Goal: Transaction & Acquisition: Purchase product/service

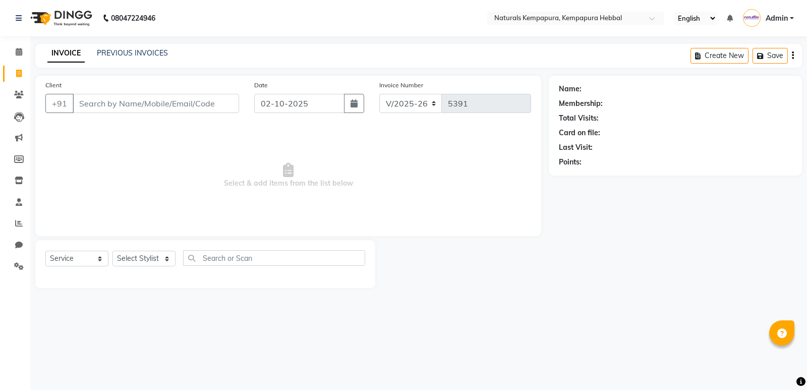
select select "7848"
select select "service"
click at [137, 56] on link "PREVIOUS INVOICES" at bounding box center [132, 52] width 71 height 9
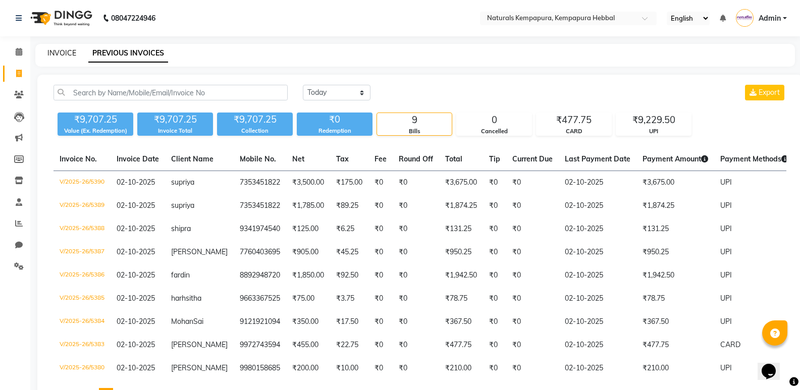
click at [63, 51] on link "INVOICE" at bounding box center [61, 52] width 29 height 9
select select "service"
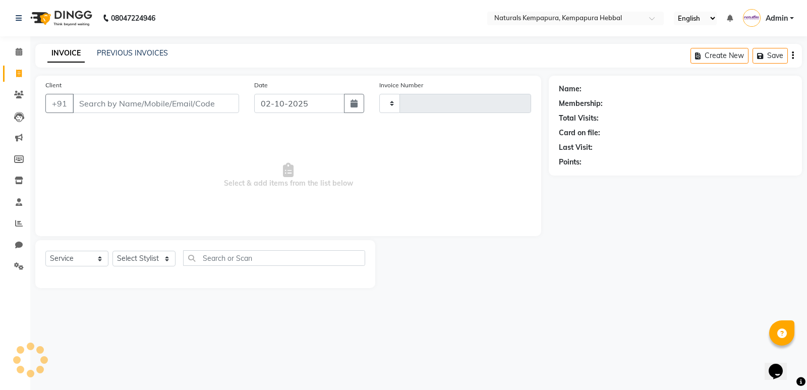
type input "5391"
select select "7848"
click at [11, 217] on link "Reports" at bounding box center [15, 223] width 24 height 17
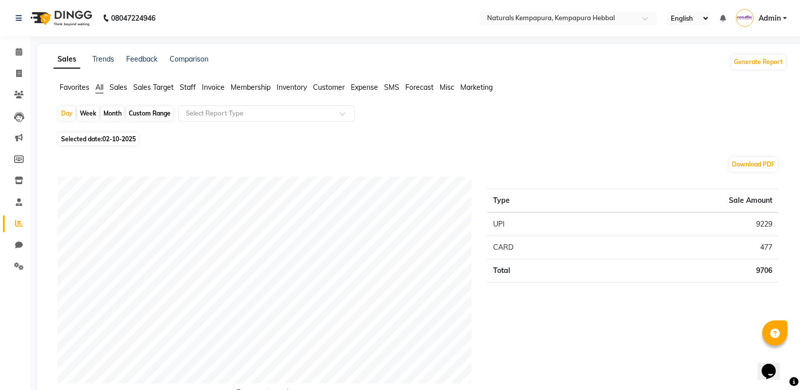
click at [192, 82] on li "Staff" at bounding box center [188, 87] width 16 height 11
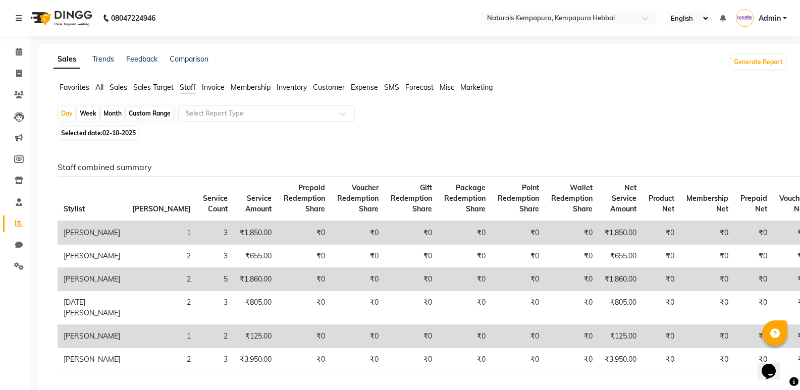
click at [153, 116] on div "Custom Range" at bounding box center [149, 113] width 47 height 14
select select "10"
select select "2025"
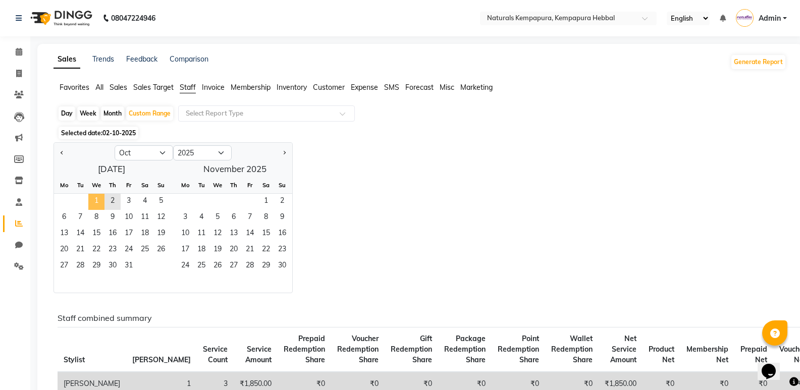
click at [95, 198] on span "1" at bounding box center [96, 202] width 16 height 16
click at [117, 203] on span "2" at bounding box center [112, 202] width 16 height 16
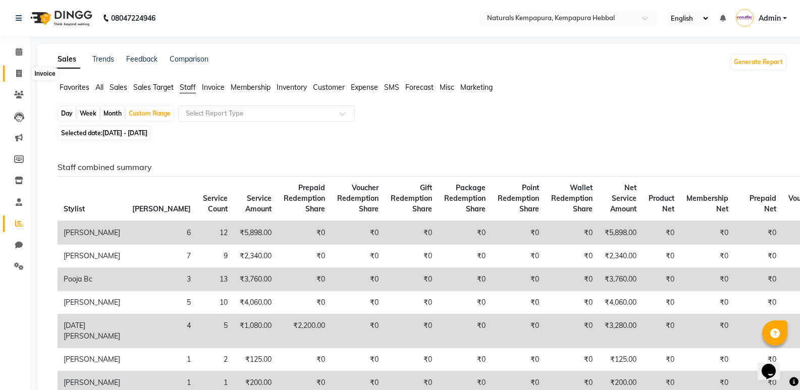
click at [27, 76] on span at bounding box center [19, 74] width 18 height 12
select select "service"
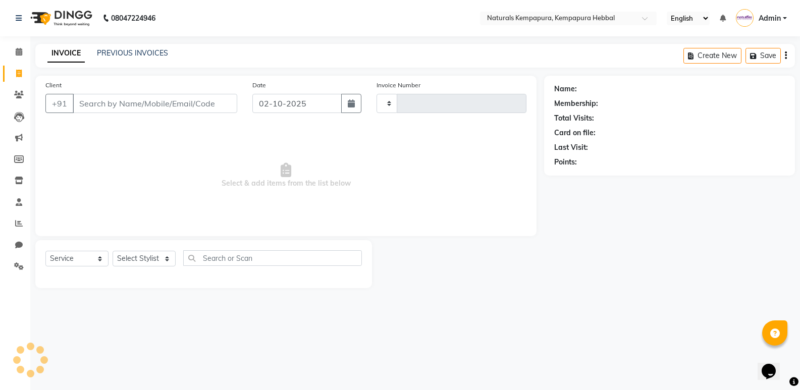
type input "5391"
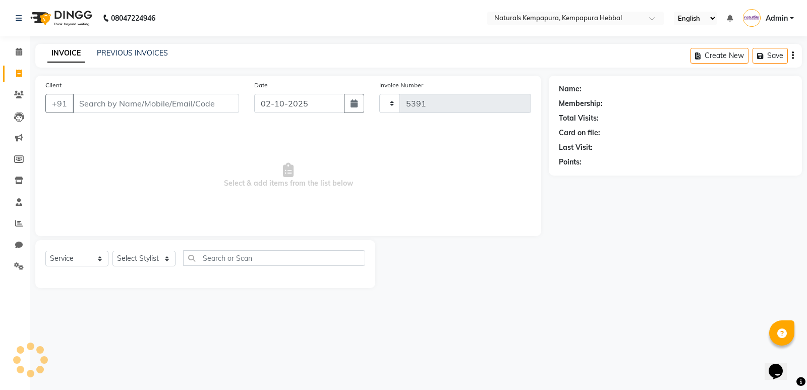
select select "7848"
click at [159, 52] on link "PREVIOUS INVOICES" at bounding box center [132, 52] width 71 height 9
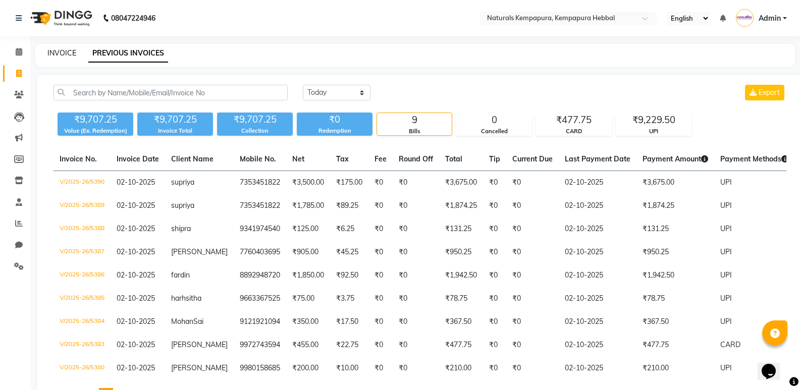
click at [64, 49] on link "INVOICE" at bounding box center [61, 52] width 29 height 9
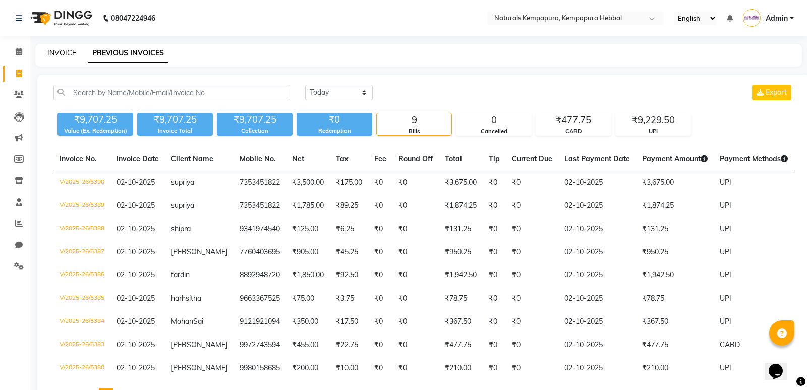
select select "service"
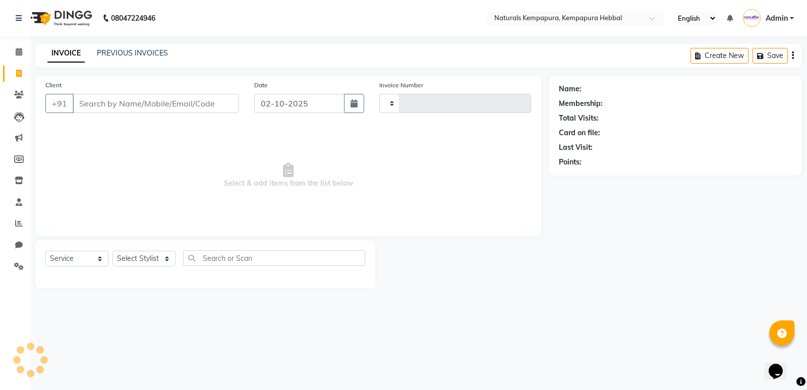
type input "5391"
select select "7848"
click at [147, 101] on input "Client" at bounding box center [156, 103] width 166 height 19
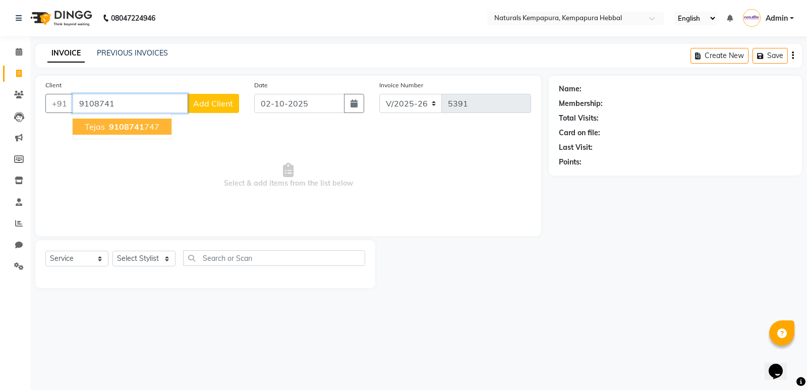
click at [140, 124] on span "9108741" at bounding box center [126, 127] width 35 height 10
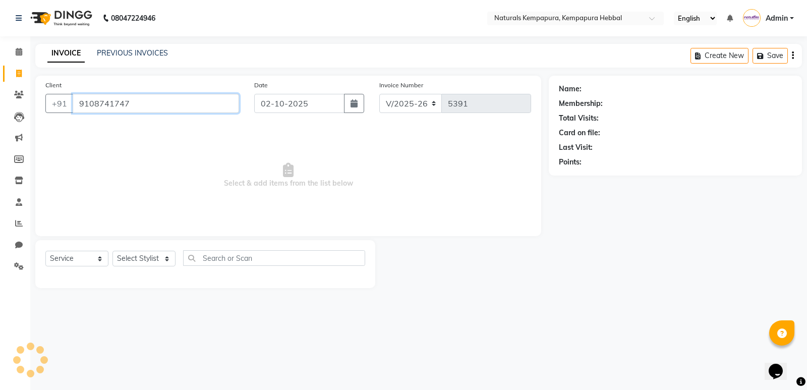
type input "9108741747"
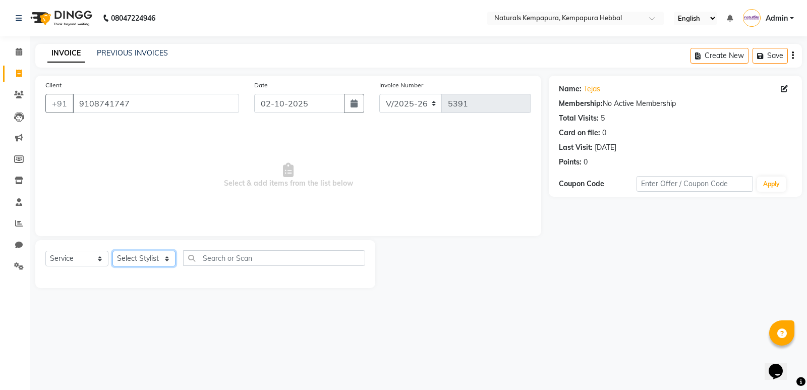
click at [163, 253] on select "Select Stylist [PERSON_NAME] DANISH DURGA HARI [PERSON_NAME] Manager [PERSON_NA…" at bounding box center [143, 259] width 63 height 16
click at [112, 251] on select "Select Stylist [PERSON_NAME] DANISH DURGA HARI [PERSON_NAME] Manager [PERSON_NA…" at bounding box center [143, 259] width 63 height 16
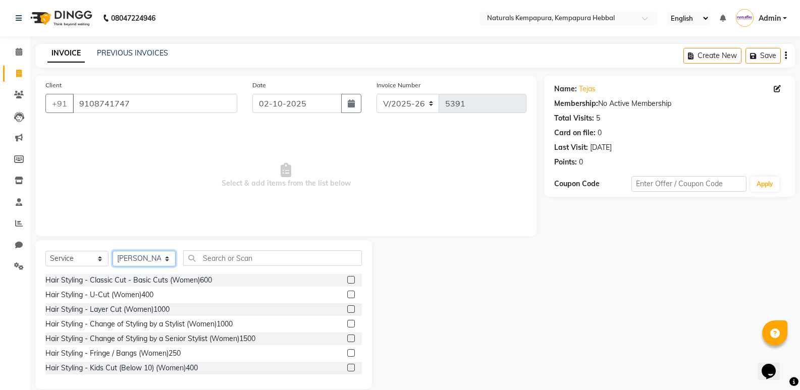
click at [147, 257] on select "Select Stylist [PERSON_NAME] DANISH DURGA HARI [PERSON_NAME] Manager [PERSON_NA…" at bounding box center [143, 259] width 63 height 16
select select "70447"
click at [112, 251] on select "Select Stylist [PERSON_NAME] DANISH DURGA HARI [PERSON_NAME] Manager [PERSON_NA…" at bounding box center [143, 259] width 63 height 16
click at [219, 254] on input "text" at bounding box center [272, 258] width 179 height 16
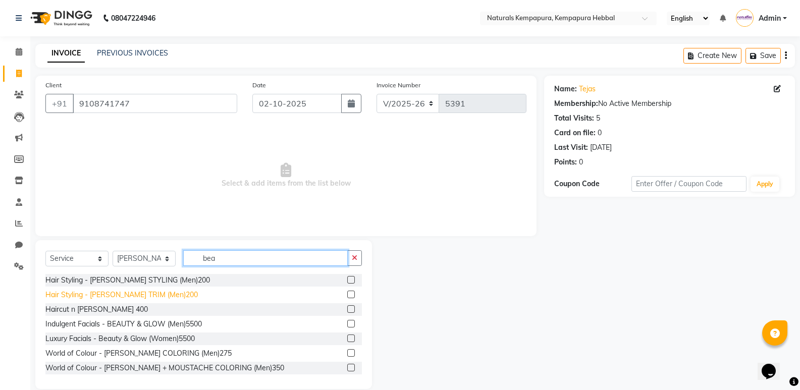
type input "bea"
click at [154, 297] on div "Hair Styling - [PERSON_NAME] TRIM (Men)200" at bounding box center [121, 295] width 152 height 11
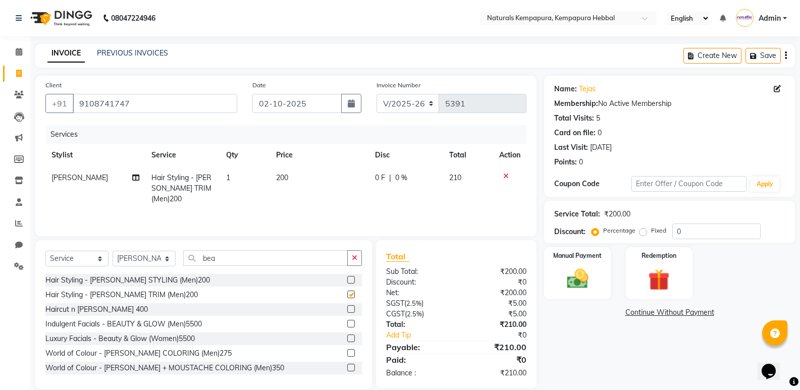
checkbox input "false"
click at [360, 259] on button "button" at bounding box center [354, 258] width 15 height 16
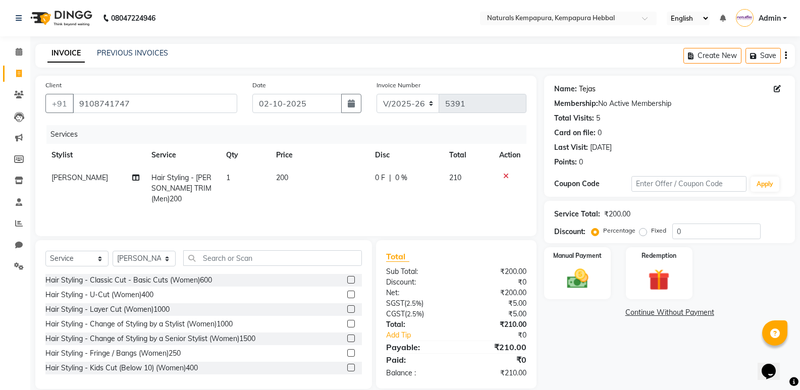
click at [587, 88] on link "Tejas" at bounding box center [587, 89] width 17 height 11
click at [393, 193] on td "0 F | 0 %" at bounding box center [406, 188] width 75 height 44
select select "70447"
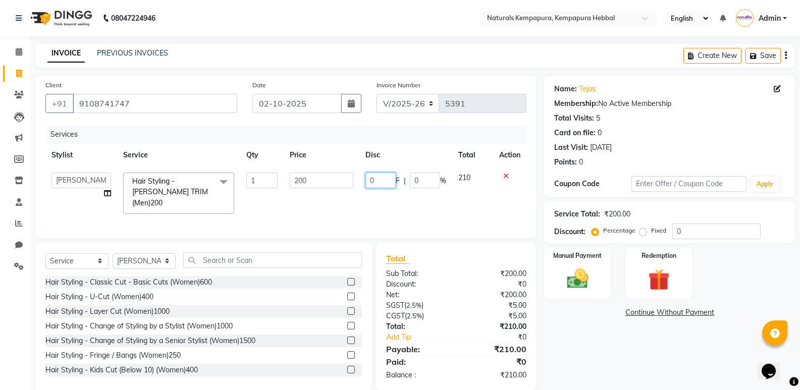
click at [369, 180] on input "0" at bounding box center [380, 181] width 30 height 16
type input "20"
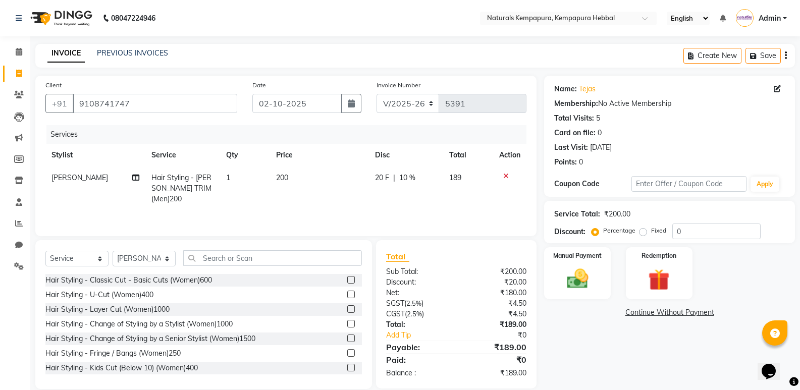
click at [366, 190] on tr "[PERSON_NAME] Hair Styling - [PERSON_NAME] TRIM (Men)200 1 200 20 F | 10 % 189" at bounding box center [285, 188] width 481 height 44
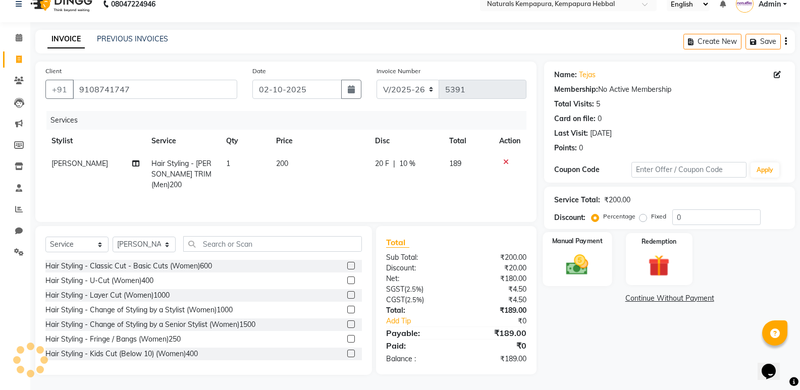
click at [594, 255] on img at bounding box center [577, 265] width 36 height 26
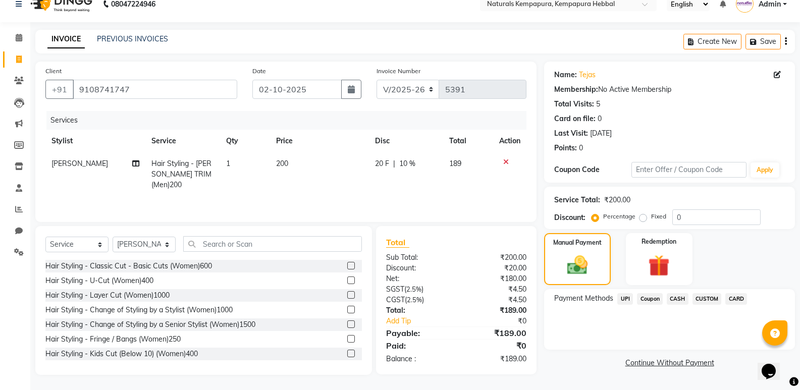
click at [626, 296] on span "UPI" at bounding box center [625, 299] width 16 height 12
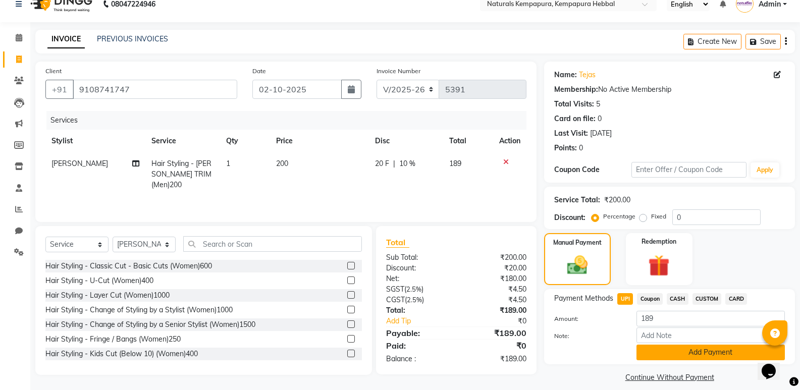
scroll to position [24, 0]
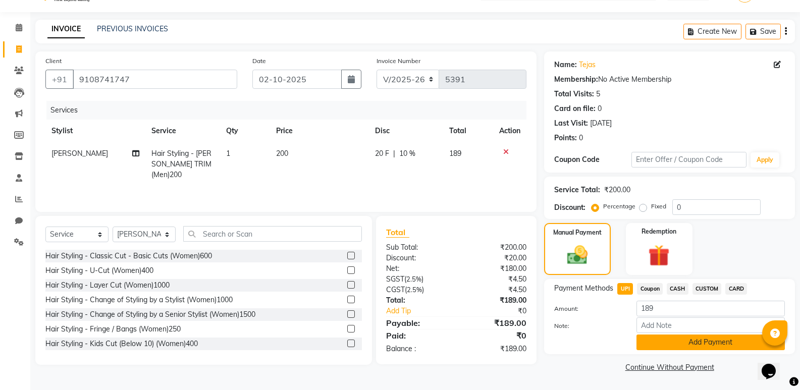
click at [680, 349] on button "Add Payment" at bounding box center [710, 342] width 148 height 16
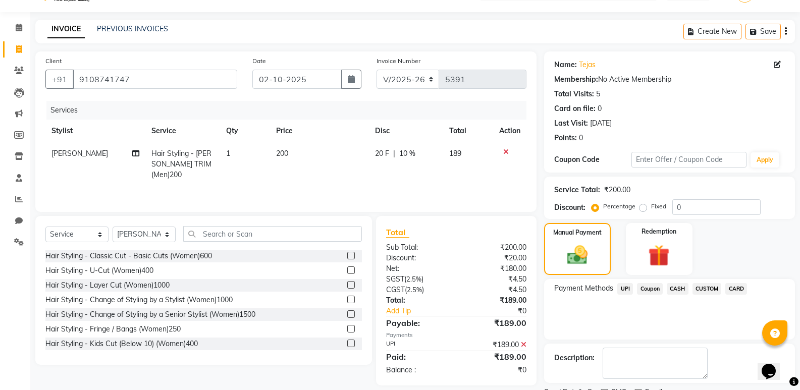
scroll to position [67, 0]
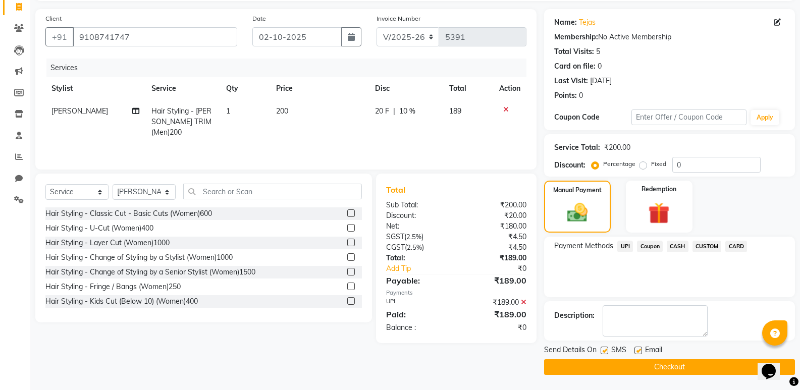
click at [639, 354] on label at bounding box center [638, 351] width 8 height 8
click at [639, 354] on input "checkbox" at bounding box center [637, 351] width 7 height 7
checkbox input "false"
click at [664, 369] on button "Checkout" at bounding box center [669, 367] width 251 height 16
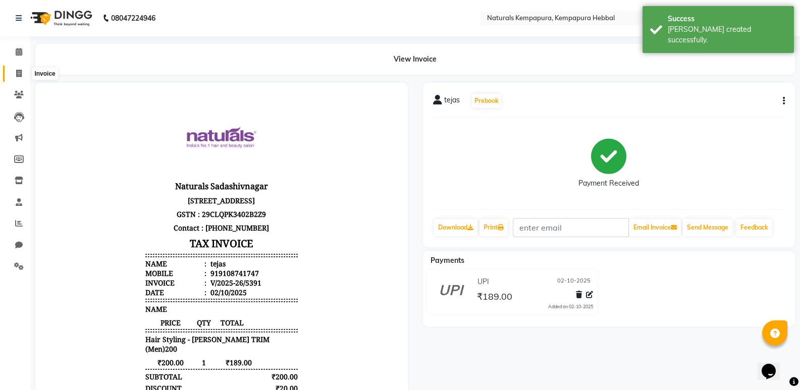
click at [17, 70] on icon at bounding box center [19, 74] width 6 height 8
select select "7848"
select select "service"
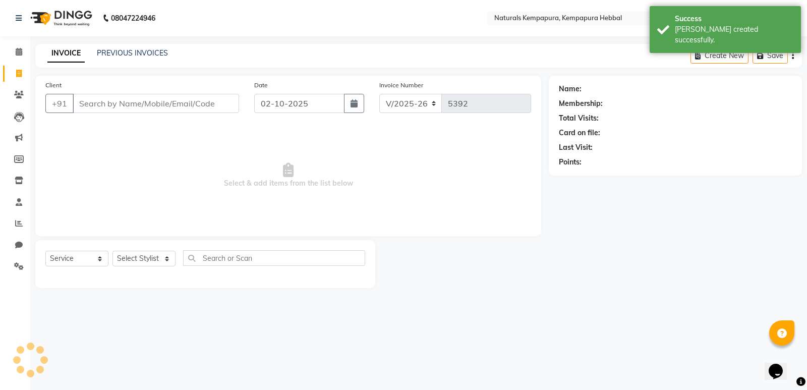
click at [130, 110] on input "Client" at bounding box center [156, 103] width 166 height 19
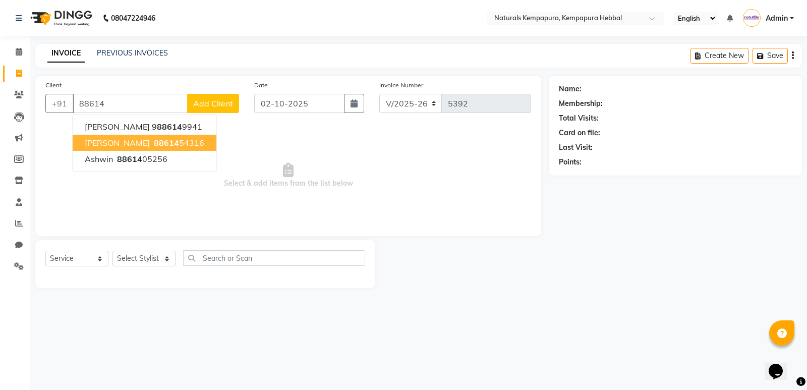
click at [152, 142] on ngb-highlight "88614 54316" at bounding box center [178, 143] width 52 height 10
type input "8861454316"
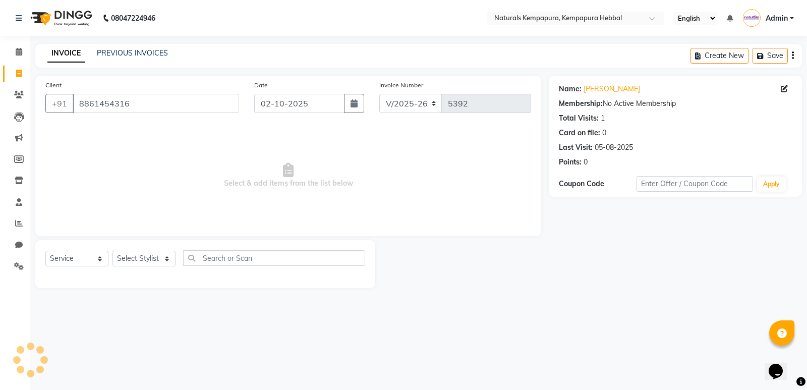
click at [152, 250] on div "Select Service Product Membership Package Voucher Prepaid Gift Card Select Styl…" at bounding box center [205, 262] width 320 height 24
click at [149, 258] on select "Select Stylist [PERSON_NAME] DANISH DURGA HARI [PERSON_NAME] Manager [PERSON_NA…" at bounding box center [143, 259] width 63 height 16
select select "70448"
click at [112, 251] on select "Select Stylist [PERSON_NAME] DANISH DURGA HARI [PERSON_NAME] Manager [PERSON_NA…" at bounding box center [143, 259] width 63 height 16
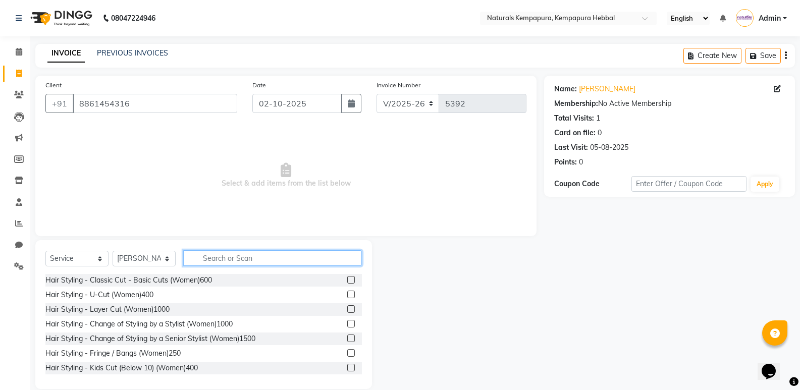
click at [215, 254] on input "text" at bounding box center [272, 258] width 179 height 16
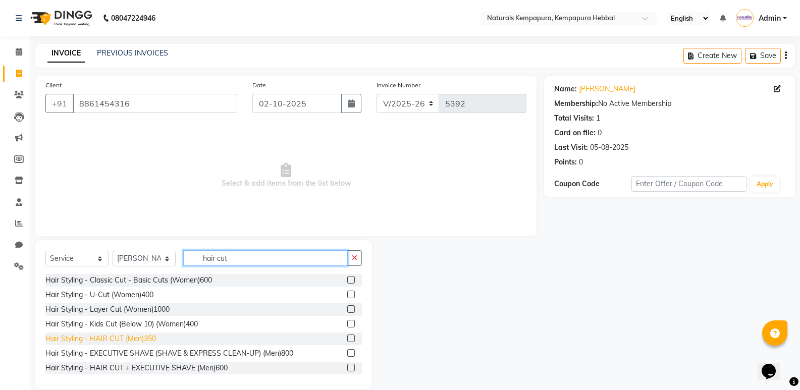
type input "hair cut"
click at [132, 338] on div "Hair Styling - HAIR CUT (Men)350" at bounding box center [100, 338] width 110 height 11
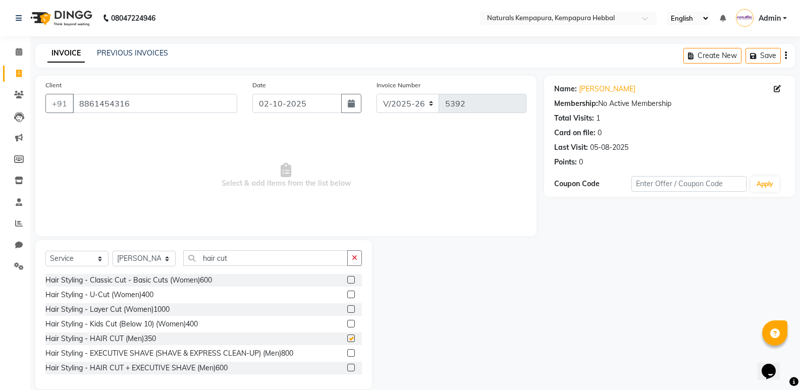
checkbox input "false"
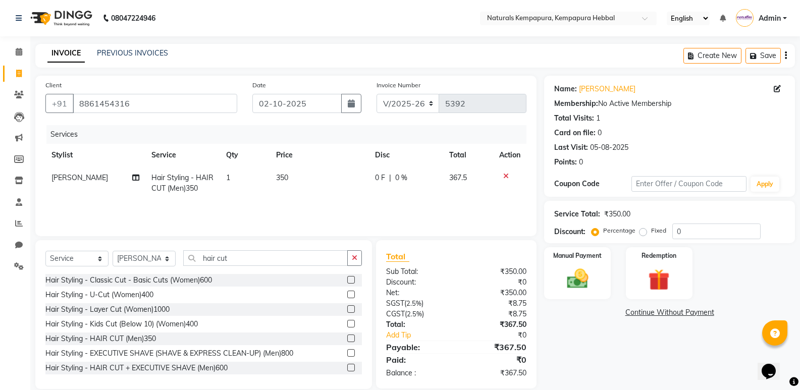
click at [381, 171] on td "0 F | 0 %" at bounding box center [406, 182] width 75 height 33
select select "70448"
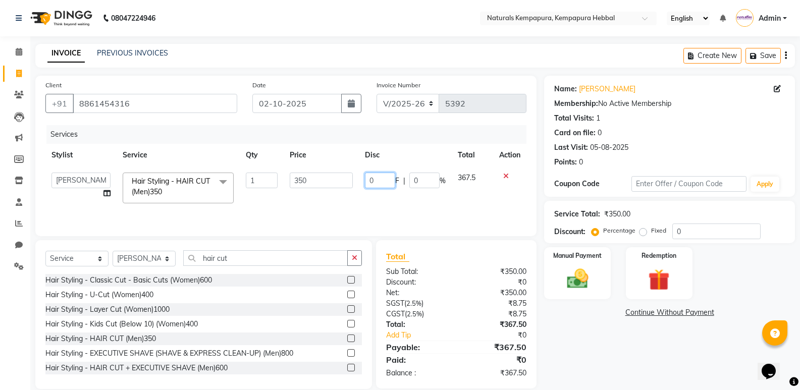
click at [380, 178] on input "0" at bounding box center [380, 181] width 30 height 16
type input "075"
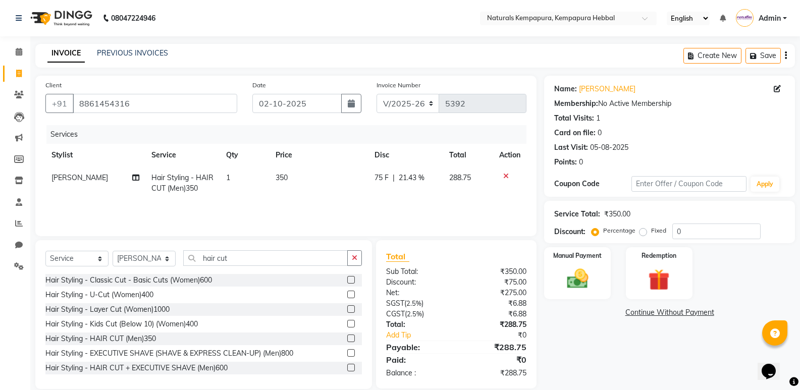
click at [388, 230] on div "Client [PHONE_NUMBER] Date [DATE] Invoice Number V/2025 V/[PHONE_NUMBER] Servic…" at bounding box center [285, 156] width 501 height 160
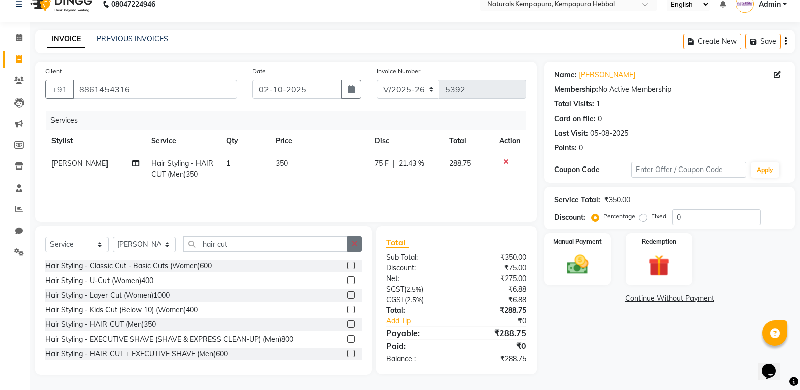
click at [354, 241] on icon "button" at bounding box center [355, 243] width 6 height 7
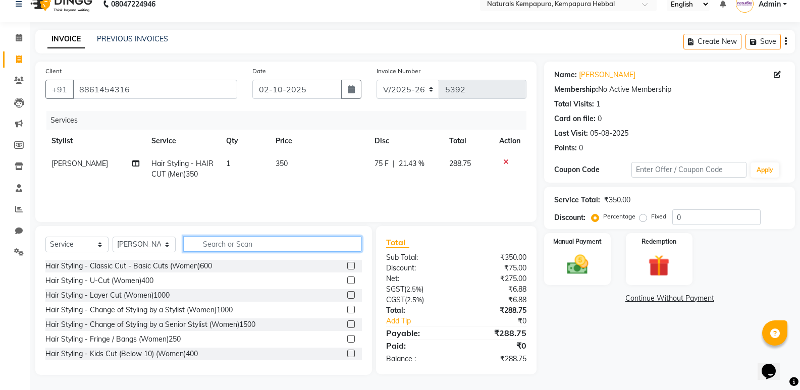
scroll to position [0, 0]
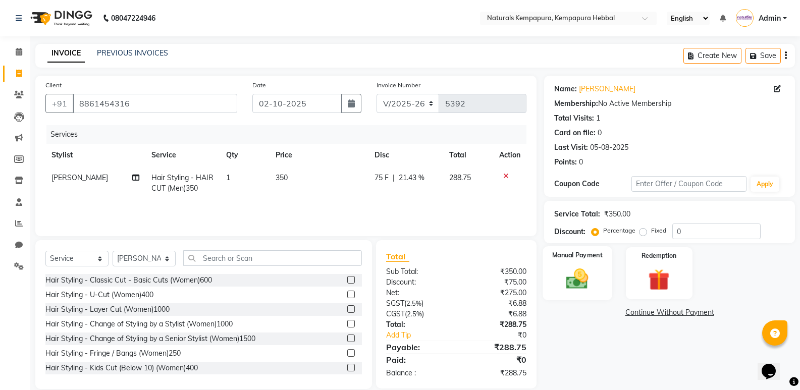
click at [583, 273] on img at bounding box center [577, 279] width 36 height 26
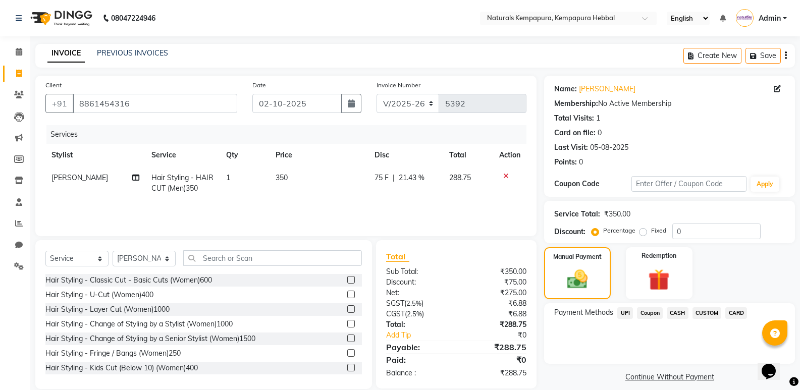
click at [619, 313] on span "UPI" at bounding box center [625, 313] width 16 height 12
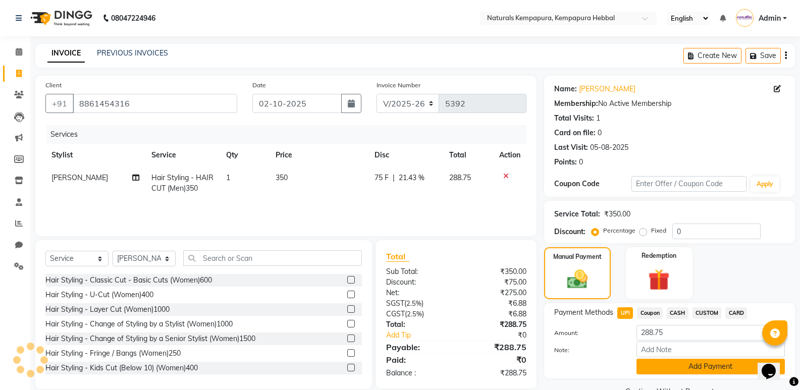
click at [697, 370] on button "Add Payment" at bounding box center [710, 367] width 148 height 16
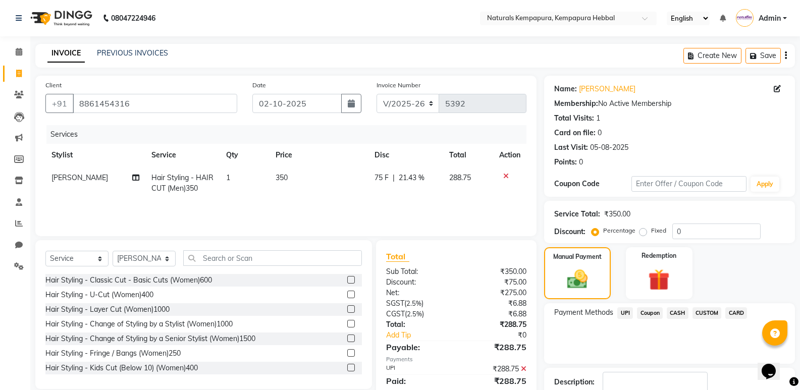
scroll to position [67, 0]
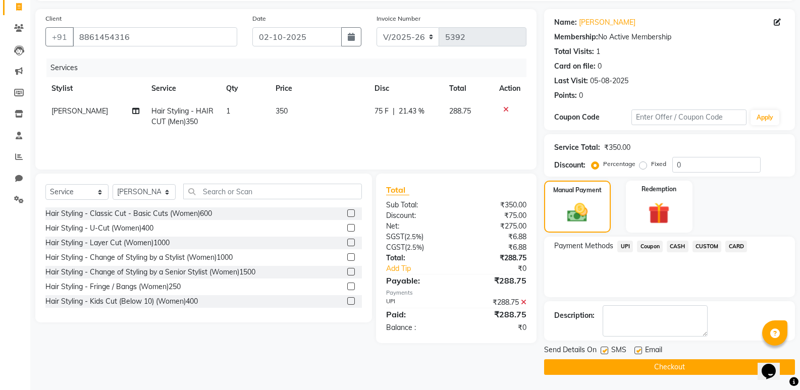
click at [637, 347] on label at bounding box center [638, 351] width 8 height 8
click at [637, 348] on input "checkbox" at bounding box center [637, 351] width 7 height 7
checkbox input "false"
click at [643, 371] on button "Checkout" at bounding box center [669, 367] width 251 height 16
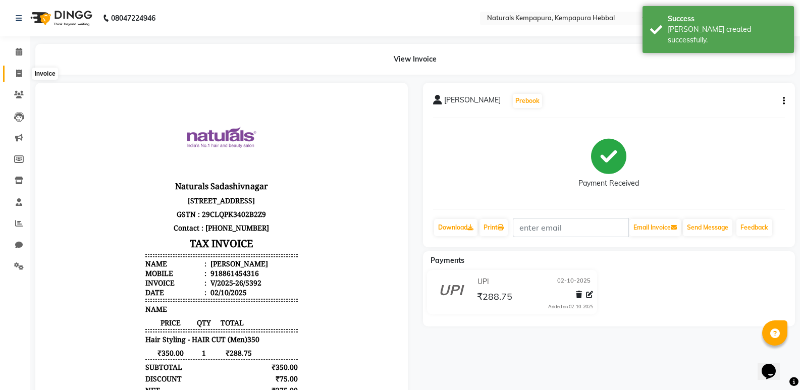
click at [17, 78] on span at bounding box center [19, 74] width 18 height 12
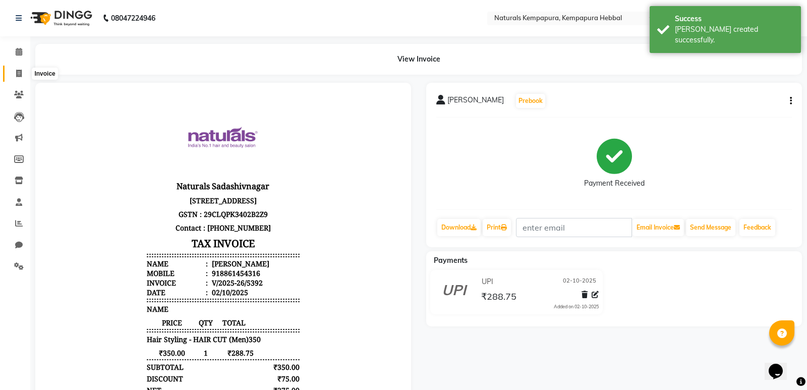
select select "7848"
select select "service"
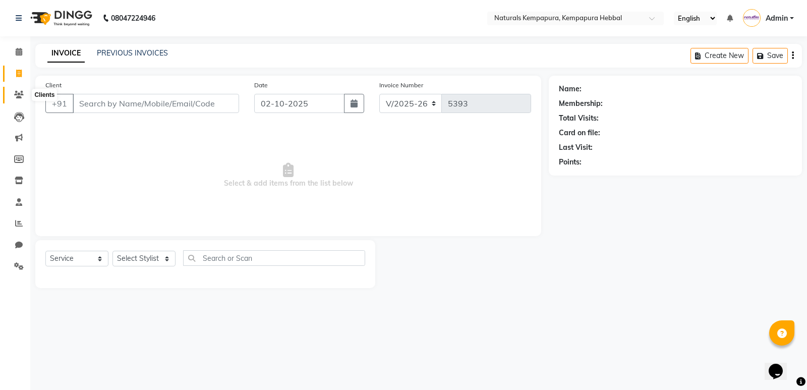
click at [12, 94] on span at bounding box center [19, 95] width 18 height 12
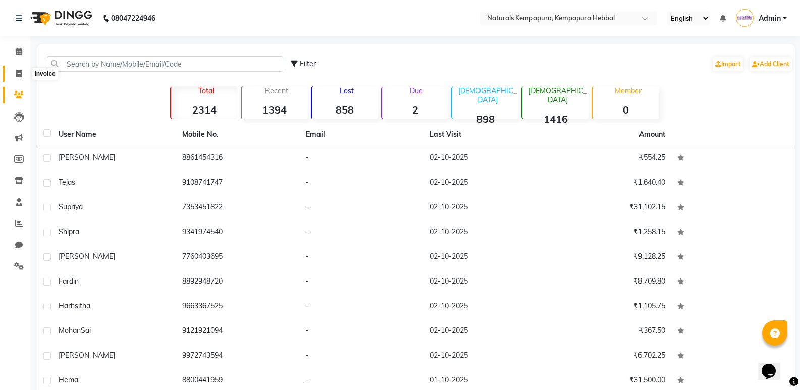
click at [21, 71] on icon at bounding box center [19, 74] width 6 height 8
select select "7848"
select select "service"
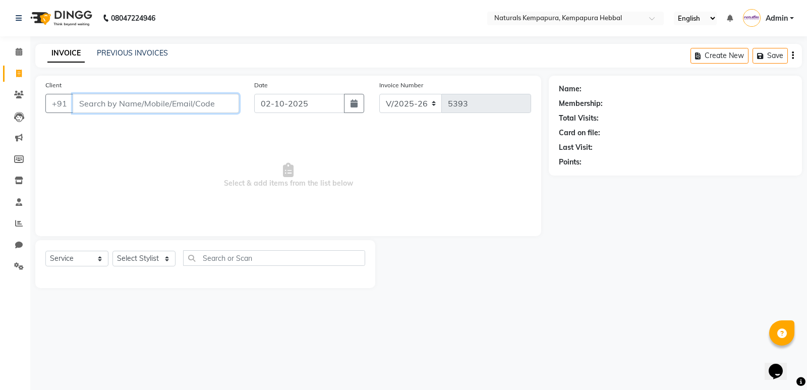
click at [188, 101] on input "Client" at bounding box center [156, 103] width 166 height 19
click at [106, 105] on input "Client" at bounding box center [156, 103] width 166 height 19
click at [19, 234] on li "Reports" at bounding box center [15, 224] width 30 height 22
click at [22, 229] on span at bounding box center [19, 224] width 18 height 12
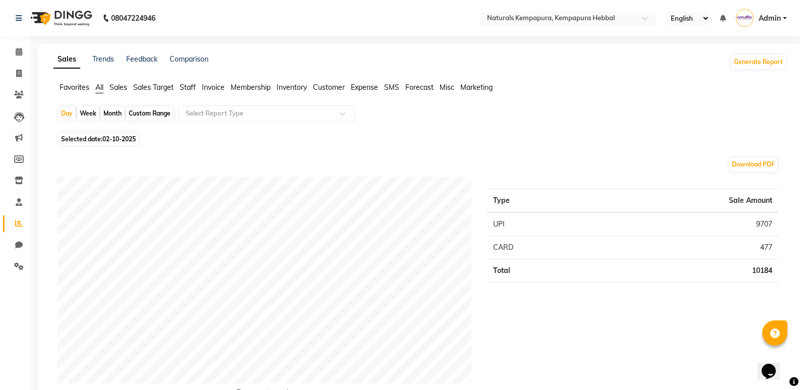
click at [192, 85] on span "Staff" at bounding box center [188, 87] width 16 height 9
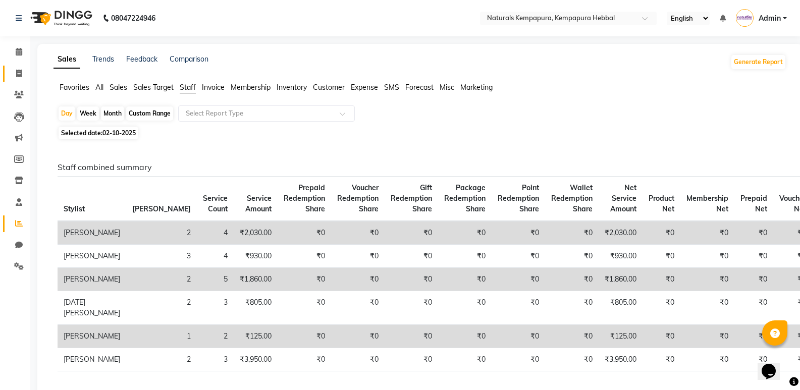
click at [20, 66] on link "Invoice" at bounding box center [15, 74] width 24 height 17
select select "service"
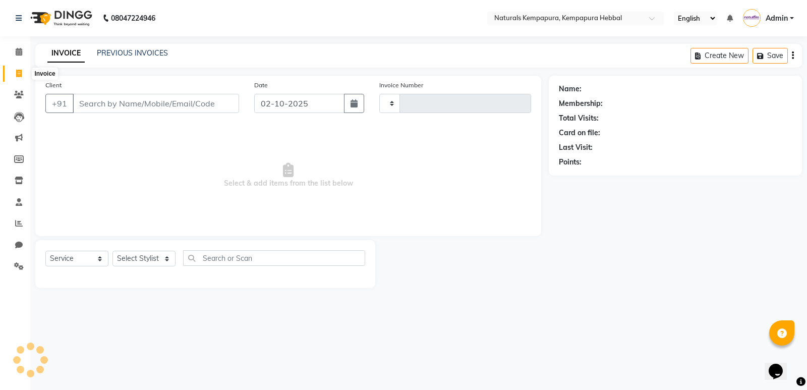
type input "5393"
select select "7848"
click at [128, 49] on link "PREVIOUS INVOICES" at bounding box center [132, 52] width 71 height 9
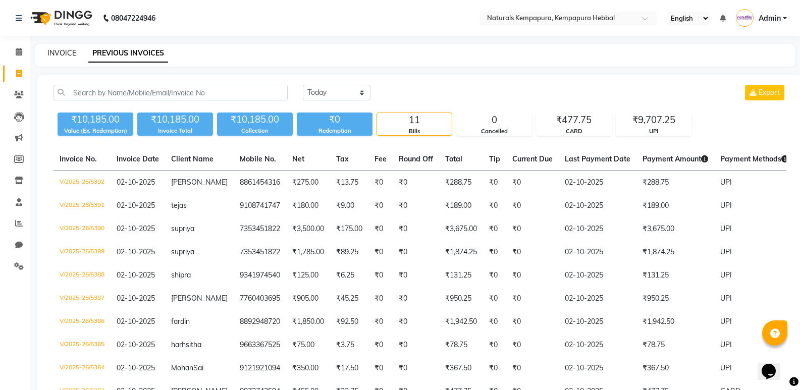
click at [70, 51] on link "INVOICE" at bounding box center [61, 52] width 29 height 9
select select "7848"
select select "service"
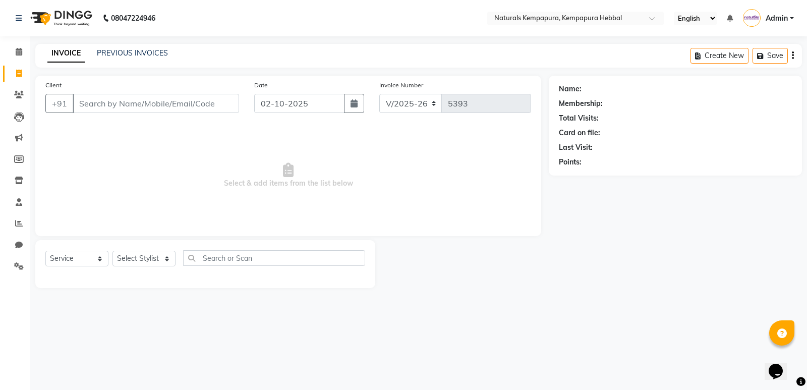
click at [178, 109] on input "Client" at bounding box center [156, 103] width 166 height 19
click at [138, 263] on select "Select Stylist [PERSON_NAME] DANISH DURGA HARI [PERSON_NAME] Manager [PERSON_NA…" at bounding box center [143, 259] width 63 height 16
click at [112, 251] on select "Select Stylist [PERSON_NAME] DANISH DURGA HARI [PERSON_NAME] Manager [PERSON_NA…" at bounding box center [143, 259] width 63 height 16
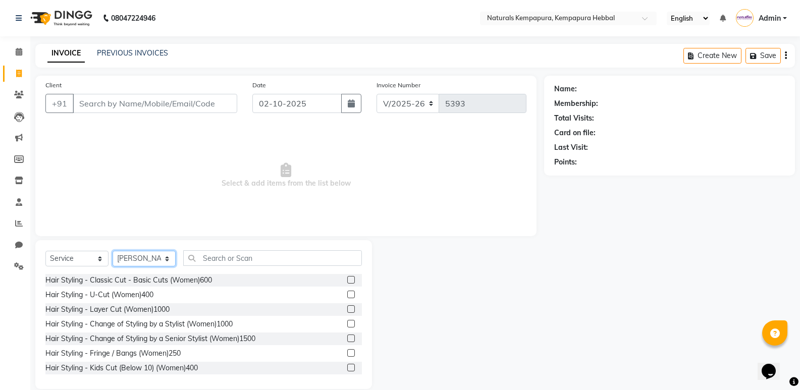
click at [159, 252] on select "Select Stylist [PERSON_NAME] DANISH DURGA HARI [PERSON_NAME] Manager [PERSON_NA…" at bounding box center [143, 259] width 63 height 16
select select "70440"
click at [112, 251] on select "Select Stylist [PERSON_NAME] DANISH DURGA HARI [PERSON_NAME] Manager [PERSON_NA…" at bounding box center [143, 259] width 63 height 16
click at [212, 253] on input "text" at bounding box center [272, 258] width 179 height 16
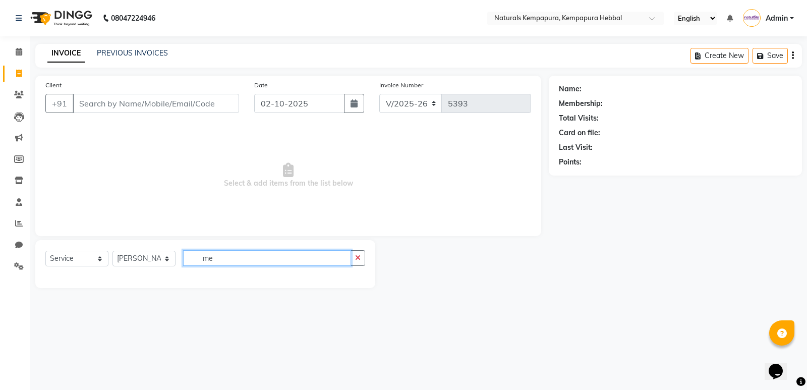
type input "m"
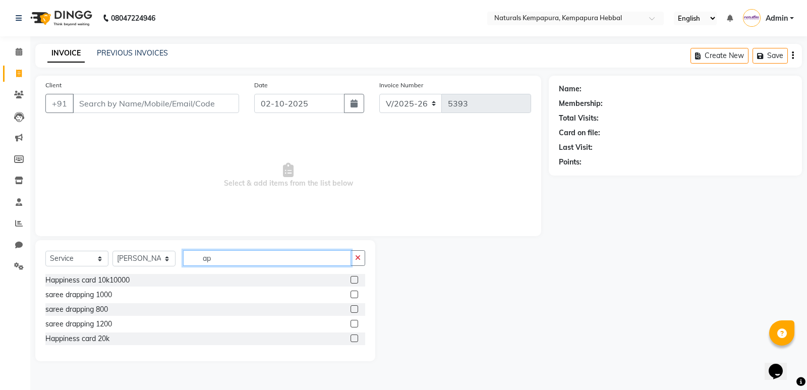
type input "app"
click at [208, 255] on input "app" at bounding box center [267, 258] width 168 height 16
drag, startPoint x: 208, startPoint y: 255, endPoint x: 208, endPoint y: 263, distance: 8.1
click at [208, 257] on input "app" at bounding box center [267, 258] width 168 height 16
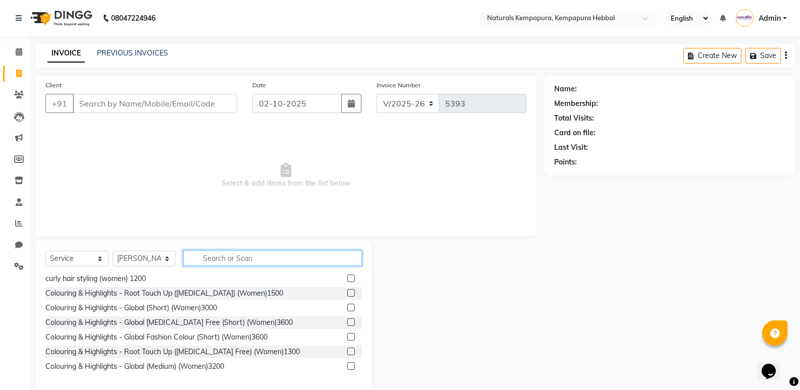
scroll to position [14, 0]
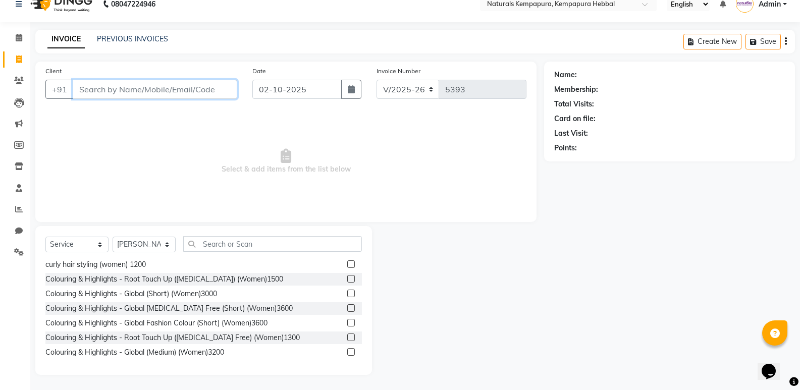
click at [124, 89] on input "Client" at bounding box center [155, 89] width 164 height 19
click at [150, 237] on select "Select Stylist [PERSON_NAME] DANISH DURGA HARI [PERSON_NAME] Manager [PERSON_NA…" at bounding box center [143, 245] width 63 height 16
select select
click at [112, 251] on select "Select Stylist [PERSON_NAME] DANISH DURGA HARI [PERSON_NAME] Manager [PERSON_NA…" at bounding box center [143, 245] width 63 height 16
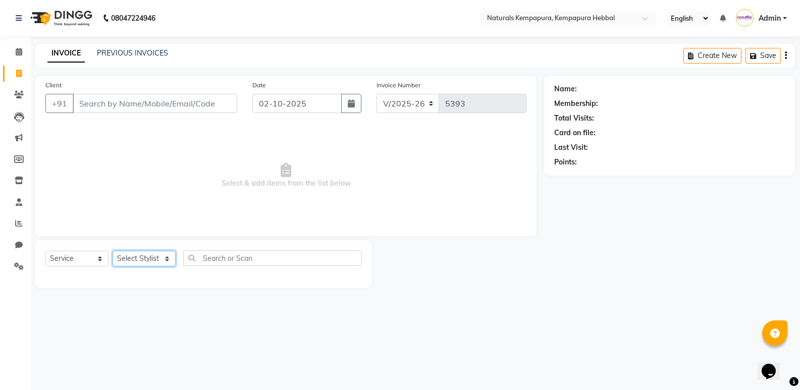
scroll to position [0, 0]
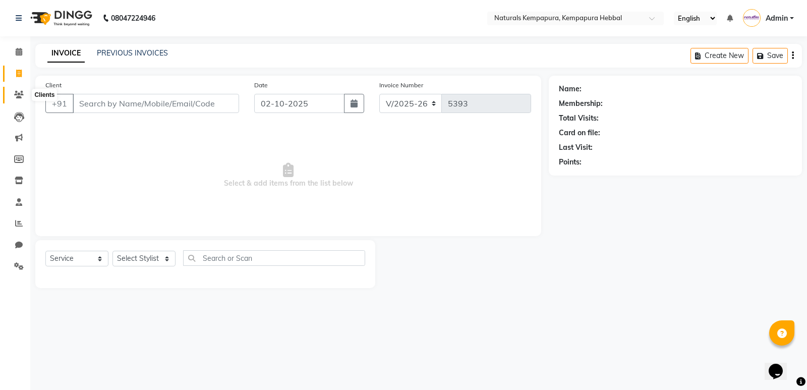
click at [21, 97] on icon at bounding box center [19, 95] width 10 height 8
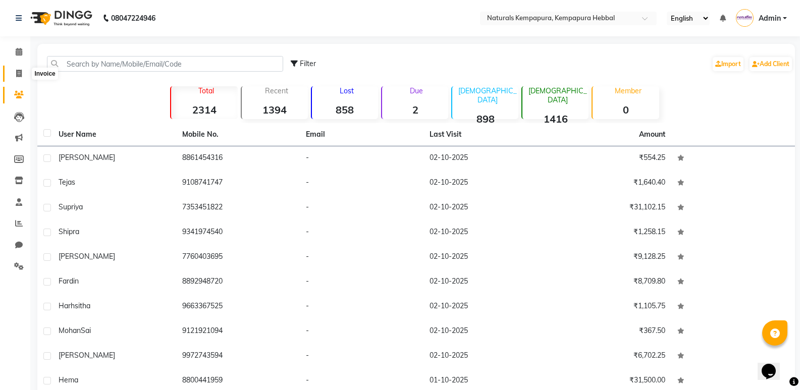
click at [19, 70] on icon at bounding box center [19, 74] width 6 height 8
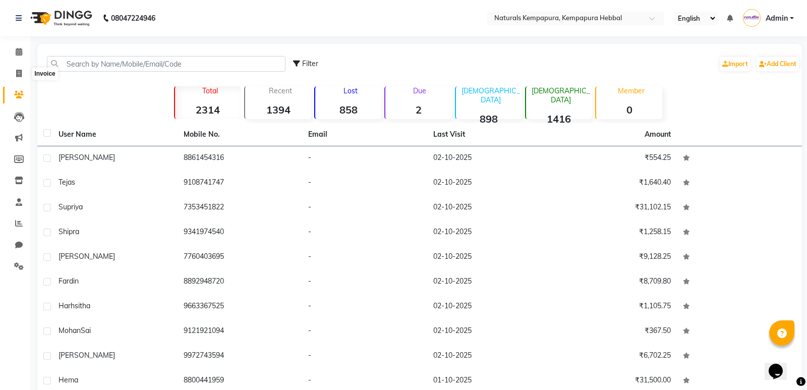
select select "7848"
select select "service"
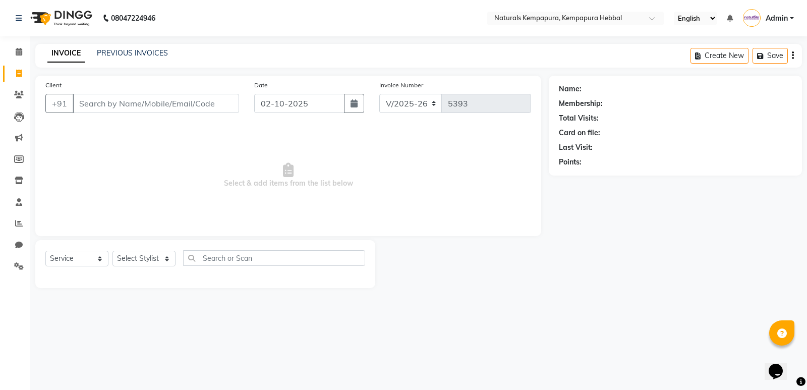
click at [83, 108] on input "Client" at bounding box center [156, 103] width 166 height 19
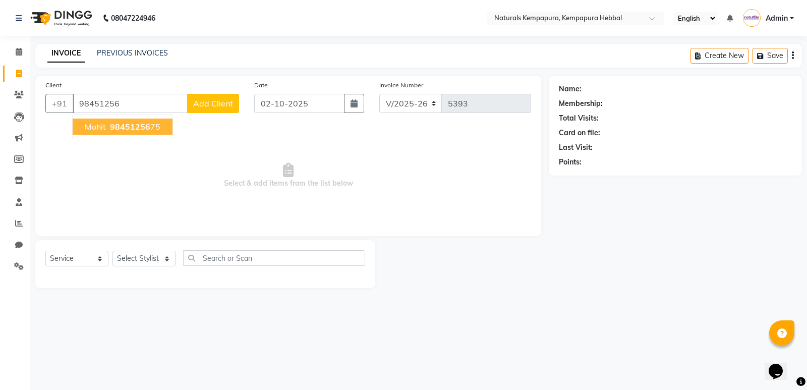
click at [100, 124] on span "mohit" at bounding box center [95, 127] width 21 height 10
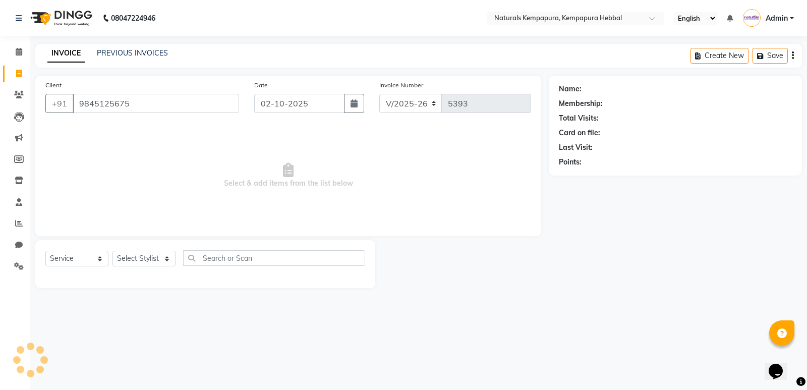
type input "9845125675"
click at [159, 266] on select "Select Stylist [PERSON_NAME] DANISH DURGA HARI [PERSON_NAME] Manager [PERSON_NA…" at bounding box center [143, 259] width 63 height 16
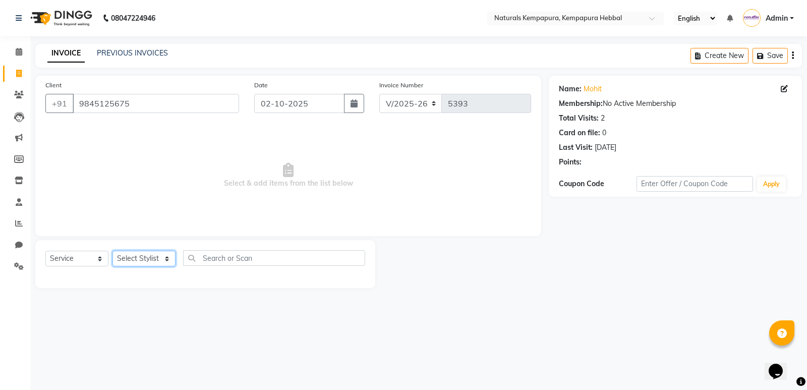
select select "70439"
click at [112, 251] on select "Select Stylist [PERSON_NAME] DANISH DURGA HARI [PERSON_NAME] Manager [PERSON_NA…" at bounding box center [143, 259] width 63 height 16
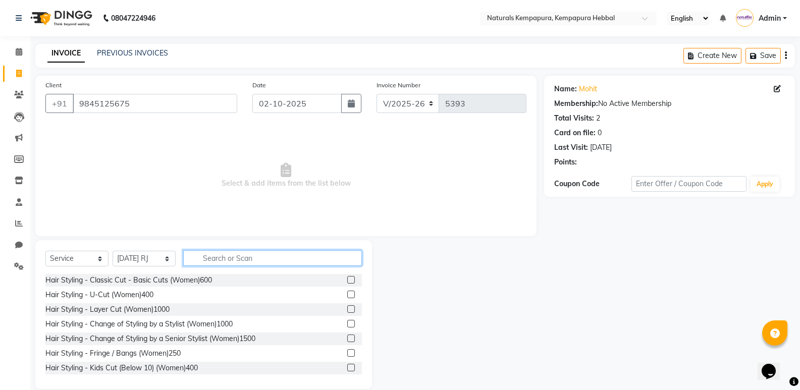
click at [227, 260] on input "text" at bounding box center [272, 258] width 179 height 16
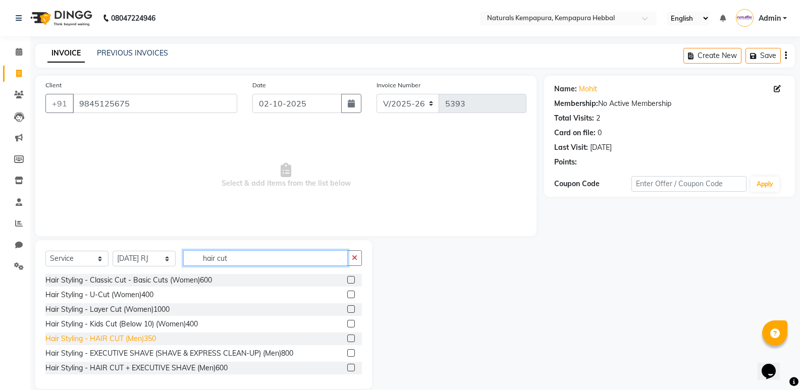
type input "hair cut"
click at [135, 334] on div "Hair Styling - HAIR CUT (Men)350" at bounding box center [100, 338] width 110 height 11
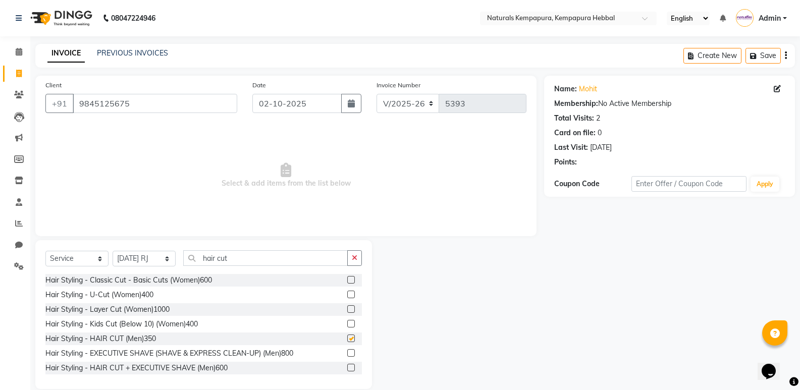
checkbox input "false"
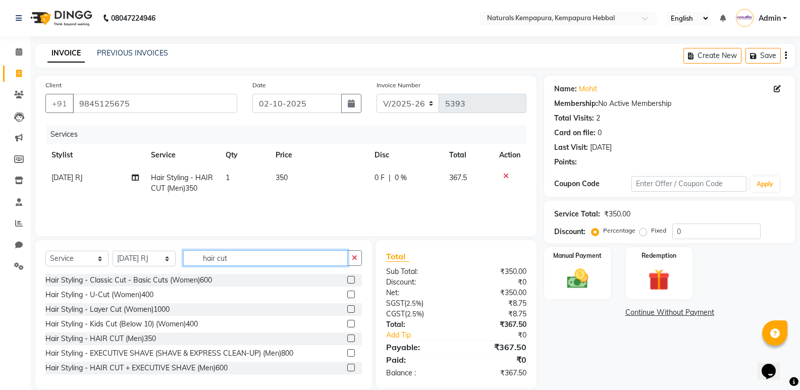
click at [241, 263] on input "hair cut" at bounding box center [265, 258] width 164 height 16
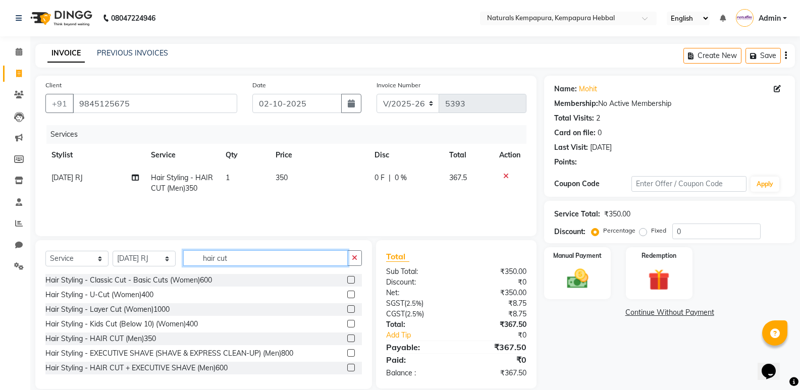
click at [241, 263] on input "hair cut" at bounding box center [265, 258] width 164 height 16
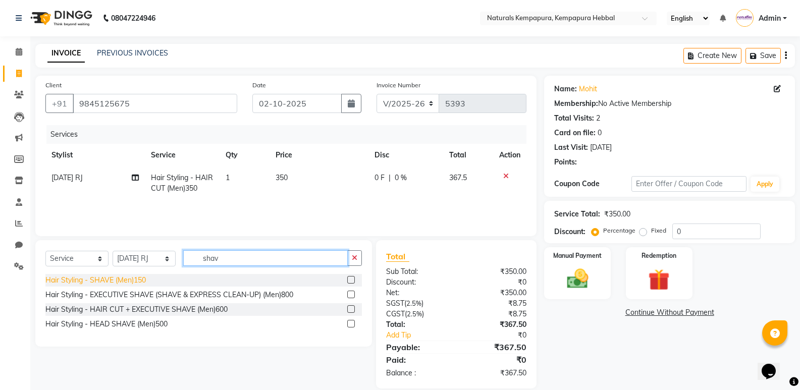
type input "shav"
click at [94, 284] on div "Hair Styling - SHAVE (Men)150" at bounding box center [95, 280] width 100 height 11
checkbox input "false"
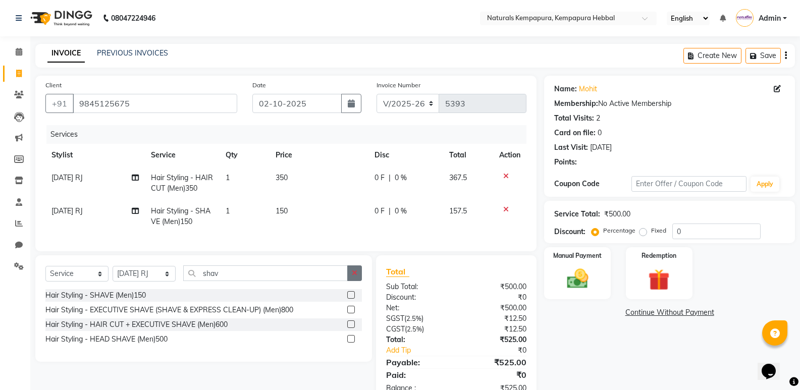
click at [358, 281] on button "button" at bounding box center [354, 273] width 15 height 16
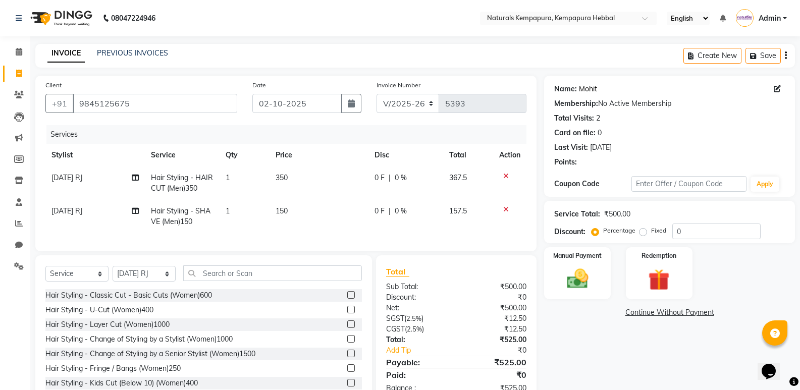
click at [585, 85] on link "Mohit" at bounding box center [588, 89] width 18 height 11
click at [389, 214] on span "|" at bounding box center [389, 211] width 2 height 11
select select "70439"
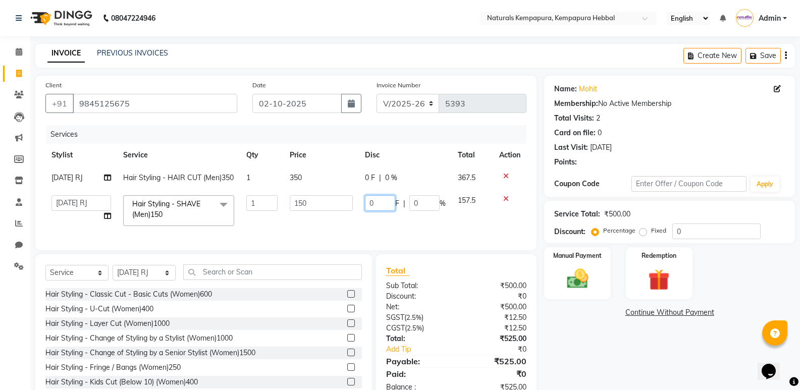
click at [380, 211] on input "0" at bounding box center [380, 203] width 30 height 16
click at [375, 174] on div "0 F | 0 %" at bounding box center [405, 178] width 81 height 11
select select "70439"
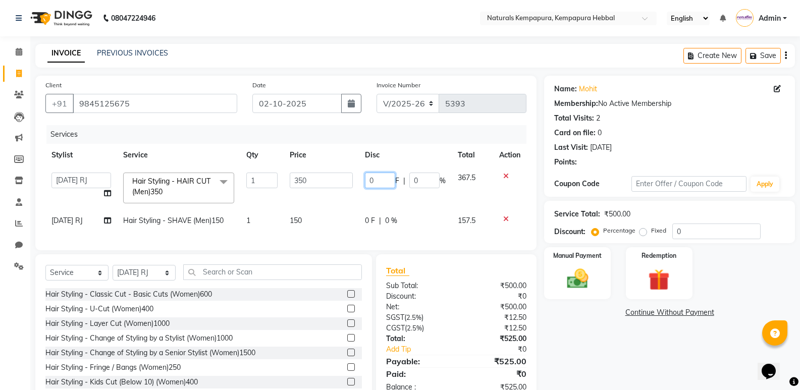
click at [374, 184] on input "0" at bounding box center [380, 181] width 30 height 16
type input "075"
click at [410, 250] on div "Client [PHONE_NUMBER] Date [DATE] Invoice Number V/2025 V/[PHONE_NUMBER] Servic…" at bounding box center [285, 163] width 501 height 175
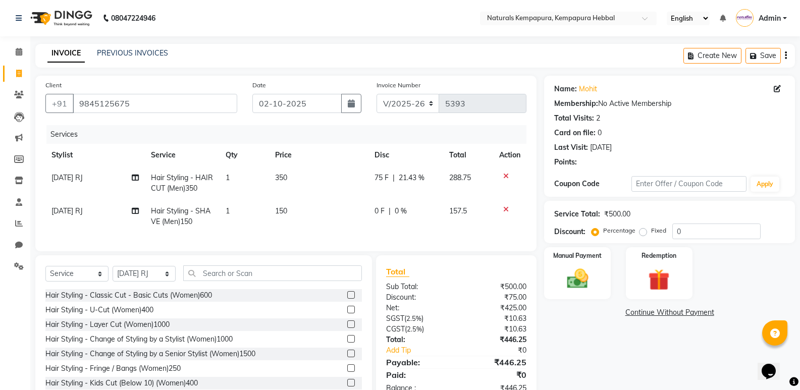
scroll to position [37, 0]
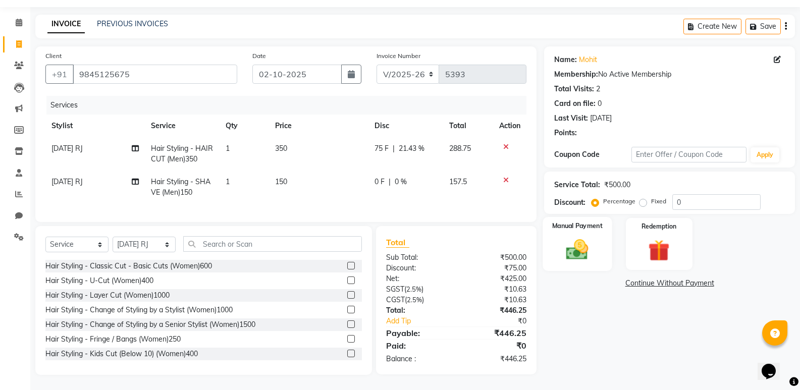
click at [577, 244] on img at bounding box center [577, 250] width 36 height 26
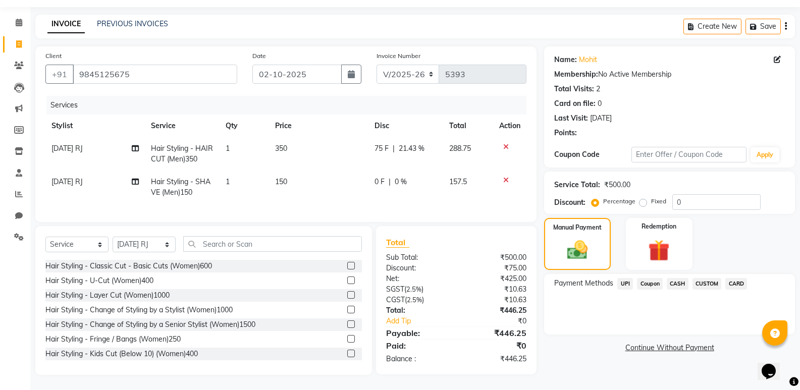
click at [620, 278] on span "UPI" at bounding box center [625, 284] width 16 height 12
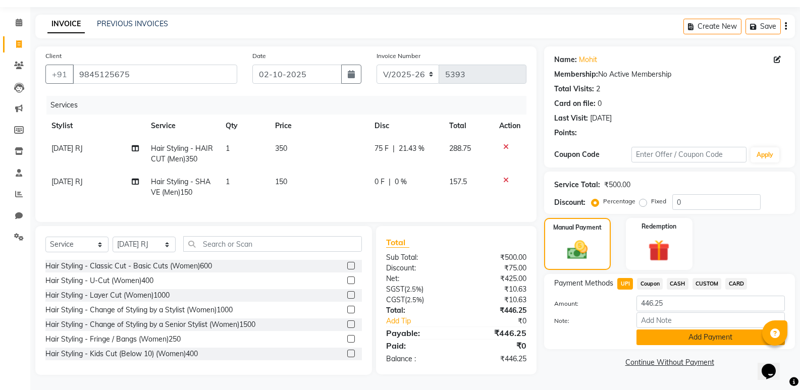
click at [659, 332] on button "Add Payment" at bounding box center [710, 337] width 148 height 16
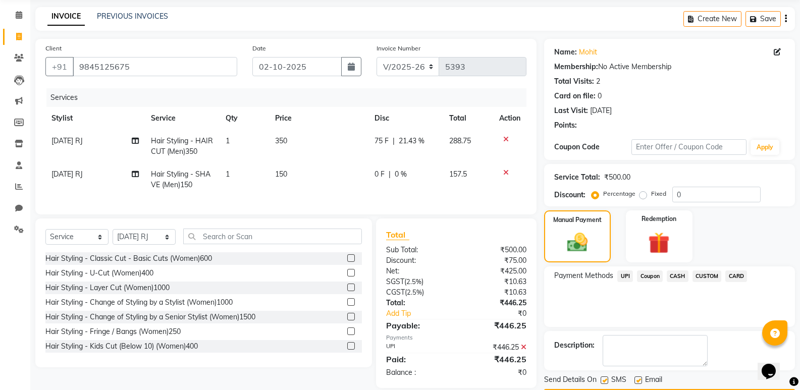
scroll to position [67, 0]
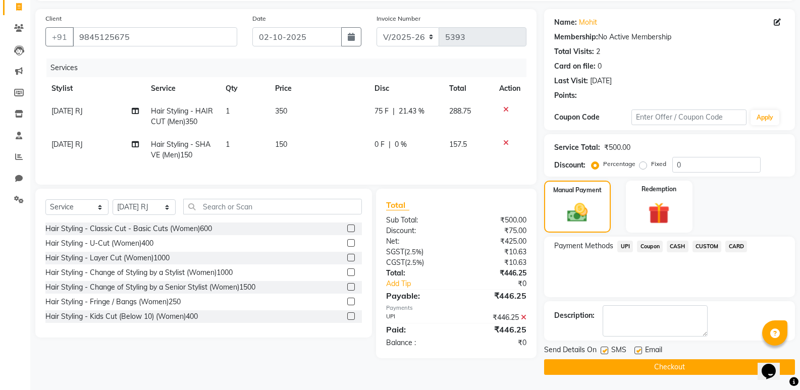
drag, startPoint x: 639, startPoint y: 345, endPoint x: 634, endPoint y: 355, distance: 11.3
click at [637, 349] on div "Email" at bounding box center [652, 351] width 36 height 13
click at [635, 350] on label at bounding box center [638, 351] width 8 height 8
click at [635, 350] on input "checkbox" at bounding box center [637, 351] width 7 height 7
checkbox input "false"
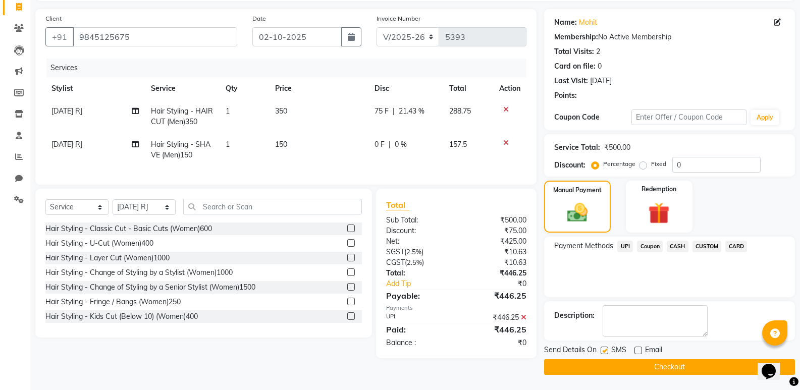
click at [638, 370] on button "Checkout" at bounding box center [669, 367] width 251 height 16
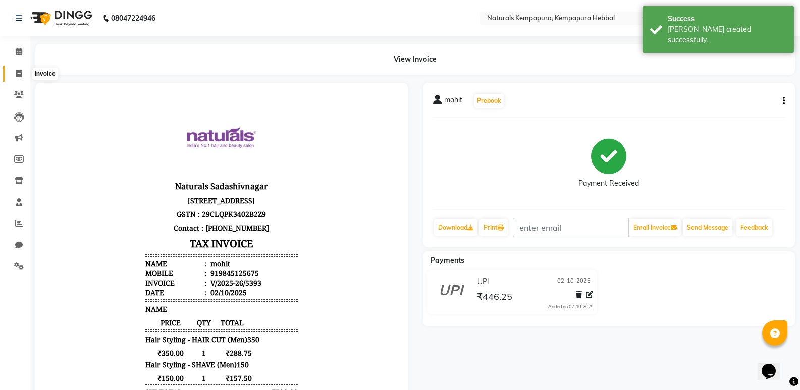
click at [21, 76] on icon at bounding box center [19, 74] width 6 height 8
select select "7848"
select select "service"
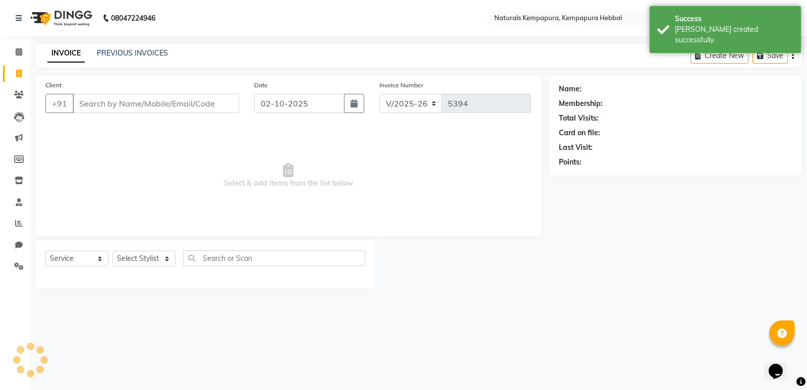
click at [152, 106] on input "Client" at bounding box center [156, 103] width 166 height 19
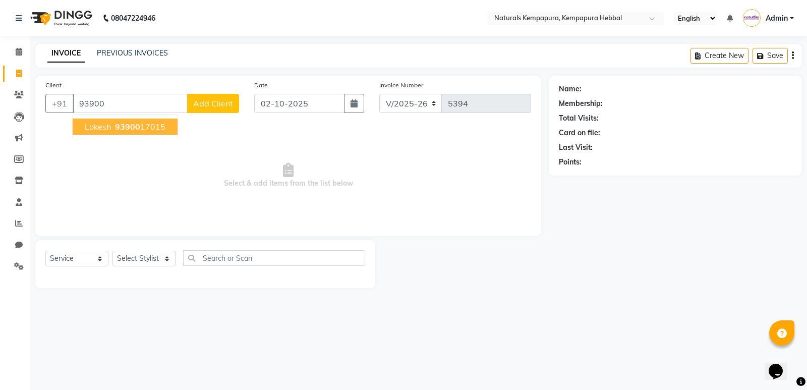
click at [143, 130] on ngb-highlight "93900 17015" at bounding box center [139, 127] width 52 height 10
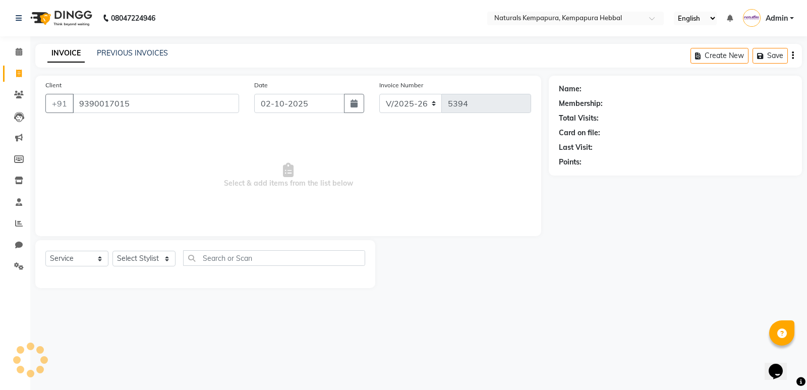
type input "9390017015"
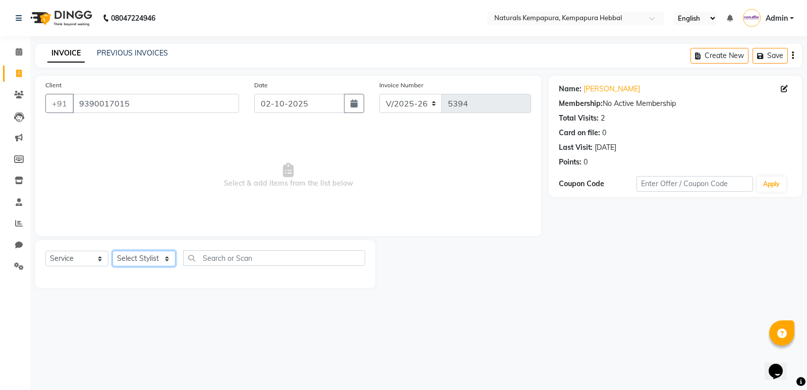
drag, startPoint x: 157, startPoint y: 258, endPoint x: 158, endPoint y: 253, distance: 5.6
click at [157, 258] on select "Select Stylist [PERSON_NAME] DANISH DURGA HARI [PERSON_NAME] Manager [PERSON_NA…" at bounding box center [143, 259] width 63 height 16
select select "83640"
click at [112, 251] on select "Select Stylist [PERSON_NAME] DANISH DURGA HARI [PERSON_NAME] Manager [PERSON_NA…" at bounding box center [143, 259] width 63 height 16
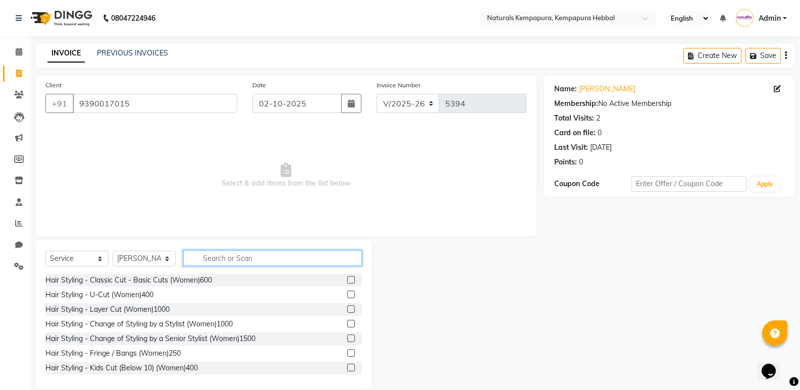
click at [219, 255] on input "text" at bounding box center [272, 258] width 179 height 16
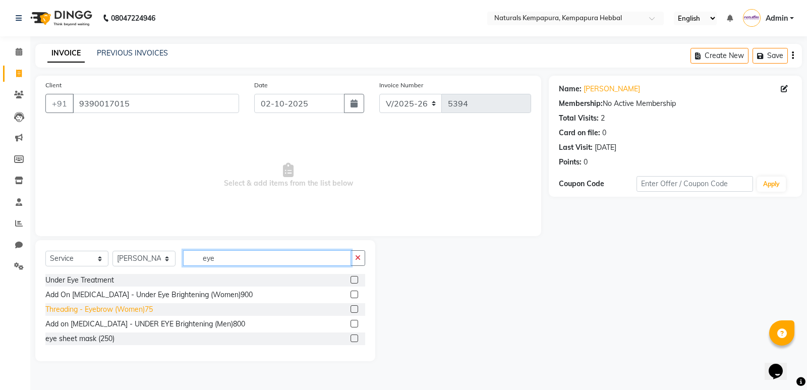
type input "eye"
drag, startPoint x: 84, startPoint y: 312, endPoint x: 132, endPoint y: 312, distance: 47.4
click at [86, 312] on div "Threading - Eyebrow (Women)75" at bounding box center [98, 309] width 107 height 11
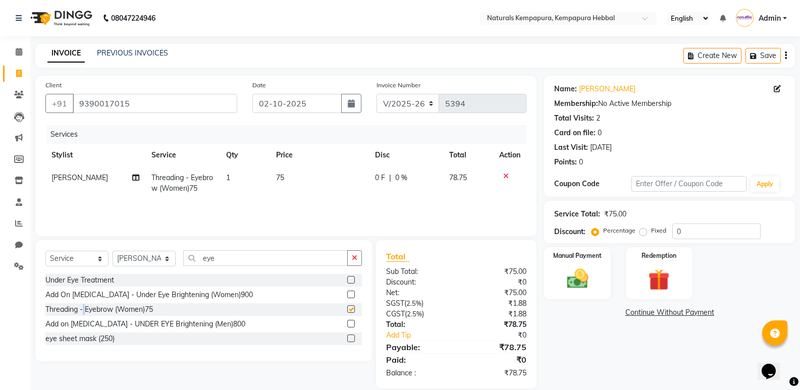
checkbox input "false"
click at [352, 262] on button "button" at bounding box center [354, 258] width 15 height 16
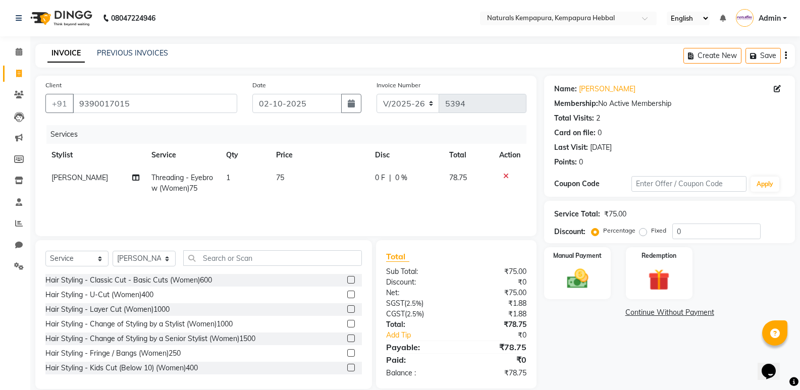
click at [483, 42] on div "08047224946 Select Location × Naturals [GEOGRAPHIC_DATA], Kempapura Hebbal Engl…" at bounding box center [400, 202] width 800 height 404
click at [606, 285] on div "Manual Payment" at bounding box center [577, 273] width 69 height 54
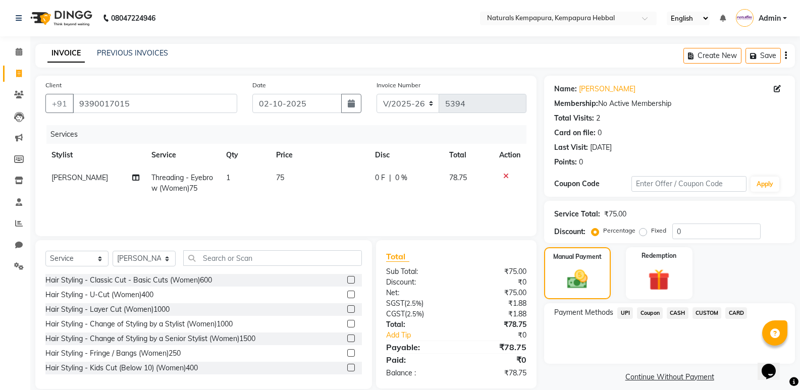
click at [624, 309] on span "UPI" at bounding box center [625, 313] width 16 height 12
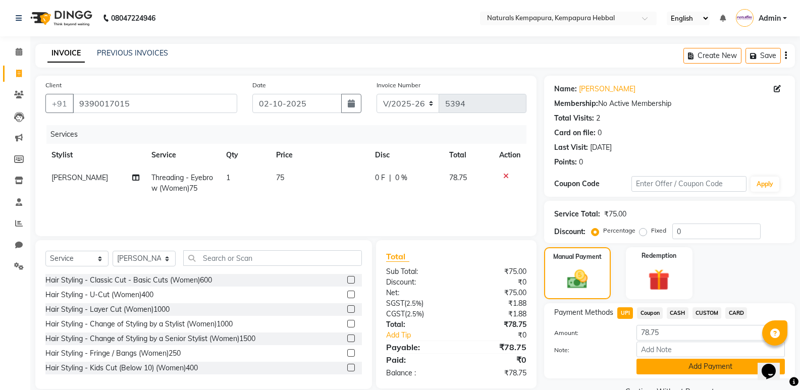
click at [681, 366] on button "Add Payment" at bounding box center [710, 367] width 148 height 16
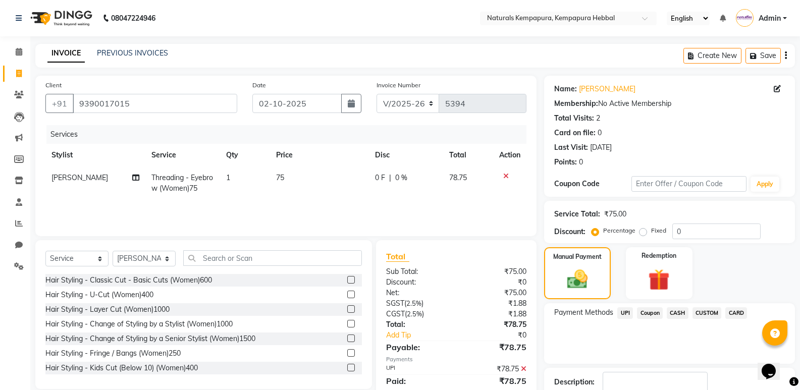
scroll to position [50, 0]
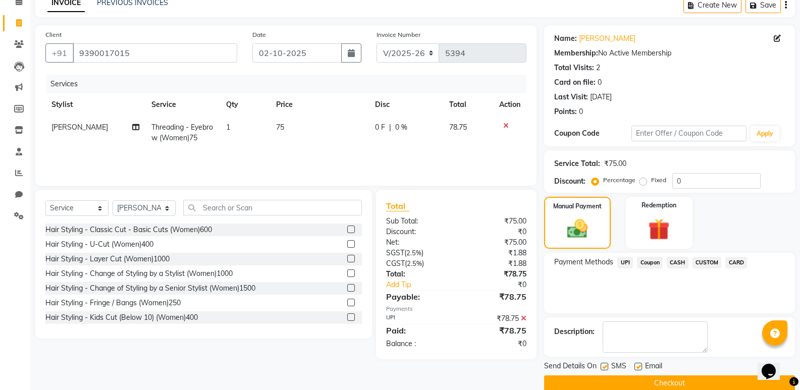
click at [638, 363] on label at bounding box center [638, 367] width 8 height 8
click at [638, 364] on input "checkbox" at bounding box center [637, 367] width 7 height 7
checkbox input "false"
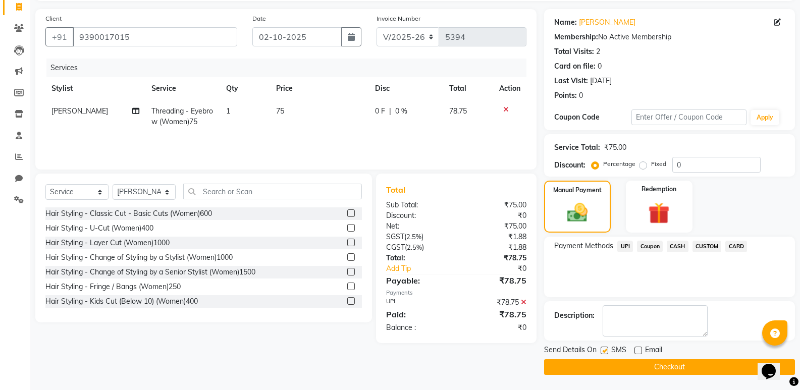
click at [638, 363] on button "Checkout" at bounding box center [669, 367] width 251 height 16
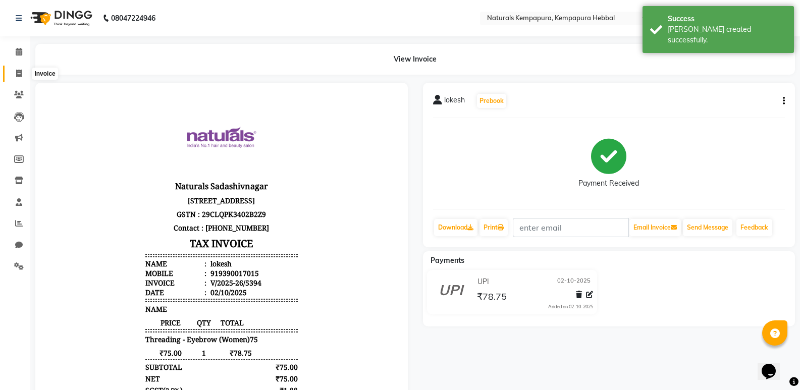
click at [16, 76] on icon at bounding box center [19, 74] width 6 height 8
select select "service"
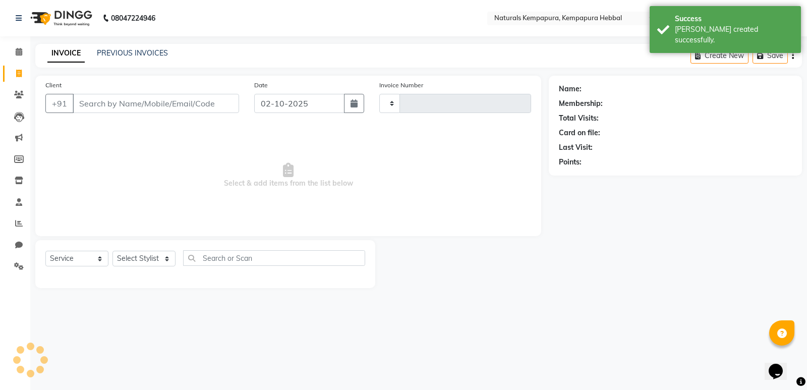
type input "5395"
select select "7848"
click at [108, 108] on input "Client" at bounding box center [156, 103] width 166 height 19
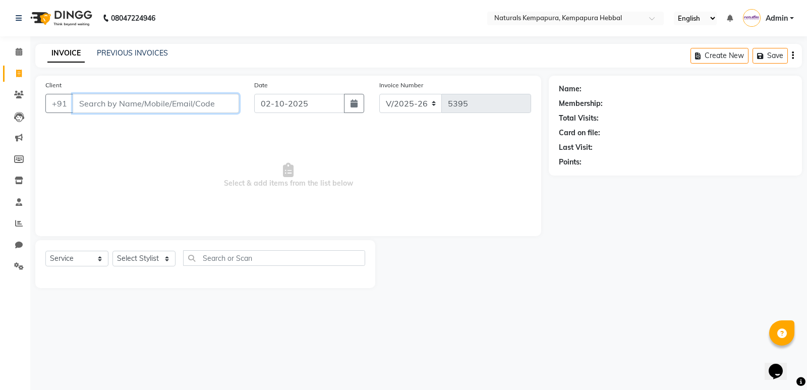
click at [95, 109] on input "Client" at bounding box center [156, 103] width 166 height 19
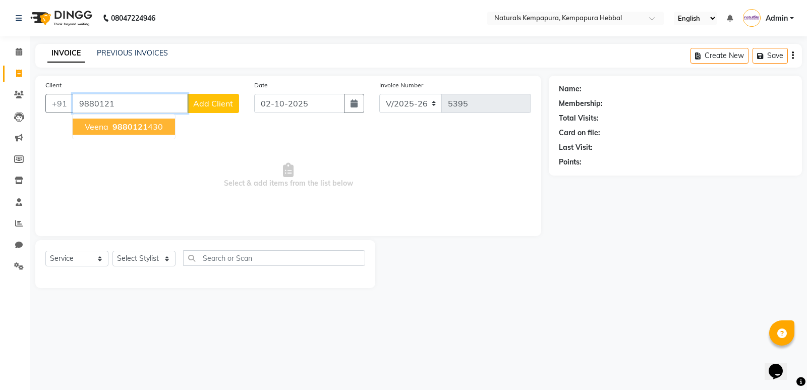
click at [98, 134] on button "veena 9880121 430" at bounding box center [124, 127] width 102 height 16
type input "9880121430"
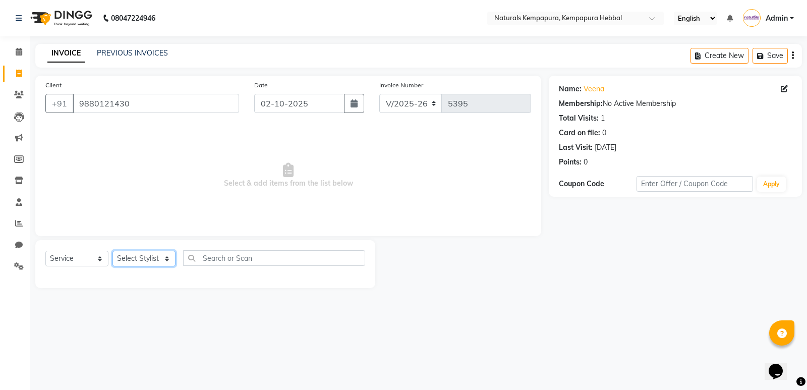
click at [150, 255] on select "Select Stylist [PERSON_NAME] DANISH DURGA HARI [PERSON_NAME] Manager [PERSON_NA…" at bounding box center [143, 259] width 63 height 16
select select "70440"
click at [112, 251] on select "Select Stylist [PERSON_NAME] DANISH DURGA HARI [PERSON_NAME] Manager [PERSON_NA…" at bounding box center [143, 259] width 63 height 16
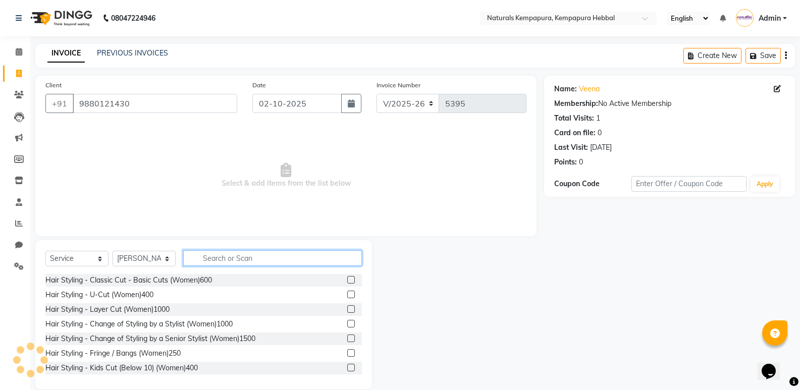
click at [217, 265] on input "text" at bounding box center [272, 258] width 179 height 16
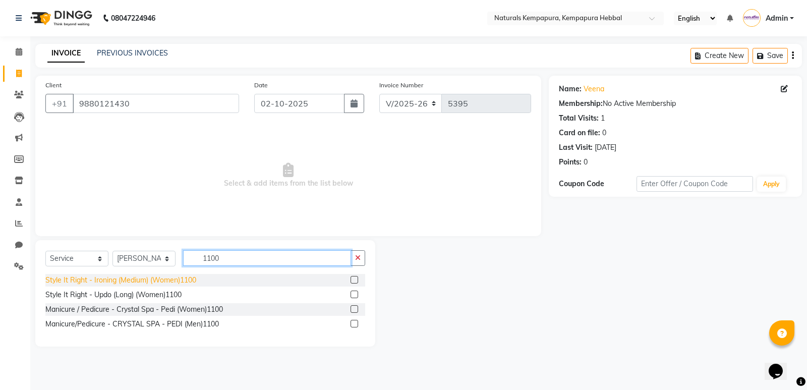
type input "1100"
click at [167, 278] on div "Style It Right - Ironing (Medium) (Women)1100" at bounding box center [120, 280] width 151 height 11
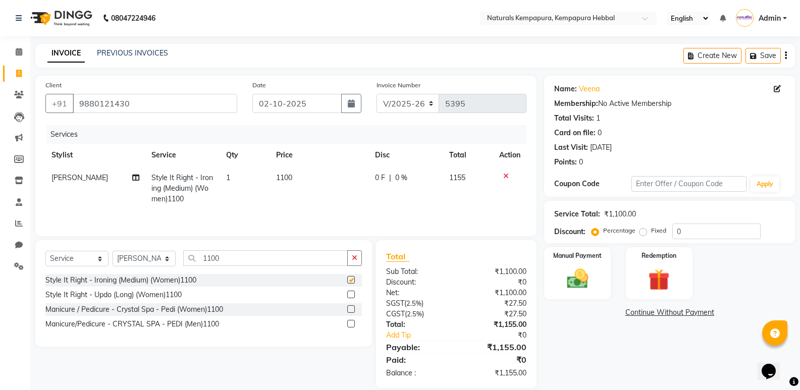
checkbox input "false"
click at [354, 257] on icon "button" at bounding box center [355, 257] width 6 height 7
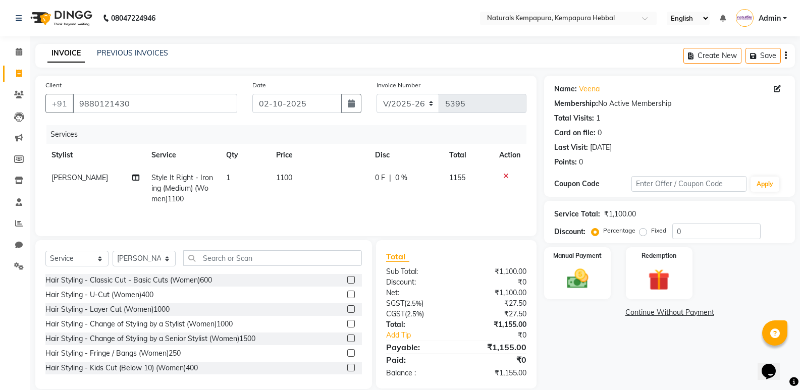
click at [371, 179] on td "0 F | 0 %" at bounding box center [406, 188] width 75 height 44
select select "70440"
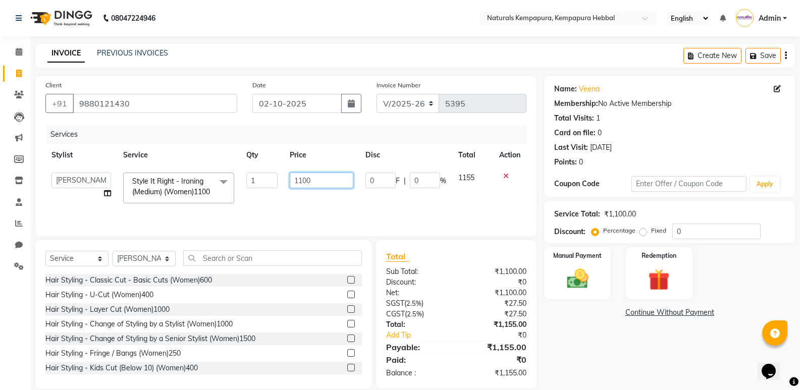
click at [320, 182] on input "1100" at bounding box center [321, 181] width 63 height 16
type input "1050"
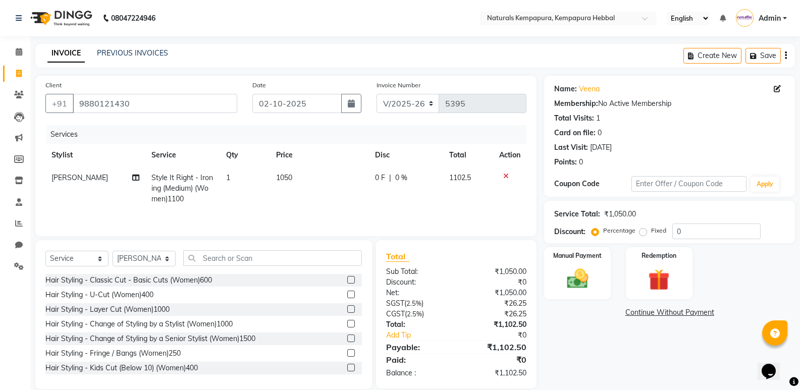
click at [370, 223] on div "Services Stylist Service Qty Price Disc Total Action [PERSON_NAME] Style It Rig…" at bounding box center [285, 175] width 481 height 101
click at [298, 178] on td "1050" at bounding box center [319, 188] width 99 height 44
select select "70440"
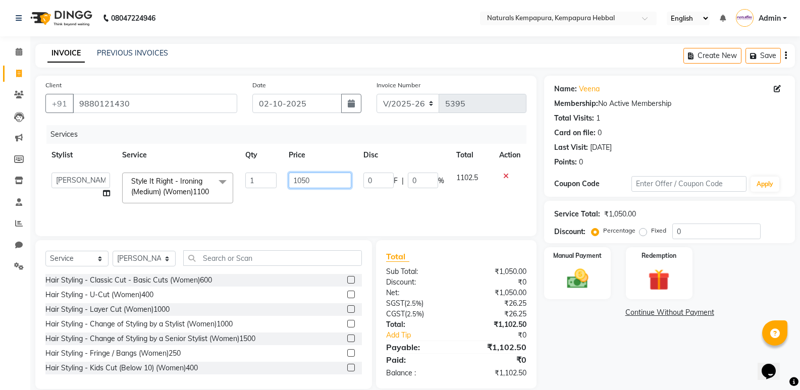
click at [318, 179] on input "1050" at bounding box center [320, 181] width 63 height 16
type input "1100"
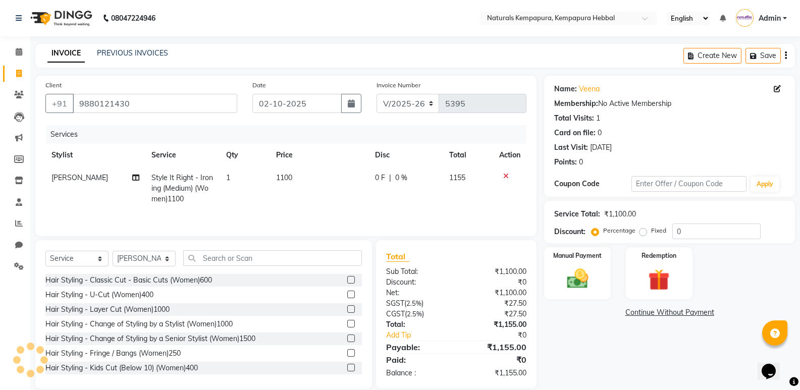
click at [357, 223] on div "Services Stylist Service Qty Price Disc Total Action [PERSON_NAME] Style It Rig…" at bounding box center [285, 175] width 481 height 101
click at [409, 180] on div "0 F | 0 %" at bounding box center [406, 178] width 63 height 11
select select "70440"
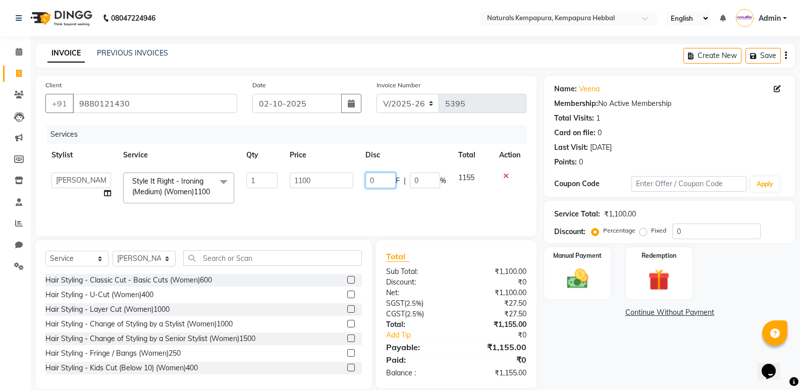
click at [385, 181] on input "0" at bounding box center [380, 181] width 30 height 16
type input "50"
click at [376, 213] on div "Services Stylist Service Qty Price Disc Total Action [PERSON_NAME] DANISH [PERS…" at bounding box center [285, 175] width 481 height 101
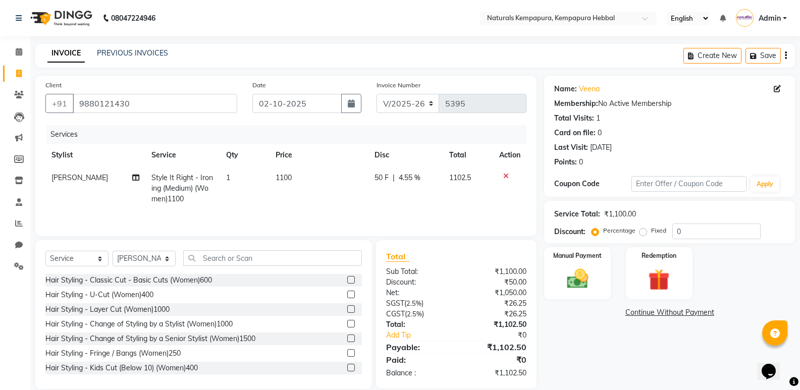
click at [396, 176] on div "50 F | 4.55 %" at bounding box center [405, 178] width 63 height 11
select select "70440"
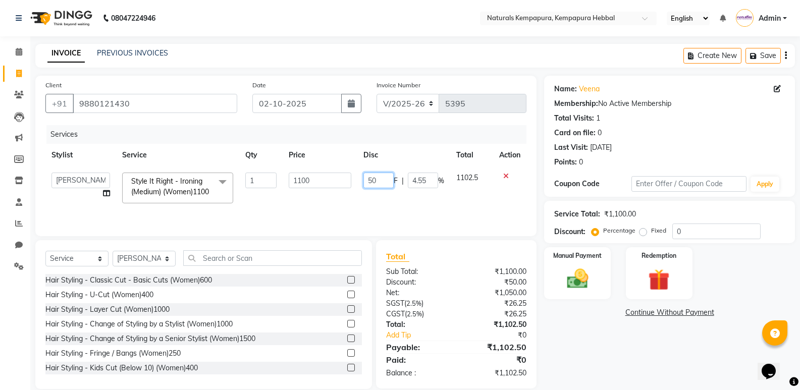
click at [378, 184] on input "50" at bounding box center [378, 181] width 30 height 16
type input "5"
type input "48"
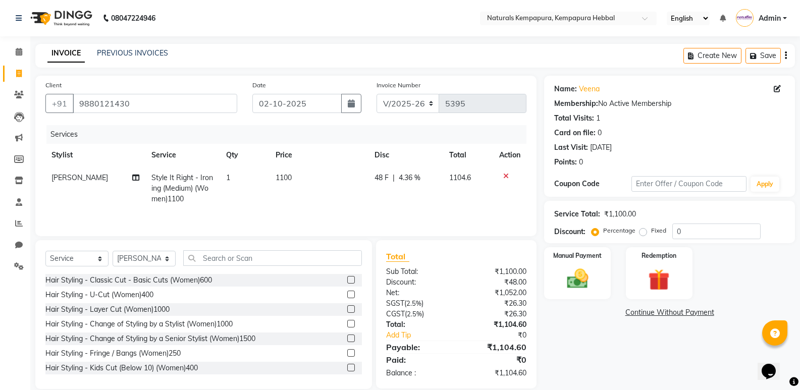
click at [375, 199] on td "48 F | 4.36 %" at bounding box center [405, 188] width 75 height 44
select select "70440"
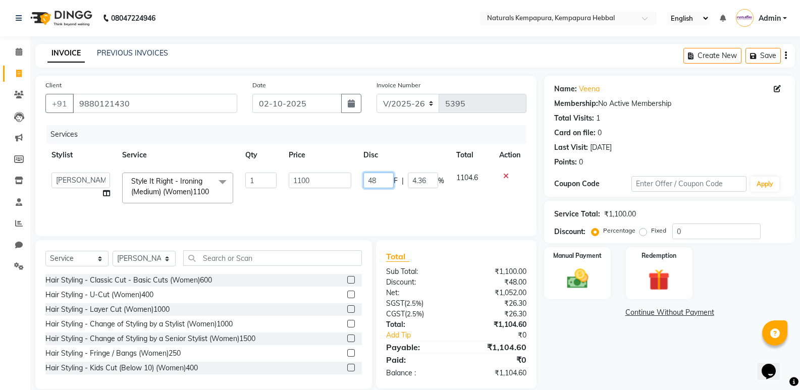
drag, startPoint x: 384, startPoint y: 169, endPoint x: 382, endPoint y: 182, distance: 12.8
click at [383, 178] on td "48 F | 4.36 %" at bounding box center [403, 187] width 93 height 43
click at [382, 182] on input "48" at bounding box center [378, 181] width 30 height 16
type input "4"
type input "52"
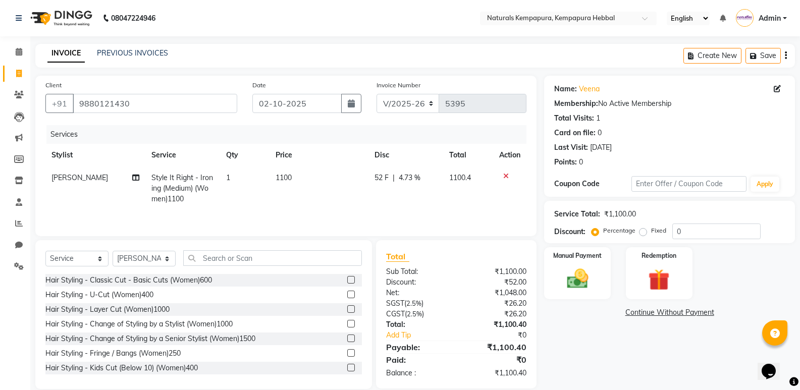
click at [363, 236] on div "Client [PHONE_NUMBER] Date [DATE] Invoice Number V/2025 V/[PHONE_NUMBER] Servic…" at bounding box center [286, 232] width 516 height 313
click at [575, 289] on img at bounding box center [577, 279] width 36 height 26
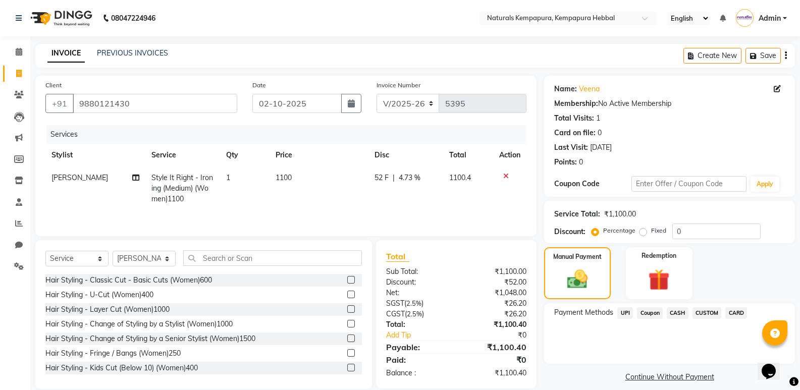
click at [631, 309] on span "UPI" at bounding box center [625, 313] width 16 height 12
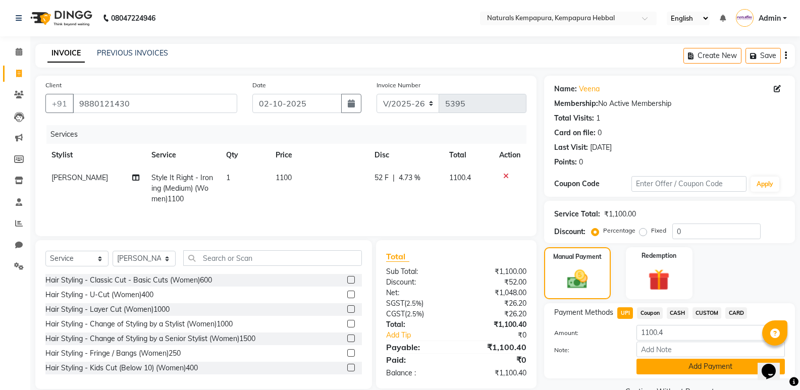
click at [659, 359] on button "Add Payment" at bounding box center [710, 367] width 148 height 16
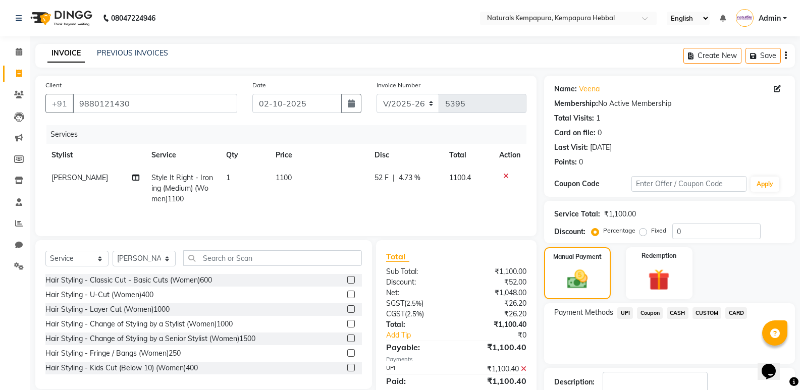
scroll to position [67, 0]
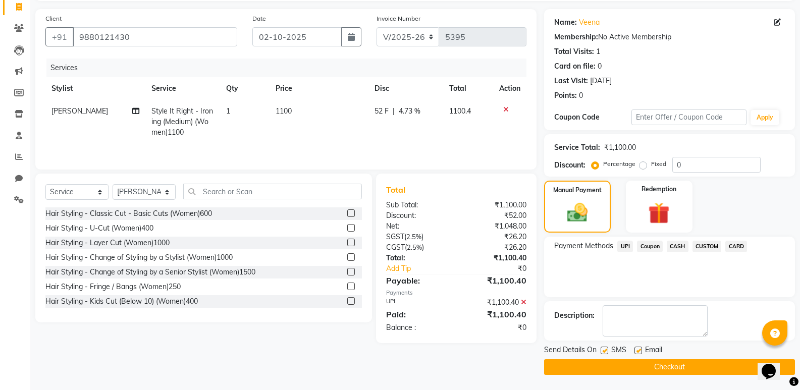
click at [638, 350] on label at bounding box center [638, 351] width 8 height 8
click at [638, 350] on input "checkbox" at bounding box center [637, 351] width 7 height 7
checkbox input "false"
click at [659, 368] on button "Checkout" at bounding box center [669, 367] width 251 height 16
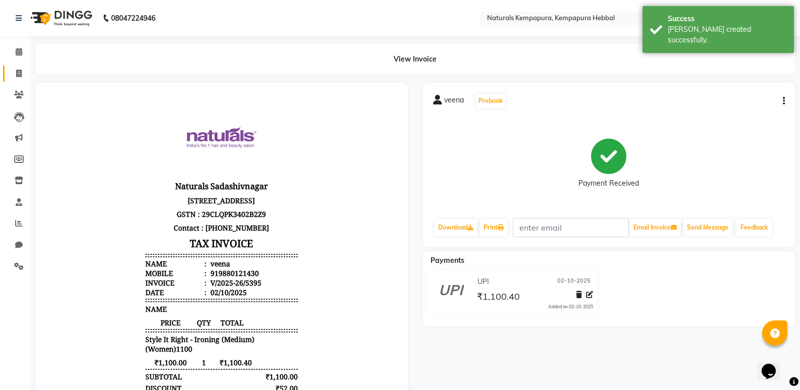
click at [10, 71] on link "Invoice" at bounding box center [15, 74] width 24 height 17
select select "7848"
select select "service"
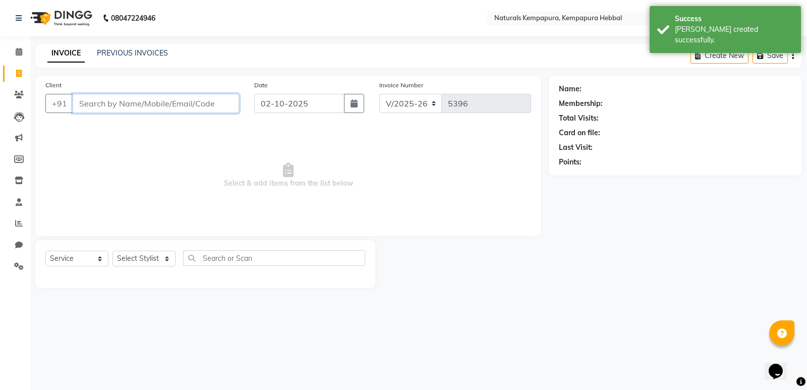
click at [105, 109] on input "Client" at bounding box center [156, 103] width 166 height 19
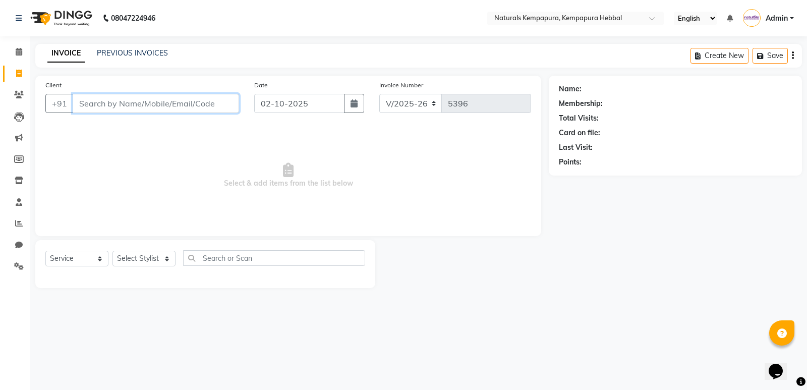
click at [90, 108] on input "Client" at bounding box center [156, 103] width 166 height 19
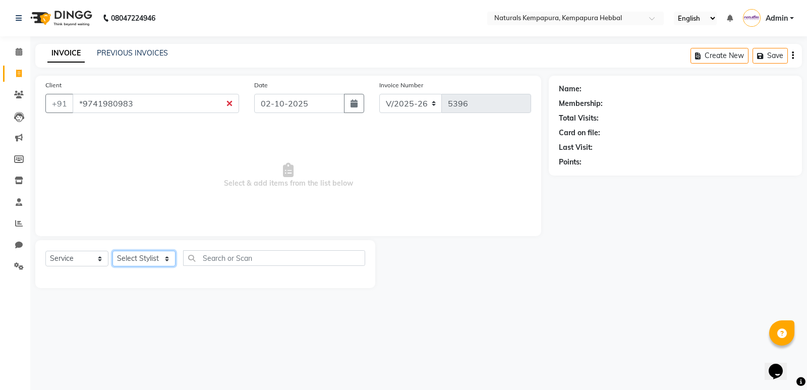
click at [167, 259] on select "Select Stylist [PERSON_NAME] DANISH DURGA HARI [PERSON_NAME] Manager [PERSON_NA…" at bounding box center [143, 259] width 63 height 16
click at [45, 200] on span "Select & add items from the list below" at bounding box center [288, 175] width 486 height 101
click at [80, 106] on input "*9741980983" at bounding box center [156, 103] width 166 height 19
click at [81, 103] on input "*9741980983" at bounding box center [156, 103] width 166 height 19
type input "9741980983"
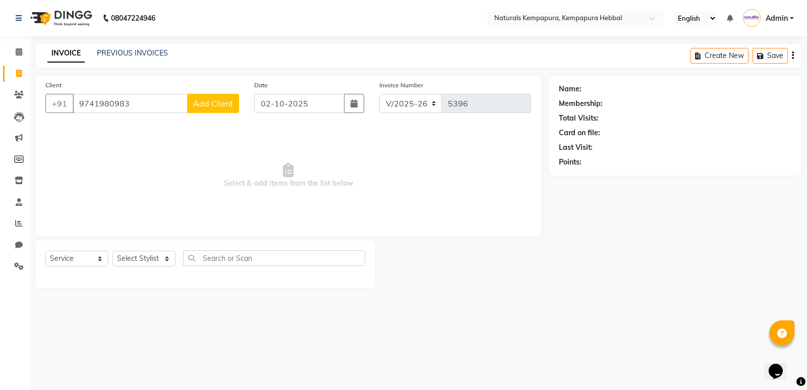
click at [200, 102] on span "Add Client" at bounding box center [213, 103] width 40 height 10
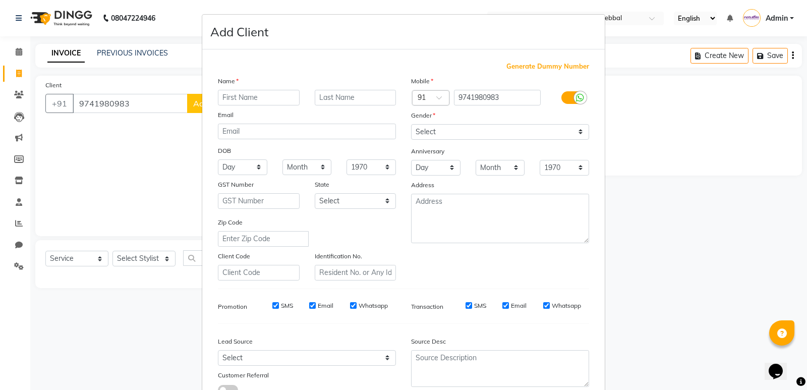
click at [224, 95] on input "text" at bounding box center [259, 98] width 82 height 16
type input "gurashantha"
click at [576, 129] on select "Select [DEMOGRAPHIC_DATA] [DEMOGRAPHIC_DATA] Other Prefer Not To Say" at bounding box center [500, 132] width 178 height 16
select select "[DEMOGRAPHIC_DATA]"
click at [411, 124] on select "Select [DEMOGRAPHIC_DATA] [DEMOGRAPHIC_DATA] Other Prefer Not To Say" at bounding box center [500, 132] width 178 height 16
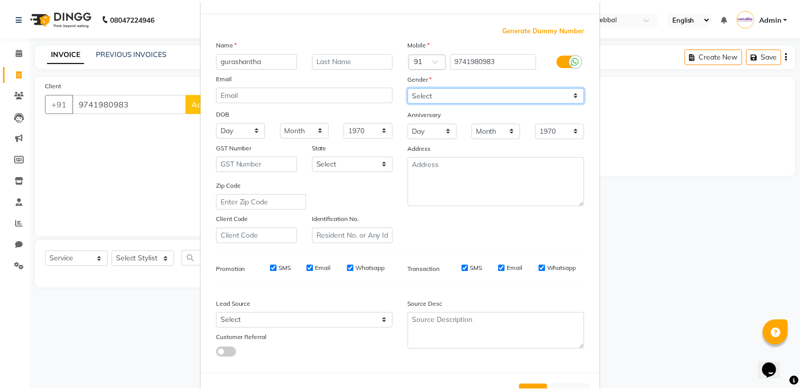
scroll to position [76, 0]
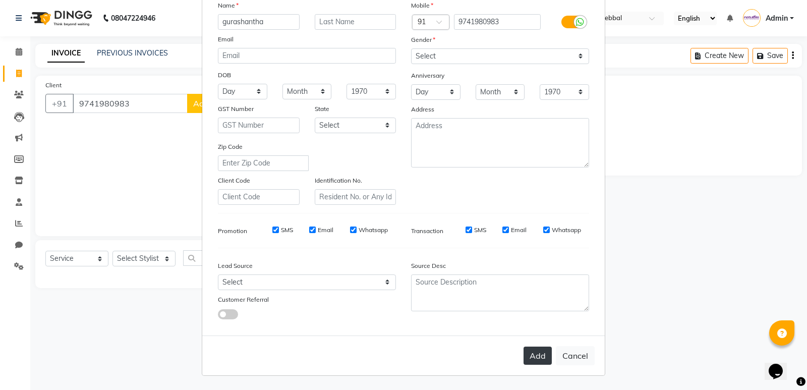
click at [537, 355] on button "Add" at bounding box center [538, 356] width 28 height 18
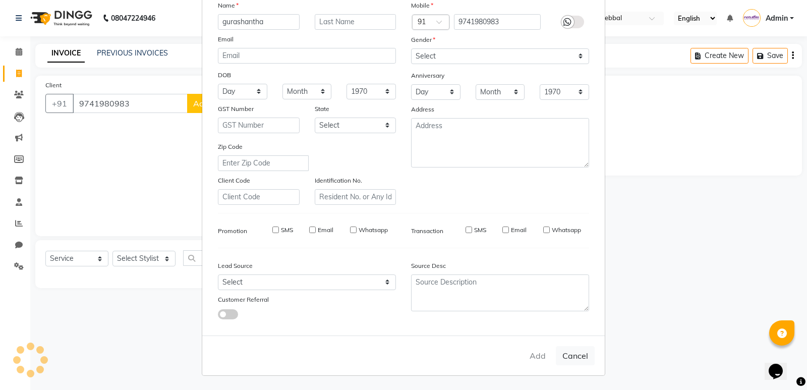
select select
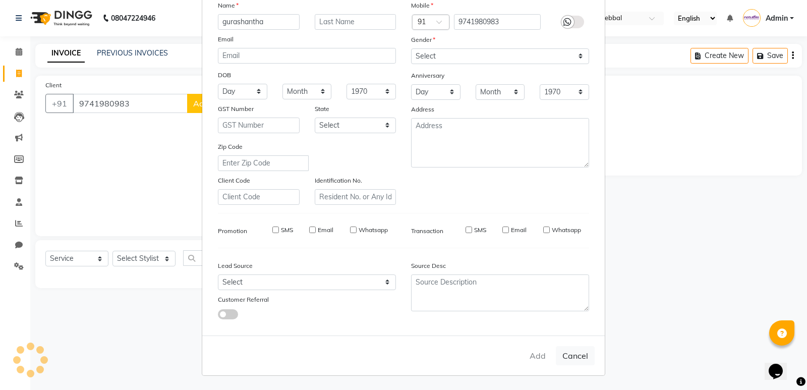
select select
checkbox input "false"
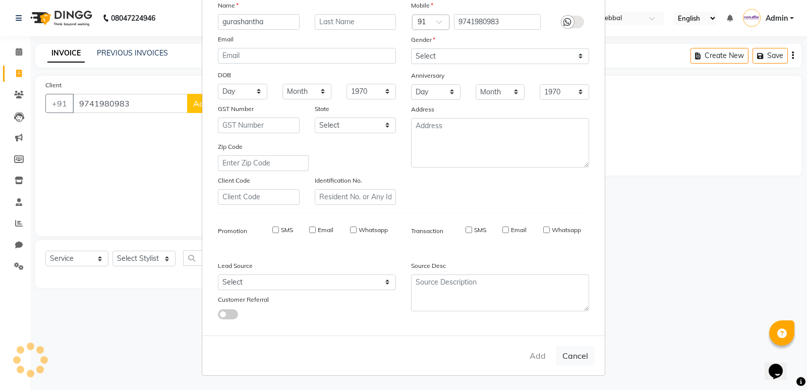
checkbox input "false"
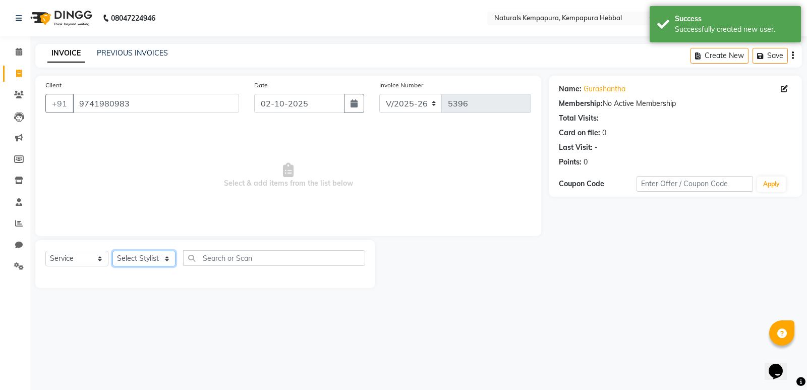
click at [166, 259] on select "Select Stylist [PERSON_NAME] DANISH DURGA HARI [PERSON_NAME] Manager [PERSON_NA…" at bounding box center [143, 259] width 63 height 16
select select "70448"
click at [112, 251] on select "Select Stylist [PERSON_NAME] DANISH DURGA HARI [PERSON_NAME] Manager [PERSON_NA…" at bounding box center [143, 259] width 63 height 16
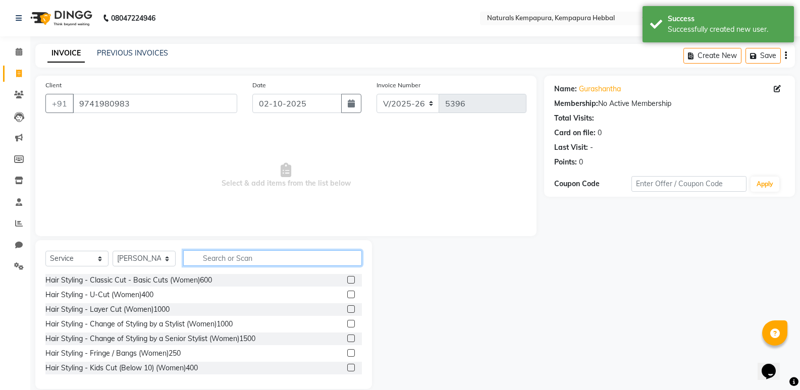
click at [226, 256] on input "text" at bounding box center [272, 258] width 179 height 16
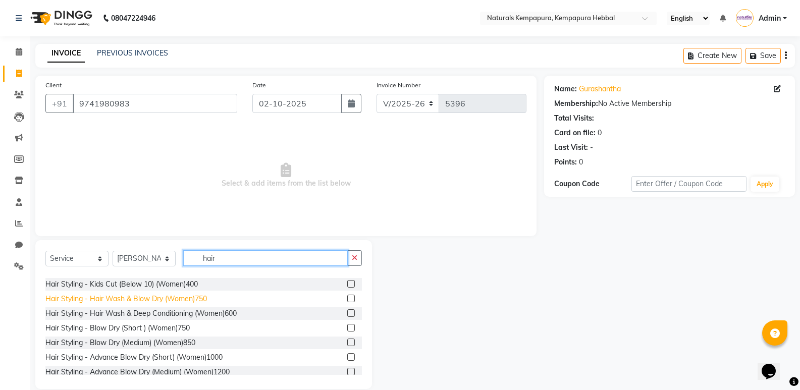
scroll to position [101, 0]
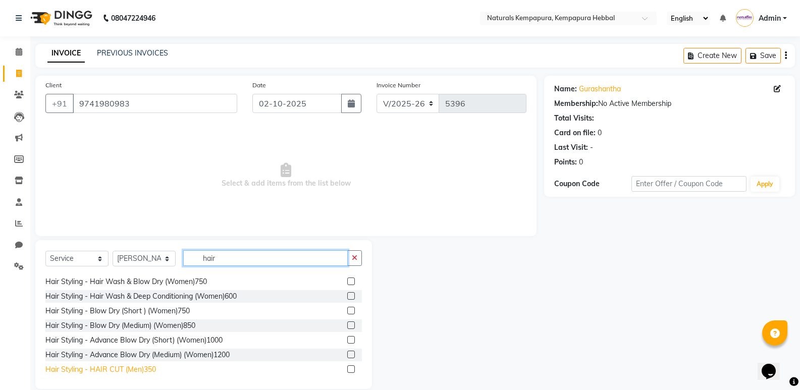
type input "hair"
click at [119, 369] on div "Hair Styling - HAIR CUT (Men)350" at bounding box center [100, 369] width 110 height 11
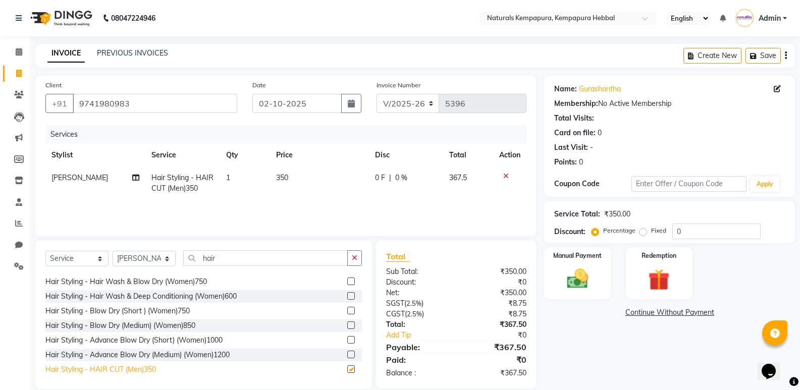
checkbox input "false"
click at [403, 177] on span "0 %" at bounding box center [401, 178] width 12 height 11
select select "70448"
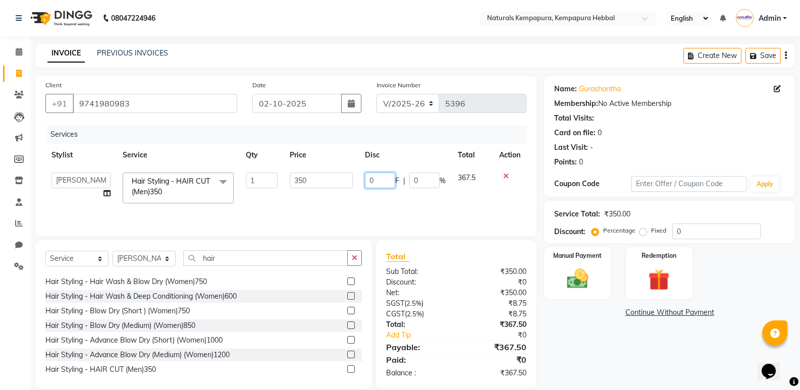
click at [378, 181] on input "0" at bounding box center [380, 181] width 30 height 16
type input "75"
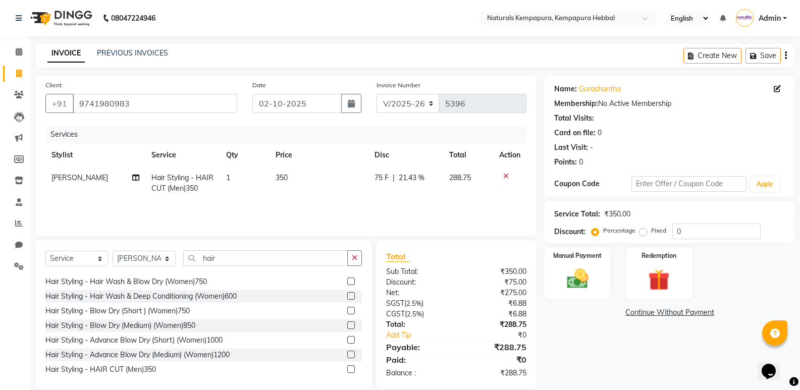
click at [443, 191] on tr "[PERSON_NAME] Hair Styling - HAIR CUT (Men)350 1 350 75 F | 21.43 % 288.75" at bounding box center [285, 182] width 481 height 33
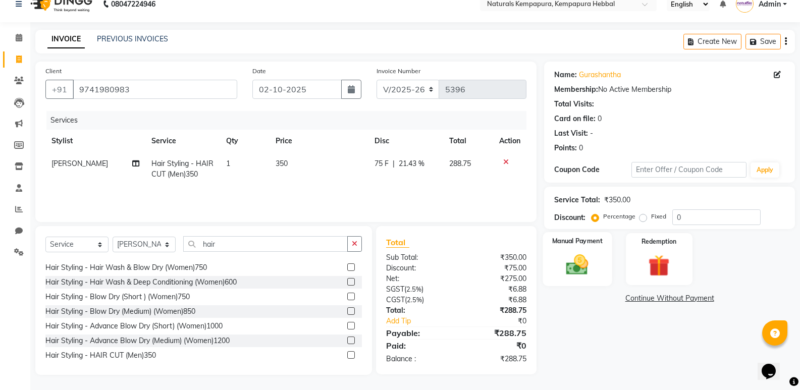
click at [576, 262] on img at bounding box center [577, 265] width 36 height 26
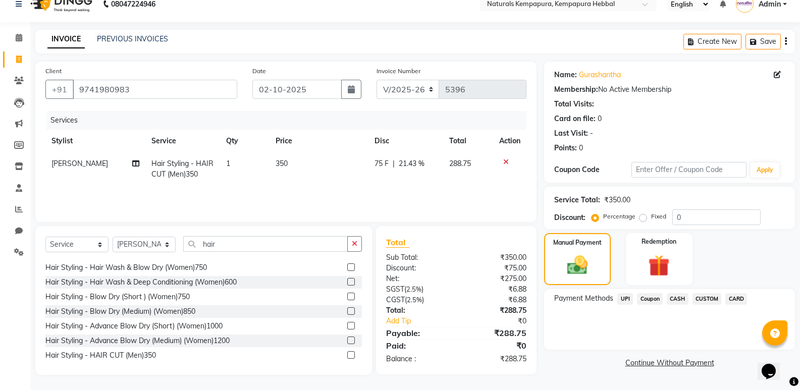
click at [626, 300] on span "UPI" at bounding box center [625, 299] width 16 height 12
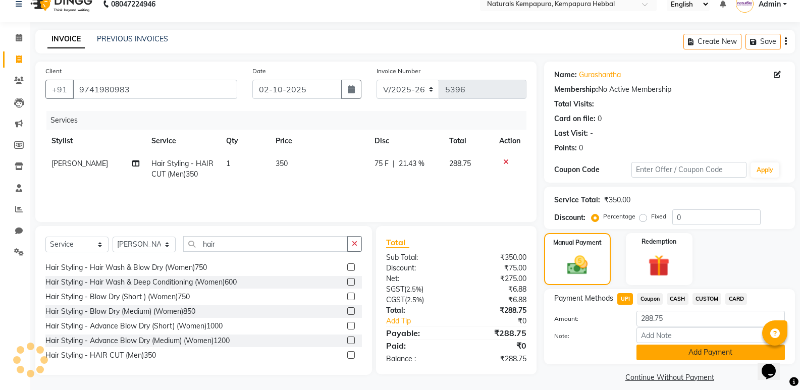
click at [689, 352] on button "Add Payment" at bounding box center [710, 353] width 148 height 16
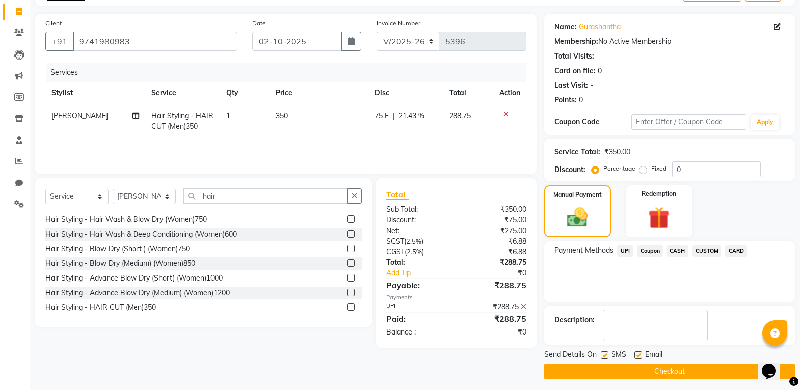
scroll to position [67, 0]
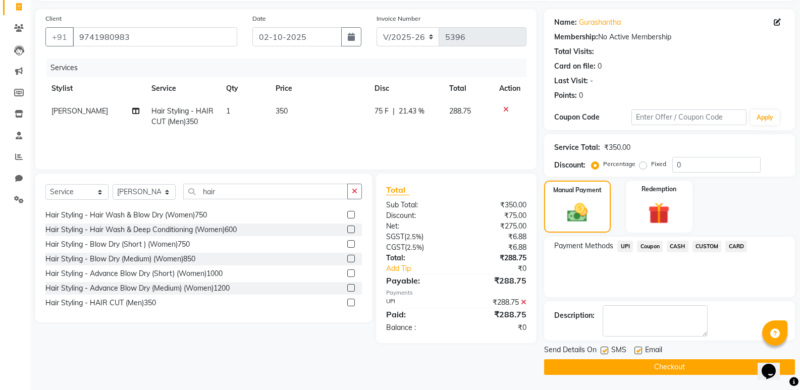
click at [606, 350] on label at bounding box center [604, 351] width 8 height 8
click at [606, 350] on input "checkbox" at bounding box center [603, 351] width 7 height 7
checkbox input "false"
click at [673, 367] on button "Checkout" at bounding box center [669, 367] width 251 height 16
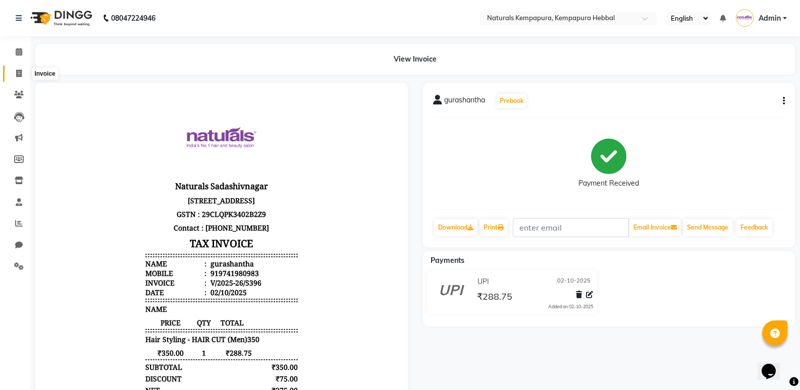
click at [20, 77] on icon at bounding box center [19, 74] width 6 height 8
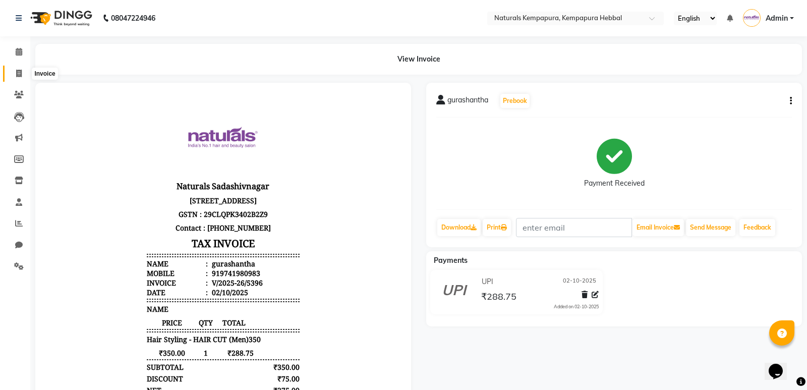
select select "7848"
select select "service"
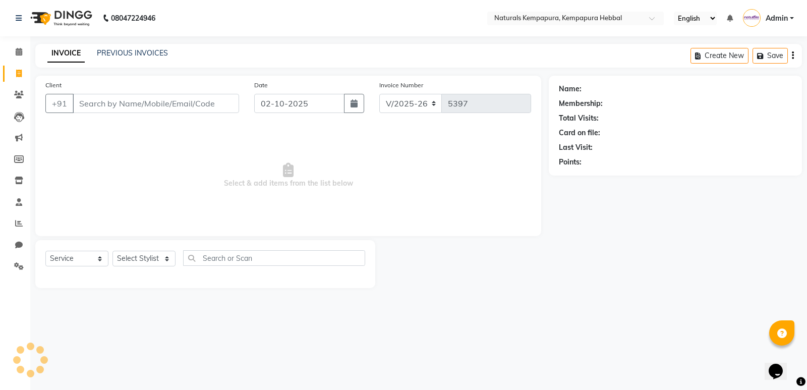
click at [105, 99] on input "Client" at bounding box center [156, 103] width 166 height 19
click at [212, 112] on input "Client" at bounding box center [156, 103] width 166 height 19
click at [124, 100] on input "Client" at bounding box center [156, 103] width 166 height 19
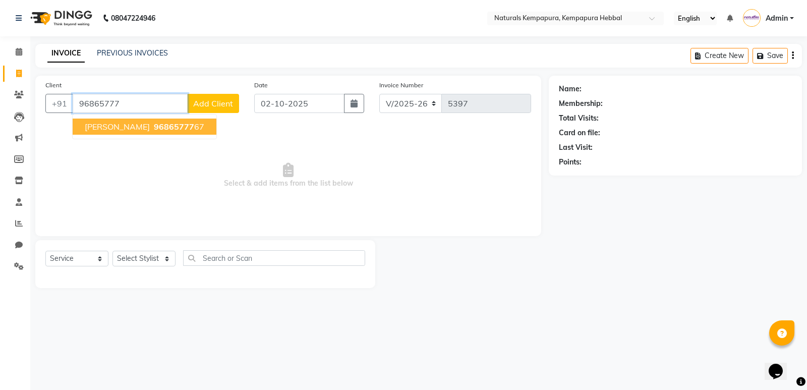
click at [154, 127] on span "96865777" at bounding box center [174, 127] width 40 height 10
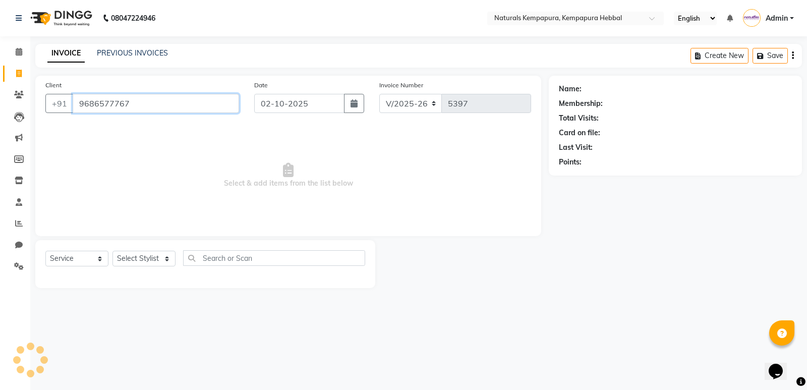
type input "9686577767"
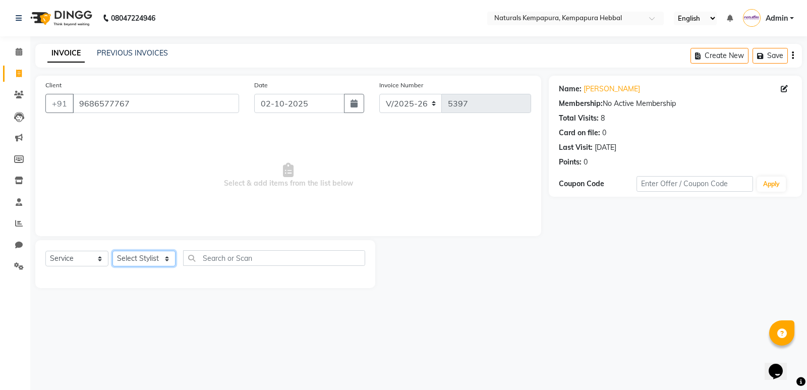
click at [161, 251] on select "Select Stylist [PERSON_NAME] DANISH DURGA HARI [PERSON_NAME] Manager [PERSON_NA…" at bounding box center [143, 259] width 63 height 16
select select "70447"
click at [112, 251] on select "Select Stylist [PERSON_NAME] DANISH DURGA HARI [PERSON_NAME] Manager [PERSON_NA…" at bounding box center [143, 259] width 63 height 16
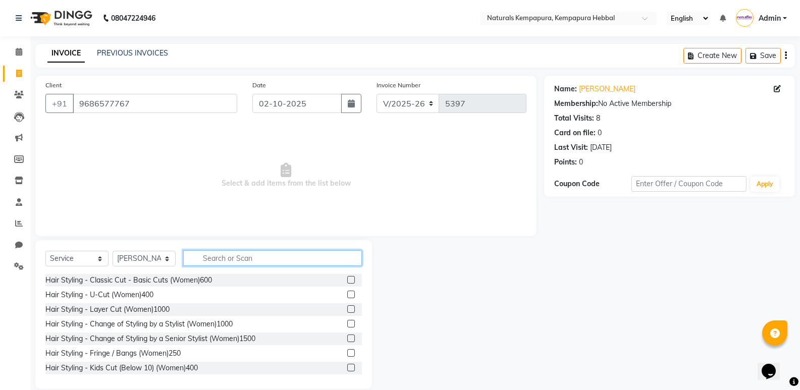
click at [222, 262] on input "text" at bounding box center [272, 258] width 179 height 16
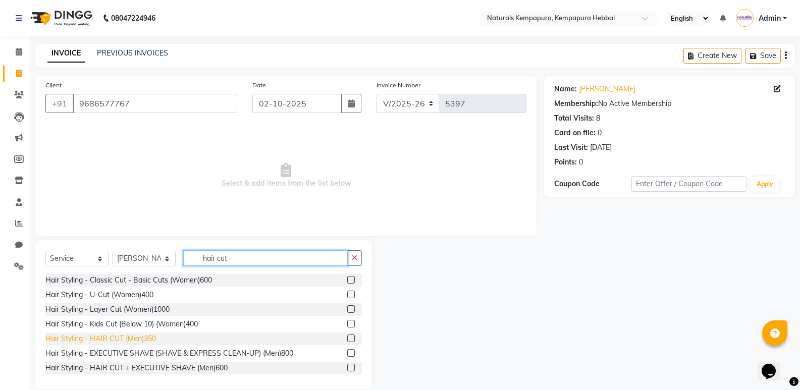
type input "hair cut"
click at [135, 334] on div "Hair Styling - HAIR CUT (Men)350" at bounding box center [100, 338] width 110 height 11
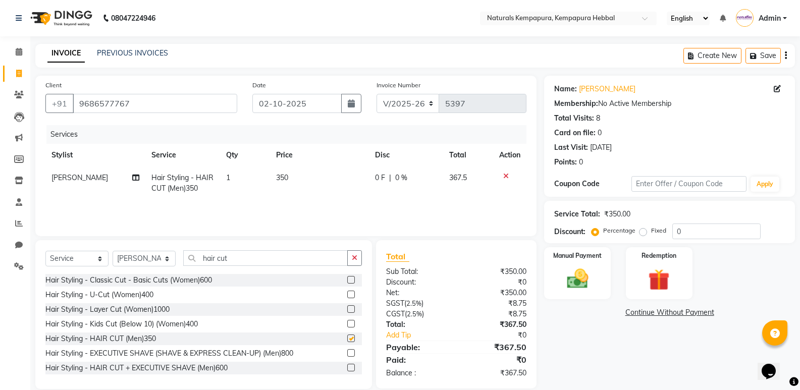
checkbox input "false"
click at [257, 258] on input "hair cut" at bounding box center [265, 258] width 164 height 16
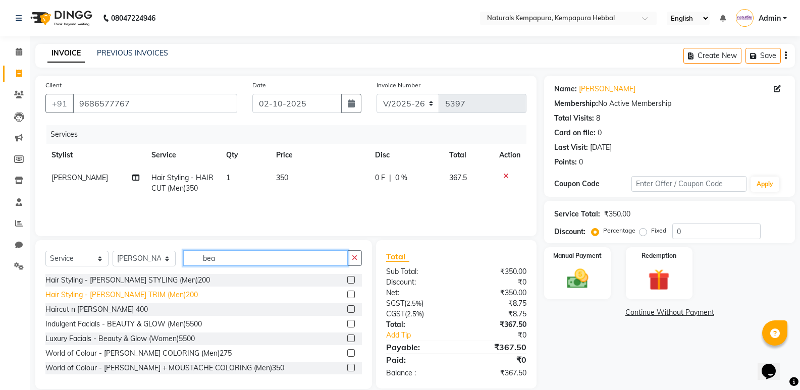
type input "bea"
click at [161, 294] on div "Hair Styling - [PERSON_NAME] TRIM (Men)200" at bounding box center [121, 295] width 152 height 11
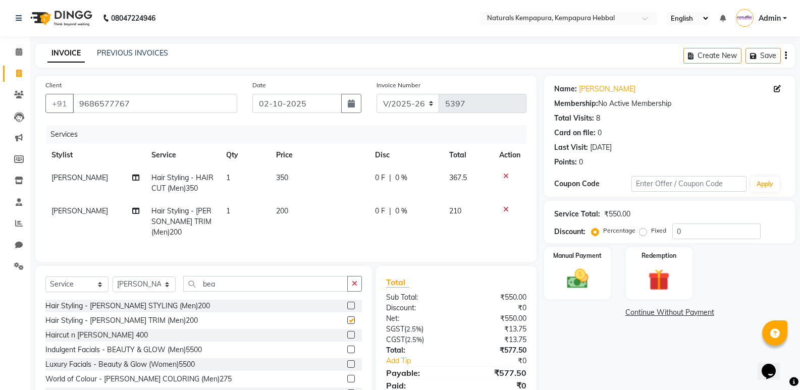
checkbox input "false"
click at [238, 284] on input "bea" at bounding box center [265, 284] width 164 height 16
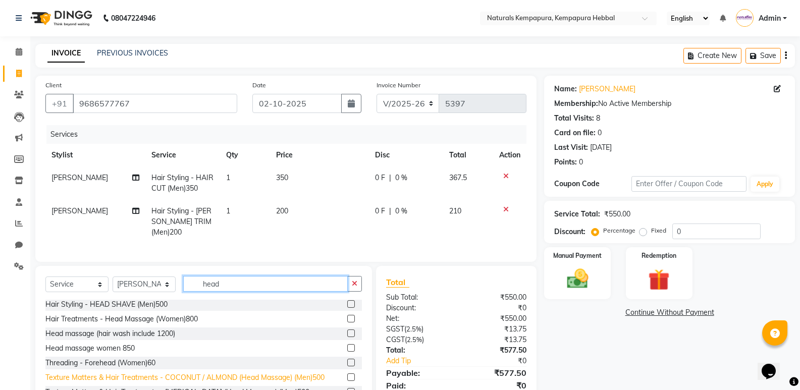
scroll to position [37, 0]
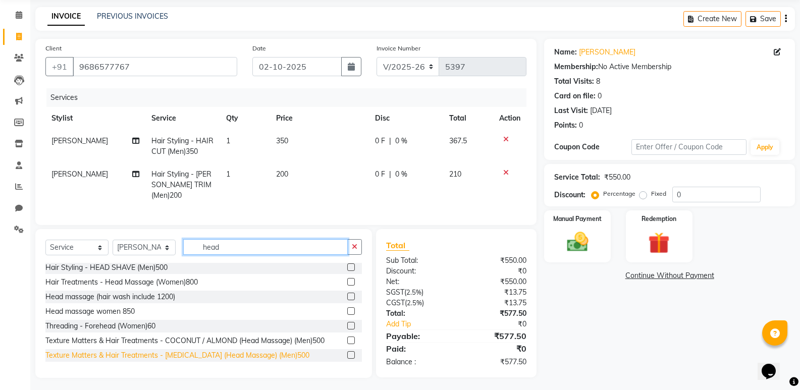
type input "head"
click at [274, 350] on div "Texture Matters & Hair Treatments - [MEDICAL_DATA] (Head Massage) (Men)500" at bounding box center [177, 355] width 264 height 11
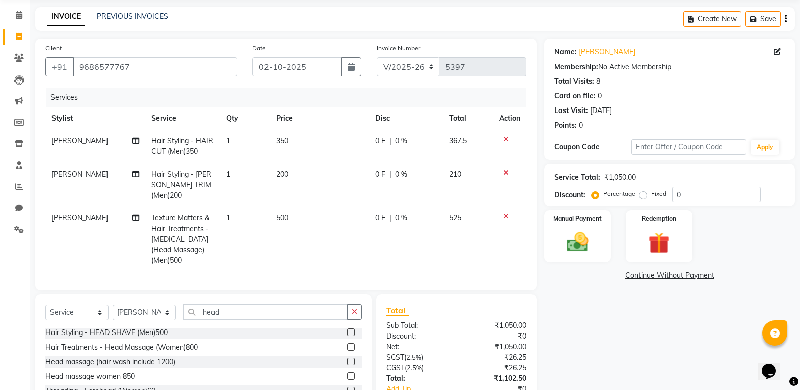
checkbox input "false"
click at [351, 308] on button "button" at bounding box center [354, 312] width 15 height 16
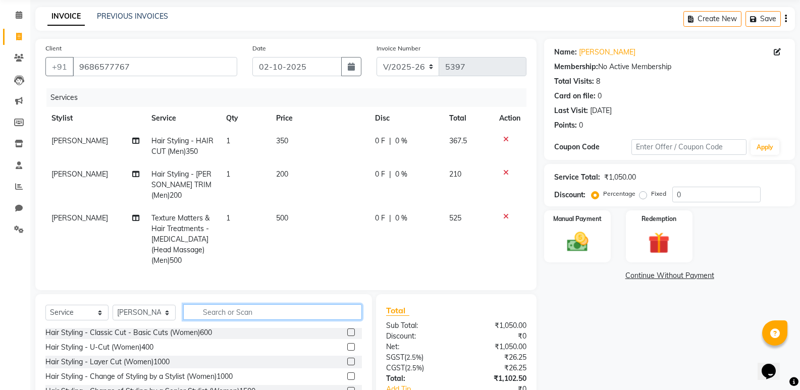
scroll to position [250, 0]
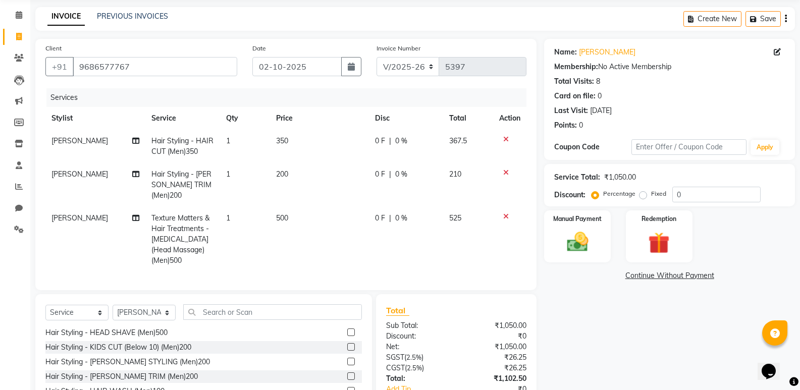
click at [388, 124] on th "Disc" at bounding box center [406, 118] width 75 height 23
click at [398, 143] on span "0 %" at bounding box center [401, 141] width 12 height 11
select select "70447"
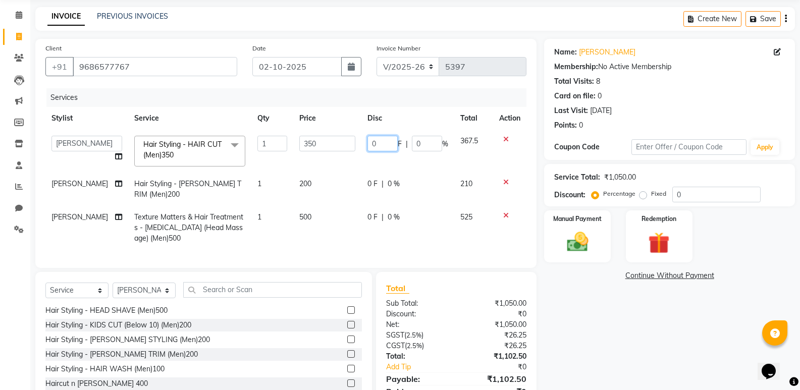
click at [384, 145] on input "0" at bounding box center [382, 144] width 30 height 16
type input "075"
click at [371, 198] on tbody "[PERSON_NAME] DANISH [PERSON_NAME] Manager [PERSON_NAME] [PERSON_NAME] [PERSON_…" at bounding box center [285, 190] width 481 height 120
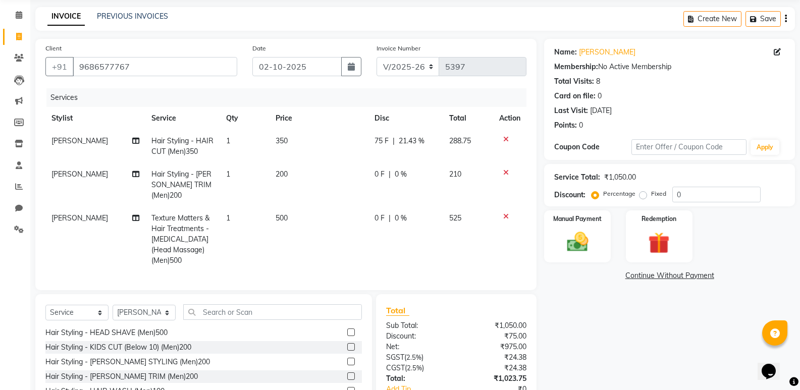
click at [375, 180] on td "0 F | 0 %" at bounding box center [405, 185] width 75 height 44
select select "70447"
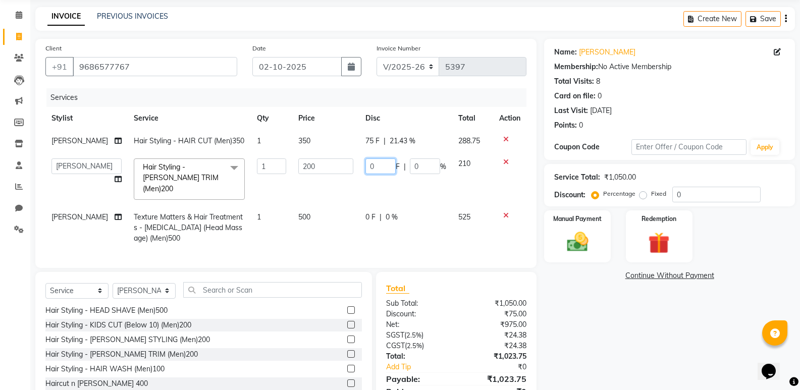
drag, startPoint x: 367, startPoint y: 173, endPoint x: 363, endPoint y: 177, distance: 5.8
click at [365, 174] on input "0" at bounding box center [380, 166] width 30 height 16
type input "20"
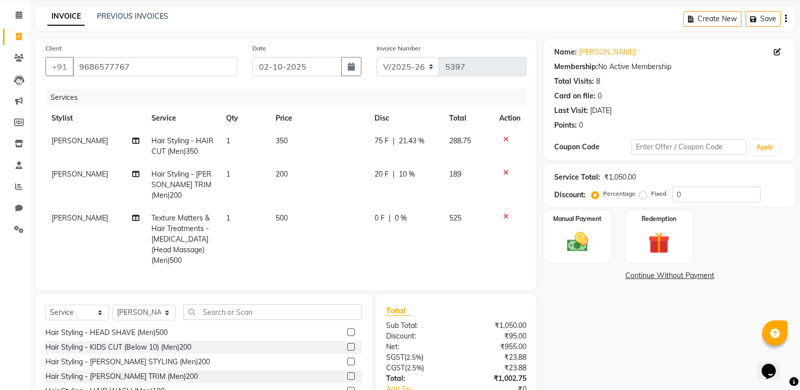
click at [349, 212] on td "500" at bounding box center [318, 239] width 99 height 65
select select "70447"
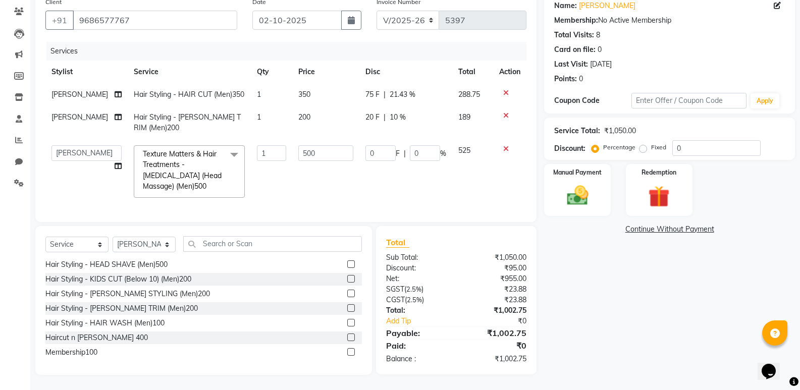
scroll to position [1, 0]
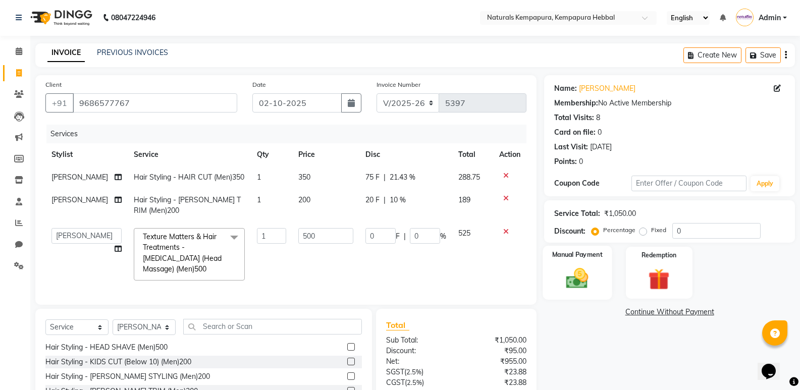
click at [571, 277] on img at bounding box center [577, 278] width 36 height 26
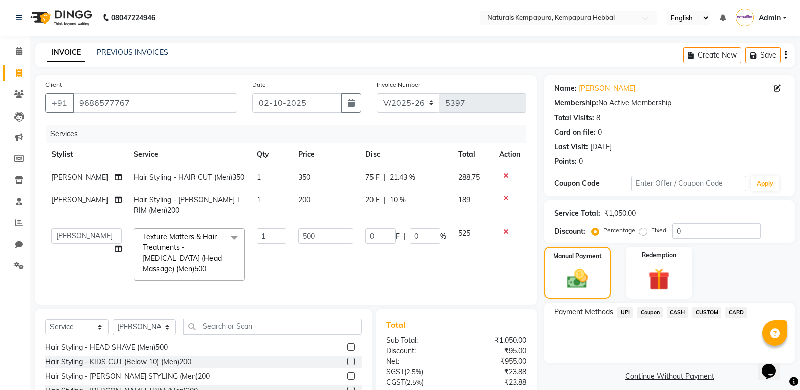
click at [619, 309] on span "UPI" at bounding box center [625, 313] width 16 height 12
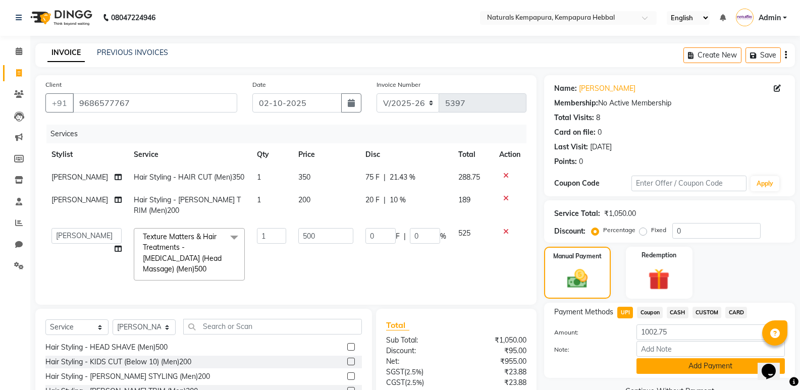
click at [643, 365] on button "Add Payment" at bounding box center [710, 366] width 148 height 16
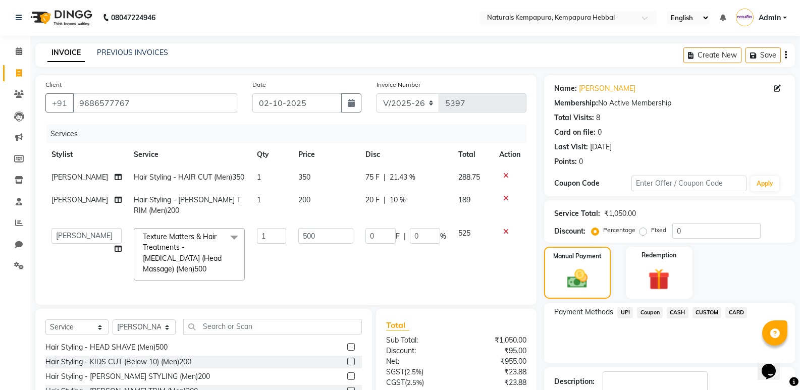
scroll to position [101, 0]
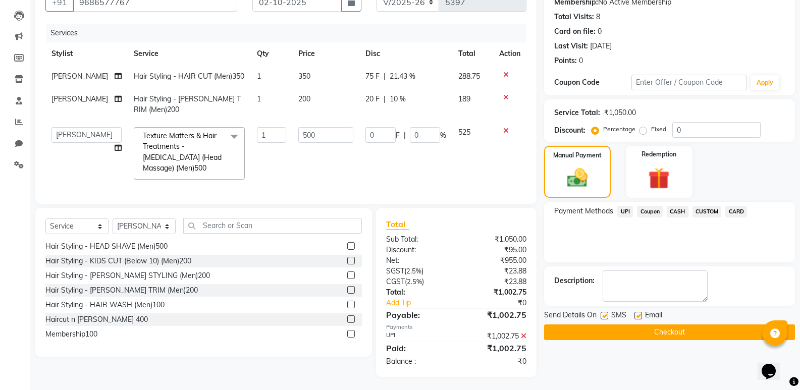
click at [637, 315] on label at bounding box center [638, 316] width 8 height 8
click at [637, 315] on input "checkbox" at bounding box center [637, 316] width 7 height 7
checkbox input "false"
click at [631, 338] on button "Checkout" at bounding box center [669, 332] width 251 height 16
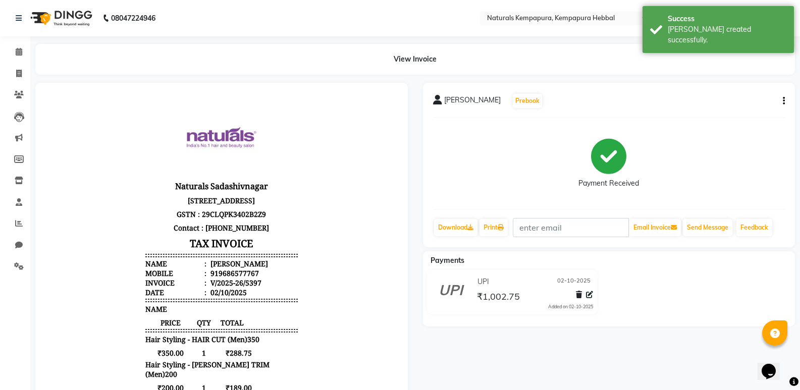
click at [13, 61] on li "Calendar" at bounding box center [15, 52] width 30 height 22
click at [13, 71] on span at bounding box center [19, 74] width 18 height 12
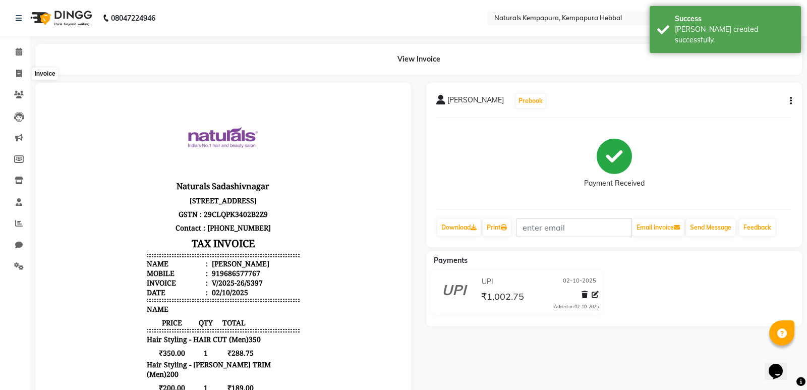
select select "7848"
select select "service"
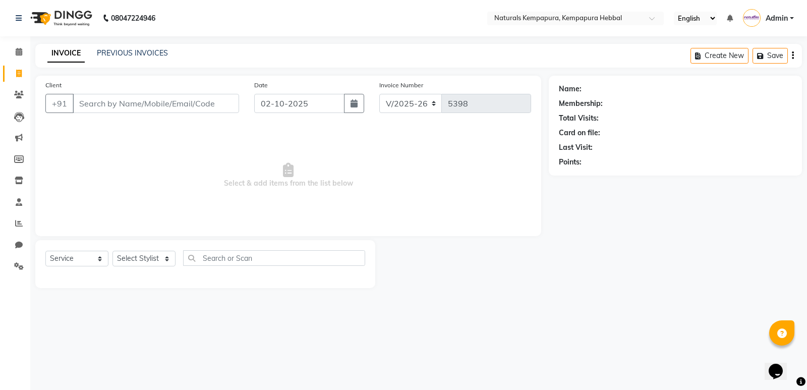
click at [336, 121] on div "Client +91 Date [DATE] Invoice Number V/2025 V/[PHONE_NUMBER] Select & add item…" at bounding box center [288, 156] width 506 height 160
click at [162, 53] on link "PREVIOUS INVOICES" at bounding box center [132, 52] width 71 height 9
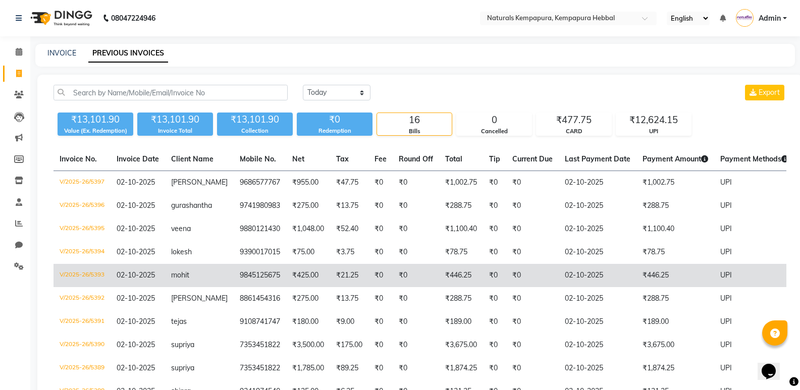
click at [130, 265] on td "02-10-2025" at bounding box center [137, 275] width 54 height 23
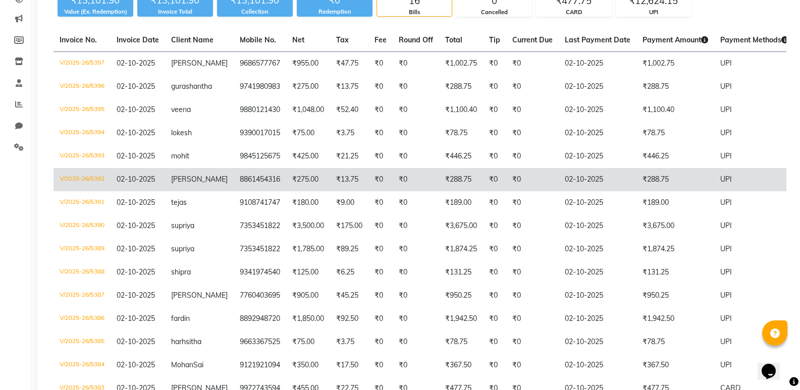
scroll to position [151, 0]
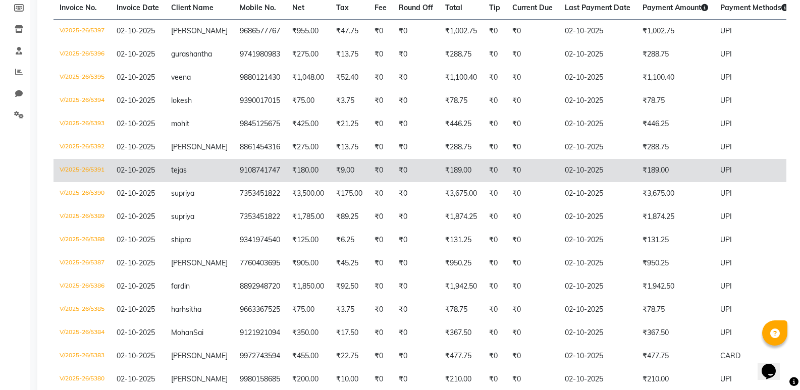
click at [472, 159] on td "₹189.00" at bounding box center [461, 170] width 44 height 23
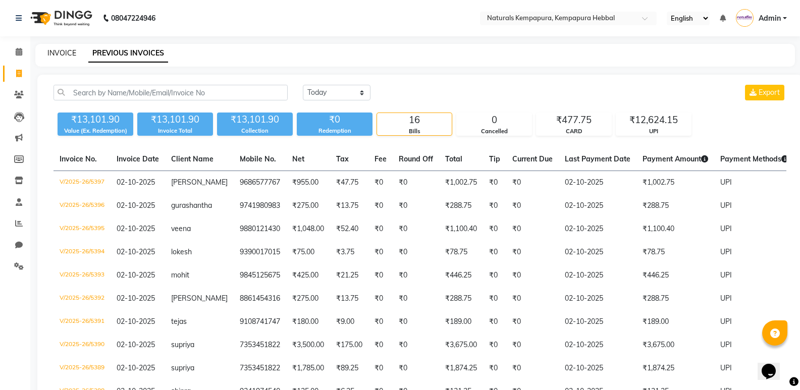
click at [56, 53] on link "INVOICE" at bounding box center [61, 52] width 29 height 9
select select "service"
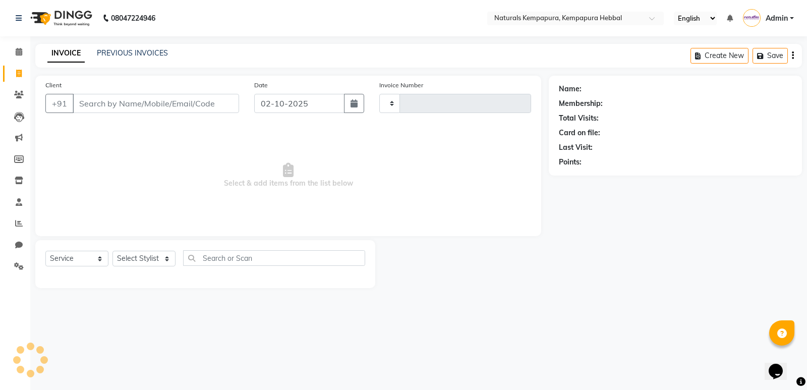
type input "5398"
select select "7848"
click at [229, 107] on input "Client" at bounding box center [156, 103] width 166 height 19
click at [182, 98] on input "Client" at bounding box center [156, 103] width 166 height 19
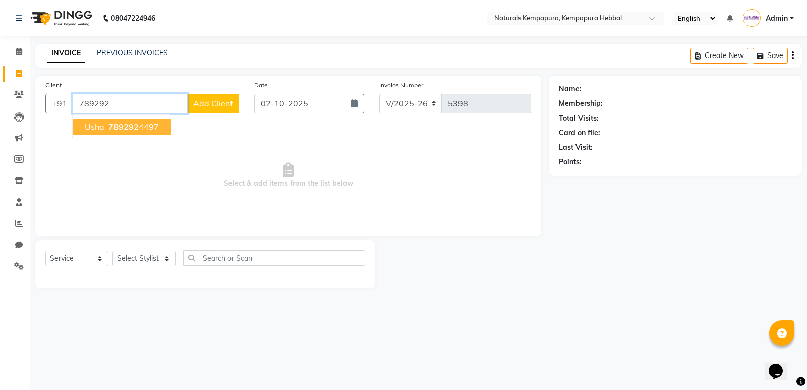
click at [135, 130] on span "789292" at bounding box center [123, 127] width 30 height 10
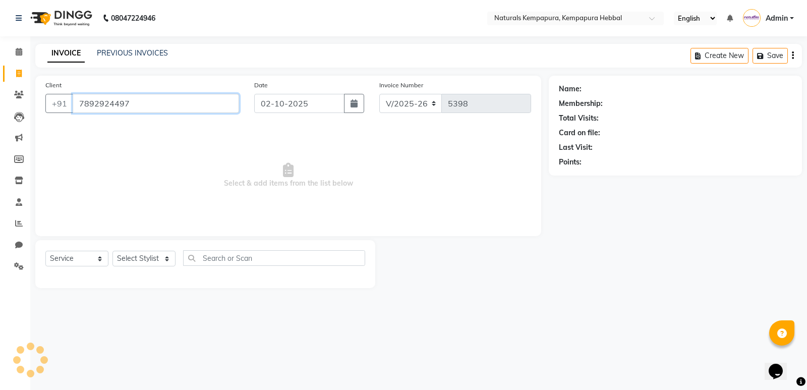
type input "7892924497"
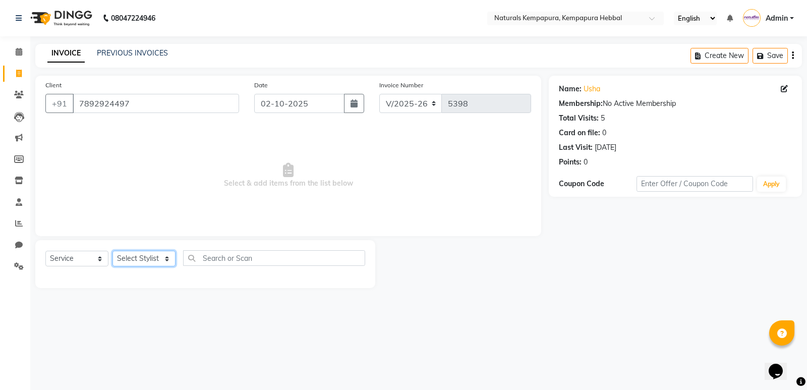
click at [148, 263] on select "Select Stylist [PERSON_NAME] DANISH DURGA HARI [PERSON_NAME] Manager [PERSON_NA…" at bounding box center [143, 259] width 63 height 16
select select "70450"
click at [112, 251] on select "Select Stylist [PERSON_NAME] DANISH DURGA HARI [PERSON_NAME] Manager [PERSON_NA…" at bounding box center [143, 259] width 63 height 16
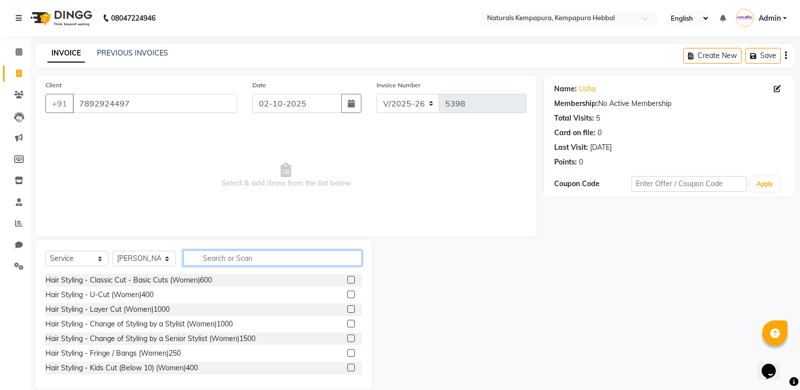
click at [208, 261] on input "text" at bounding box center [272, 258] width 179 height 16
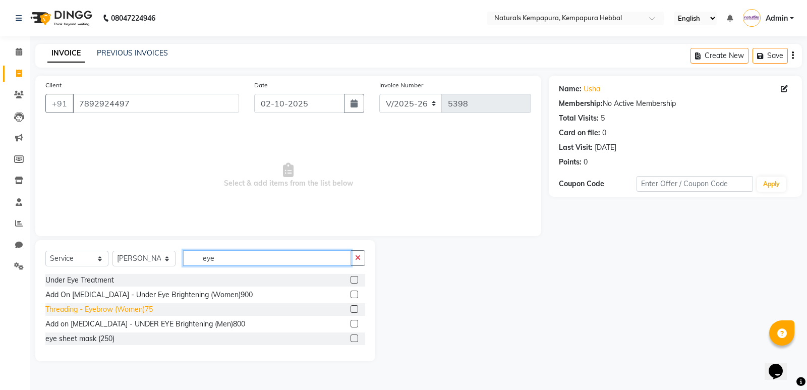
type input "eye"
click at [146, 307] on div "Threading - Eyebrow (Women)75" at bounding box center [98, 309] width 107 height 11
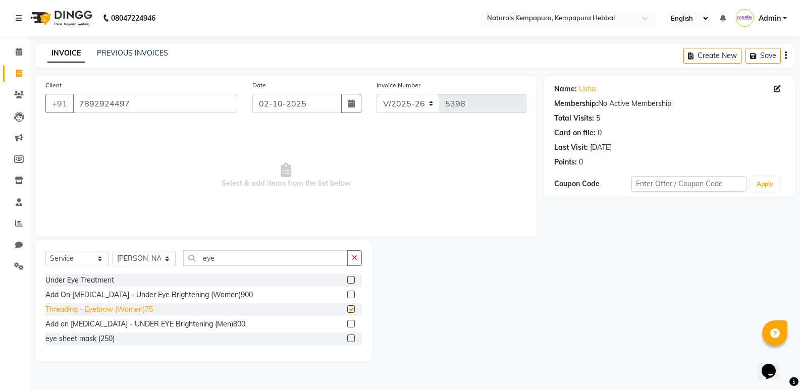
checkbox input "false"
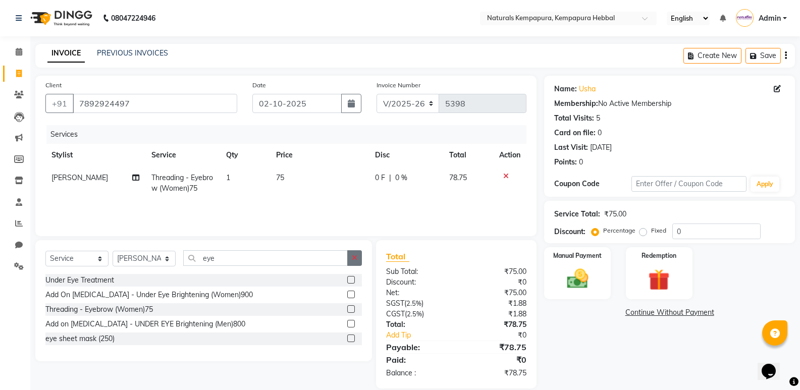
click at [354, 262] on button "button" at bounding box center [354, 258] width 15 height 16
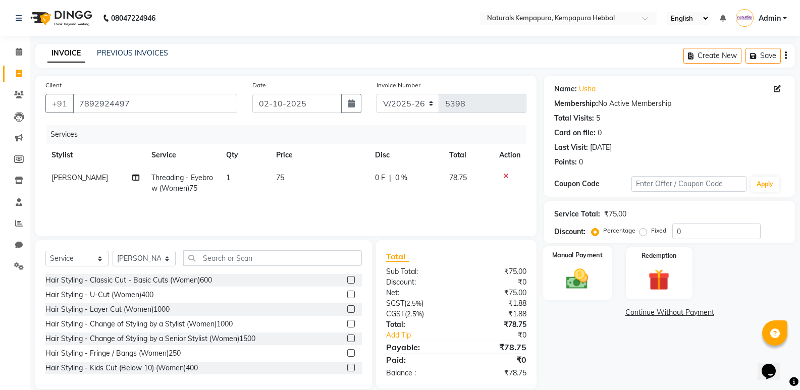
click at [593, 287] on img at bounding box center [577, 279] width 36 height 26
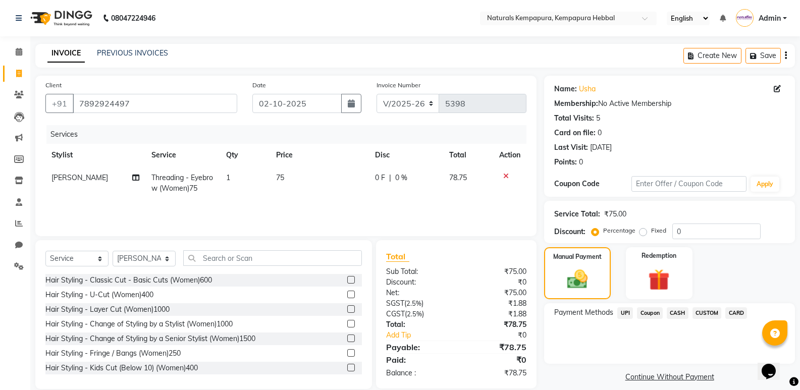
click at [625, 313] on span "UPI" at bounding box center [625, 313] width 16 height 12
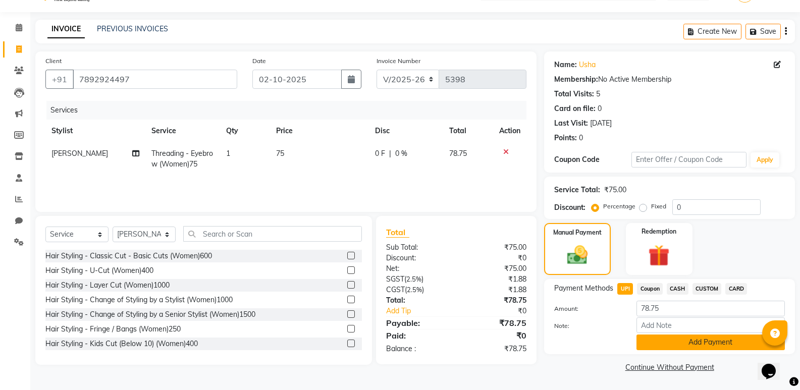
click at [662, 345] on button "Add Payment" at bounding box center [710, 342] width 148 height 16
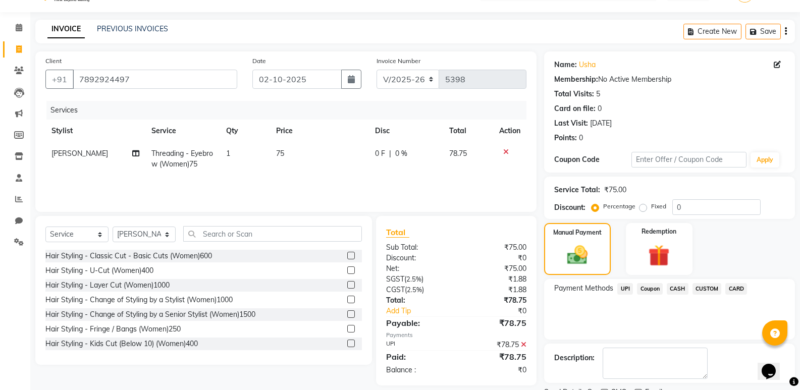
scroll to position [67, 0]
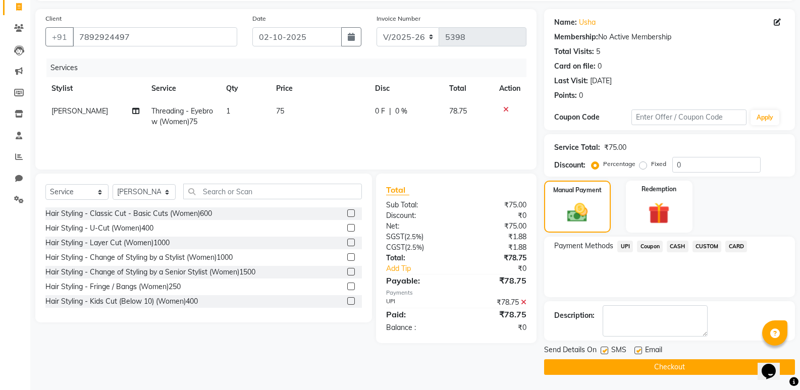
click at [637, 350] on label at bounding box center [638, 351] width 8 height 8
click at [637, 350] on input "checkbox" at bounding box center [637, 351] width 7 height 7
checkbox input "false"
click at [636, 369] on button "Checkout" at bounding box center [669, 367] width 251 height 16
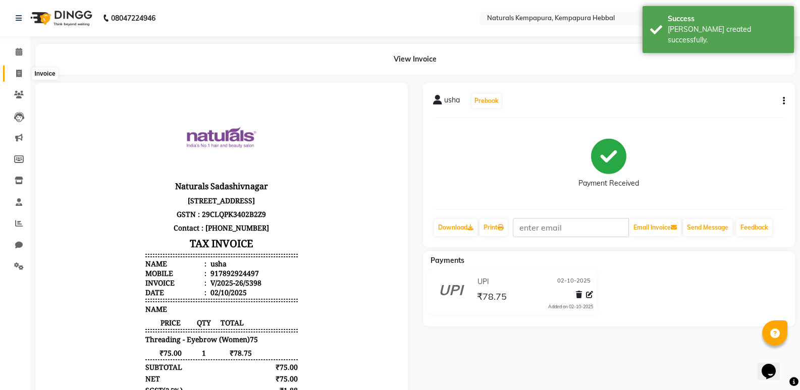
click at [19, 68] on span at bounding box center [19, 74] width 18 height 12
select select "7848"
select select "service"
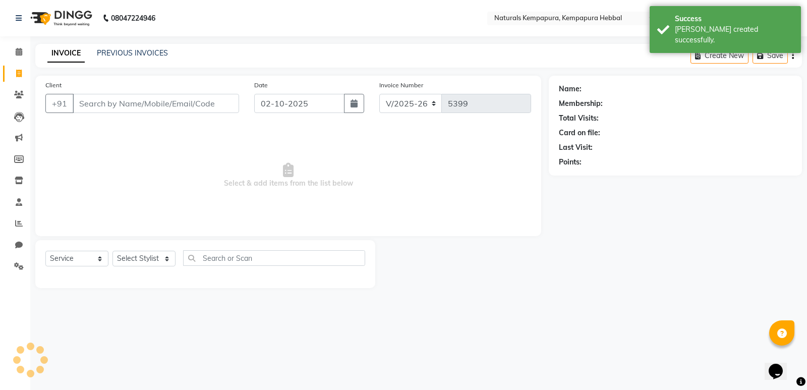
click at [110, 94] on input "Client" at bounding box center [156, 103] width 166 height 19
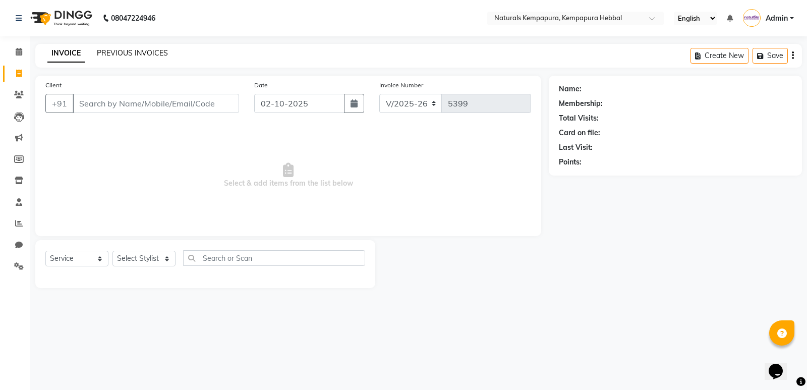
click at [134, 50] on link "PREVIOUS INVOICES" at bounding box center [132, 52] width 71 height 9
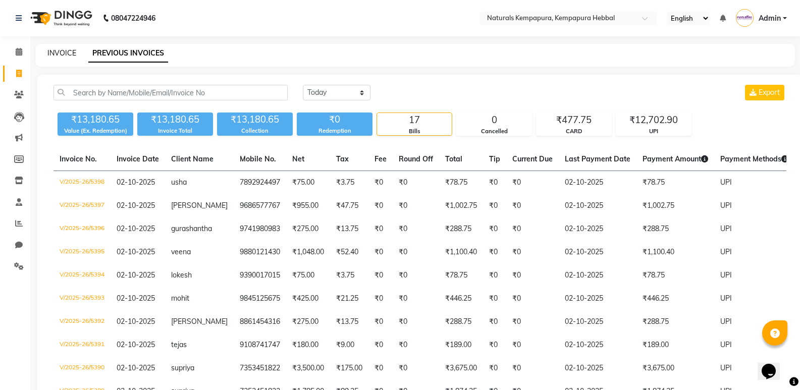
click at [55, 54] on link "INVOICE" at bounding box center [61, 52] width 29 height 9
select select "7848"
select select "service"
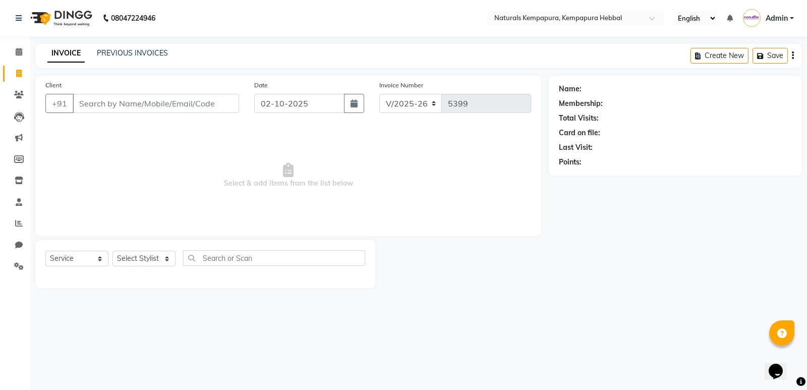
click at [100, 110] on input "Client" at bounding box center [156, 103] width 166 height 19
click at [106, 99] on input "Client" at bounding box center [156, 103] width 166 height 19
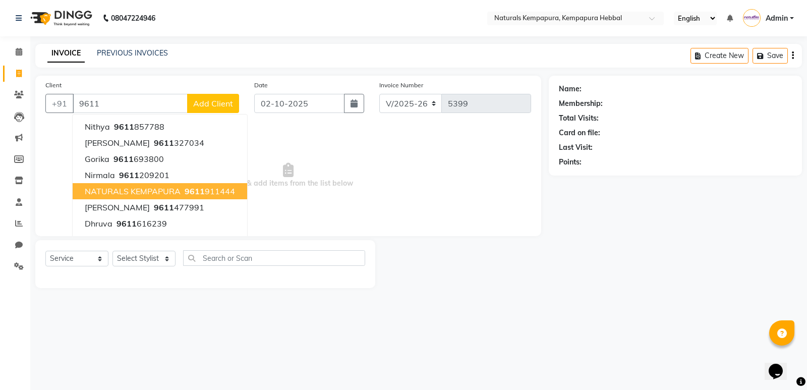
click at [150, 192] on span "NATURALS KEMPAPURA" at bounding box center [133, 191] width 96 height 10
type input "9611911444"
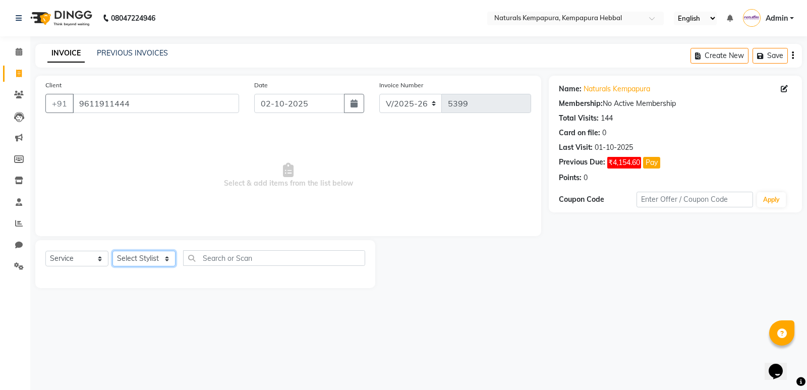
click at [161, 255] on select "Select Stylist [PERSON_NAME] DANISH DURGA HARI [PERSON_NAME] Manager [PERSON_NA…" at bounding box center [143, 259] width 63 height 16
select select "70440"
click at [112, 251] on select "Select Stylist [PERSON_NAME] DANISH DURGA HARI [PERSON_NAME] Manager [PERSON_NA…" at bounding box center [143, 259] width 63 height 16
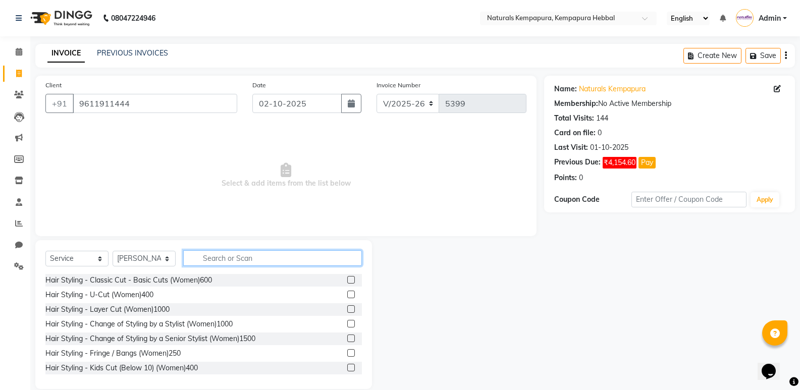
click at [210, 257] on input "text" at bounding box center [272, 258] width 179 height 16
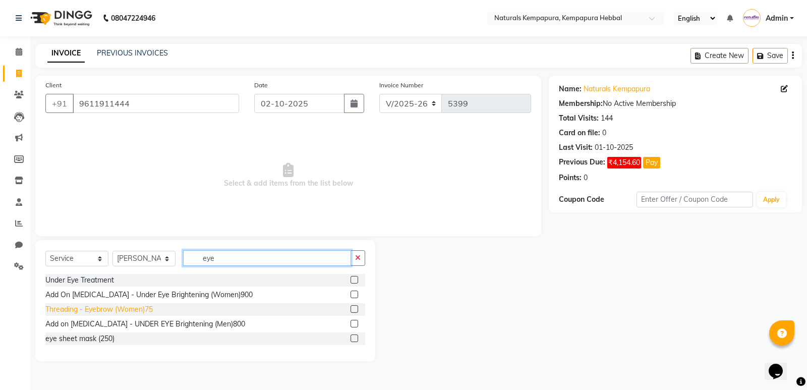
type input "eye"
click at [129, 306] on div "Threading - Eyebrow (Women)75" at bounding box center [98, 309] width 107 height 11
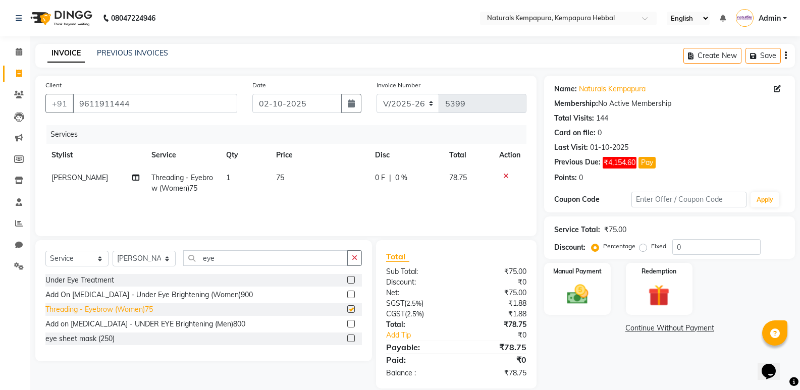
checkbox input "false"
click at [581, 287] on img at bounding box center [577, 294] width 36 height 26
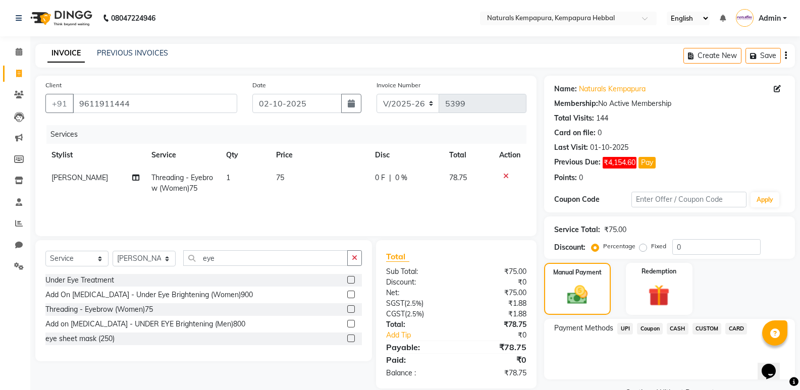
click at [622, 325] on span "UPI" at bounding box center [625, 329] width 16 height 12
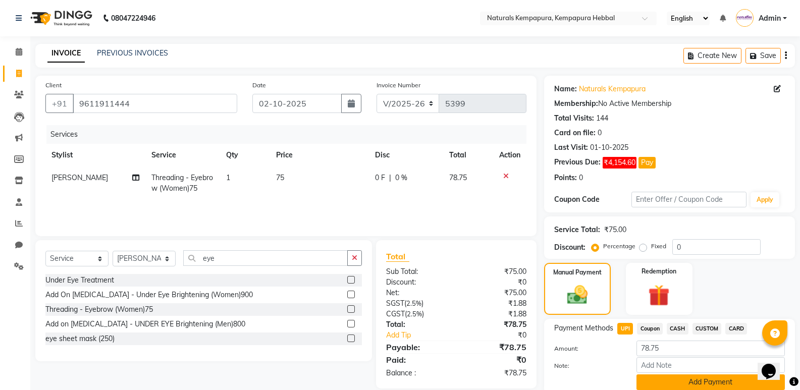
click at [678, 385] on button "Add Payment" at bounding box center [710, 382] width 148 height 16
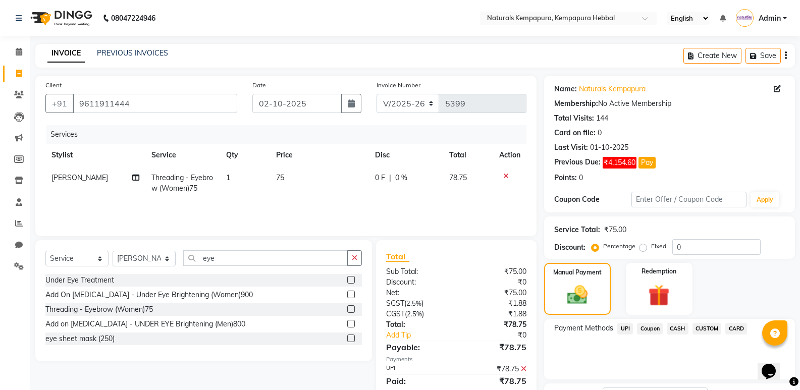
scroll to position [82, 0]
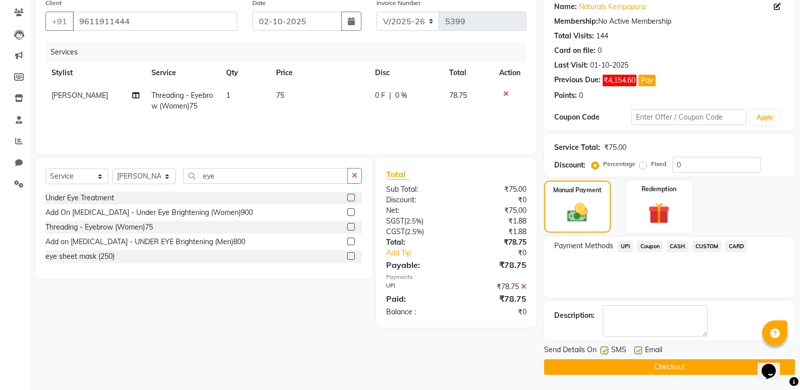
click at [640, 351] on label at bounding box center [638, 351] width 8 height 8
click at [640, 351] on input "checkbox" at bounding box center [637, 351] width 7 height 7
checkbox input "false"
click at [605, 352] on label at bounding box center [604, 351] width 8 height 8
click at [605, 352] on input "checkbox" at bounding box center [603, 351] width 7 height 7
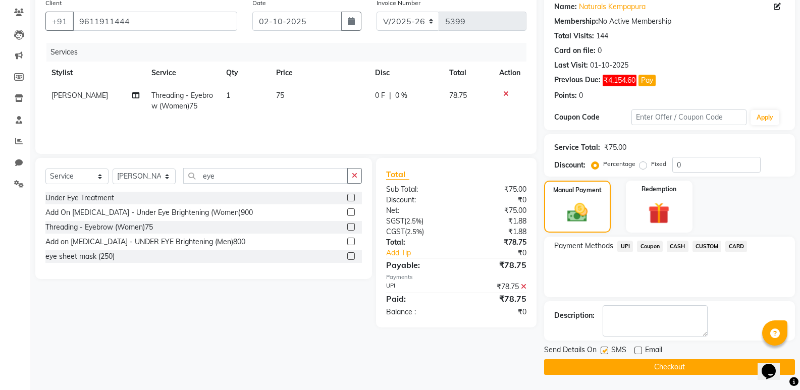
checkbox input "false"
click at [619, 362] on button "Checkout" at bounding box center [669, 367] width 251 height 16
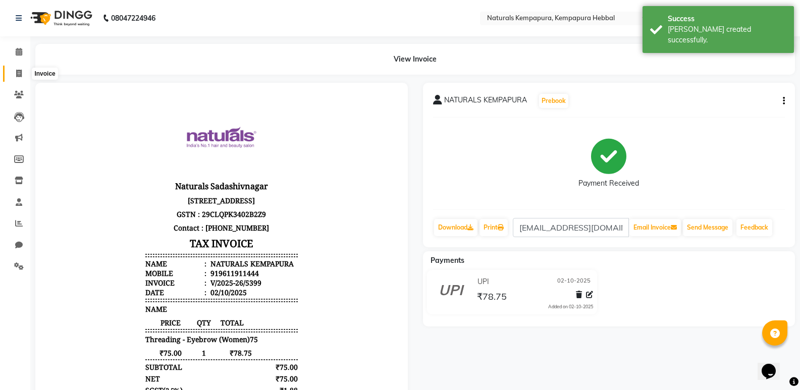
click at [15, 76] on span at bounding box center [19, 74] width 18 height 12
select select "service"
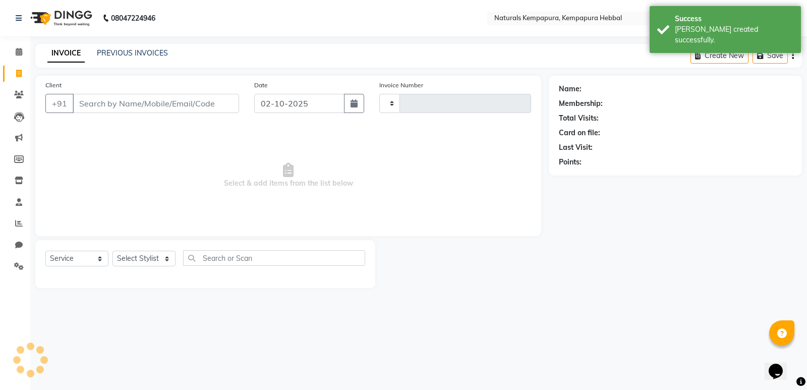
type input "5400"
select select "7848"
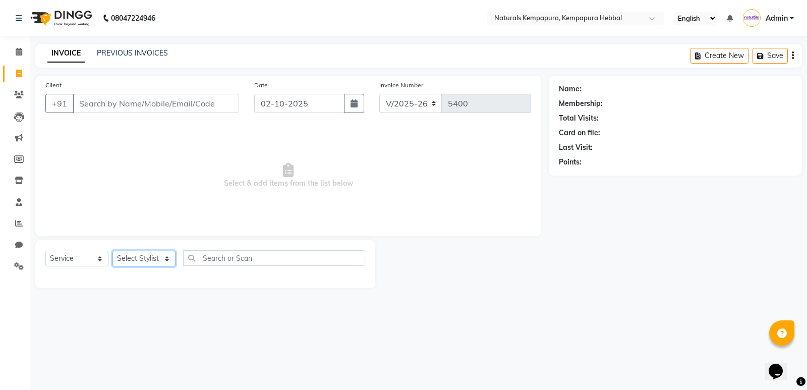
click at [139, 258] on select "Select Stylist [PERSON_NAME] DANISH DURGA HARI [PERSON_NAME] Manager [PERSON_NA…" at bounding box center [143, 259] width 63 height 16
select select "70441"
click at [112, 251] on select "Select Stylist [PERSON_NAME] DANISH DURGA HARI [PERSON_NAME] Manager [PERSON_NA…" at bounding box center [143, 259] width 63 height 16
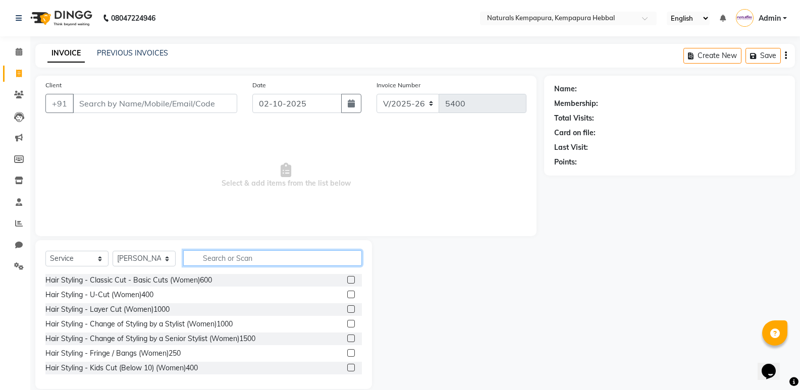
click at [301, 257] on input "text" at bounding box center [272, 258] width 179 height 16
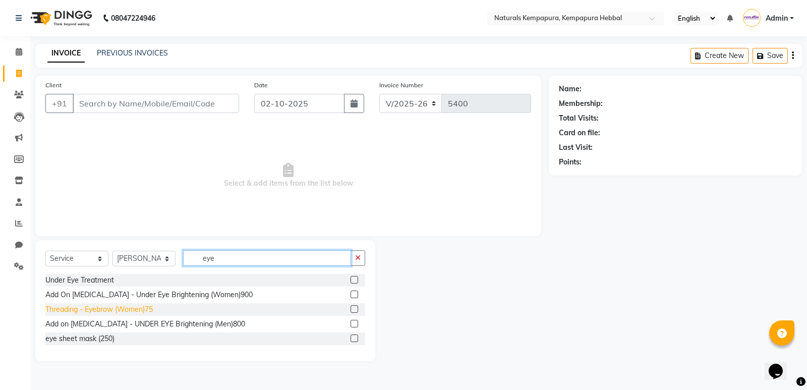
type input "eye"
click at [153, 311] on div "Threading - Eyebrow (Women)75" at bounding box center [98, 309] width 107 height 11
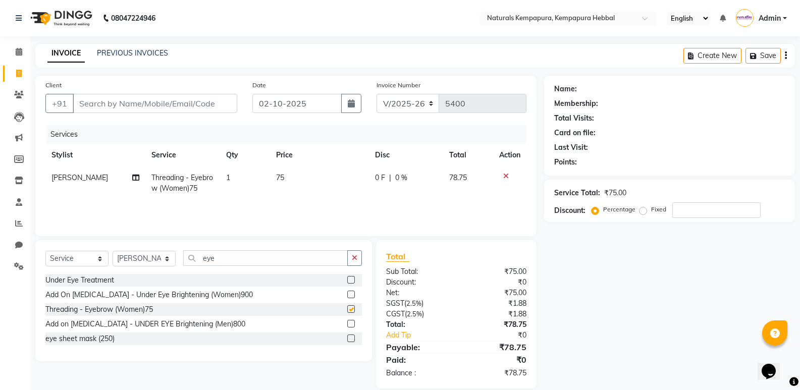
checkbox input "false"
click at [231, 253] on input "eye" at bounding box center [265, 258] width 164 height 16
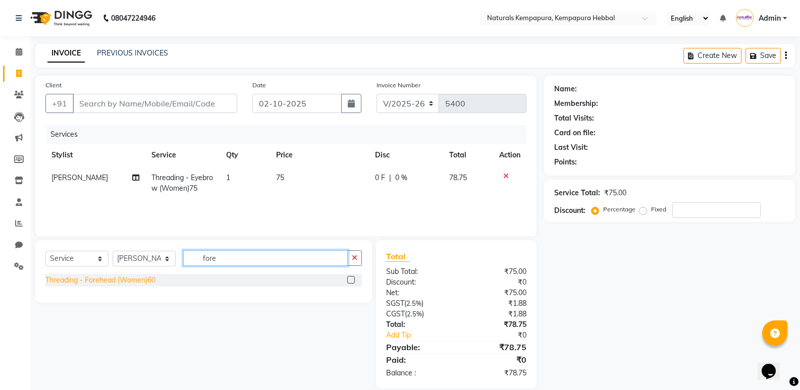
type input "fore"
click at [119, 278] on div "Threading - Forehead (Women)60" at bounding box center [100, 280] width 110 height 11
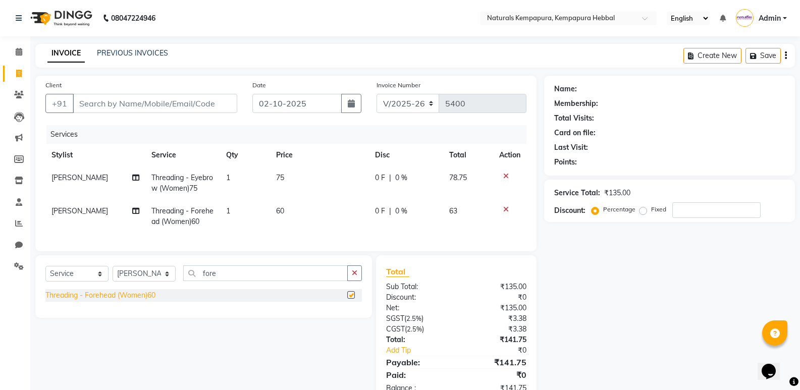
checkbox input "false"
click at [248, 281] on input "fore" at bounding box center [265, 273] width 164 height 16
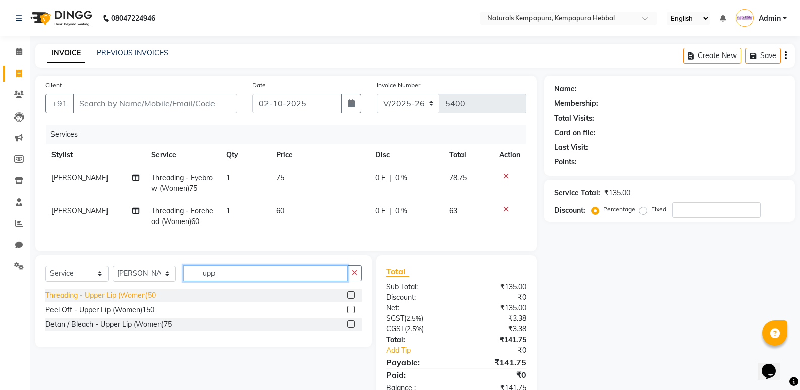
type input "upp"
click at [107, 301] on div "Threading - Upper Lip (Women)50" at bounding box center [100, 295] width 110 height 11
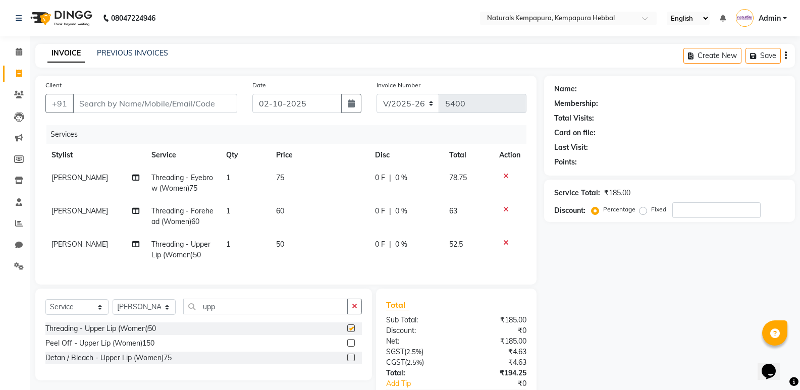
checkbox input "false"
click at [217, 312] on input "upp" at bounding box center [265, 307] width 164 height 16
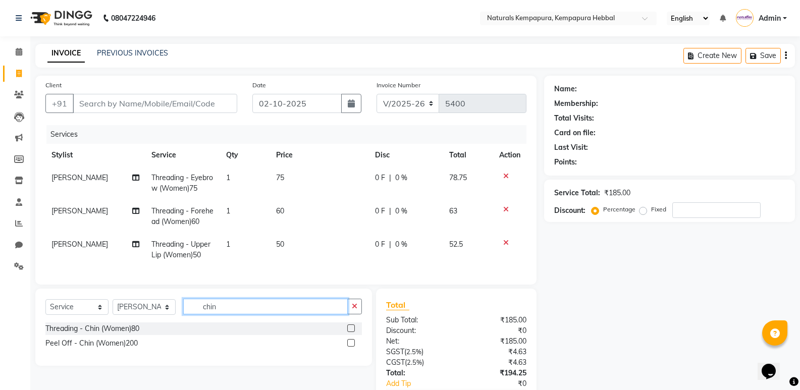
scroll to position [70, 0]
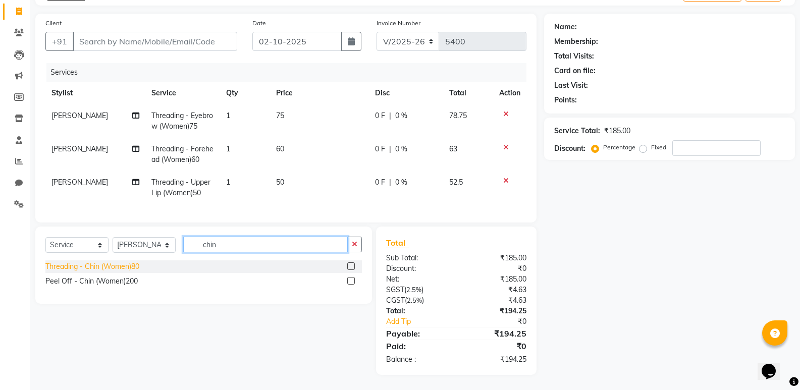
type input "chin"
click at [118, 269] on div "Threading - Chin (Women)80" at bounding box center [92, 266] width 94 height 11
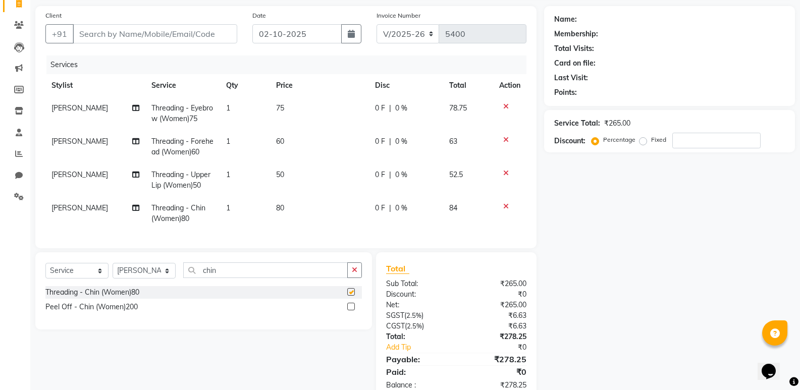
checkbox input "false"
click at [363, 280] on div "Select Service Product Membership Package Voucher Prepaid Gift Card Select Styl…" at bounding box center [203, 290] width 336 height 77
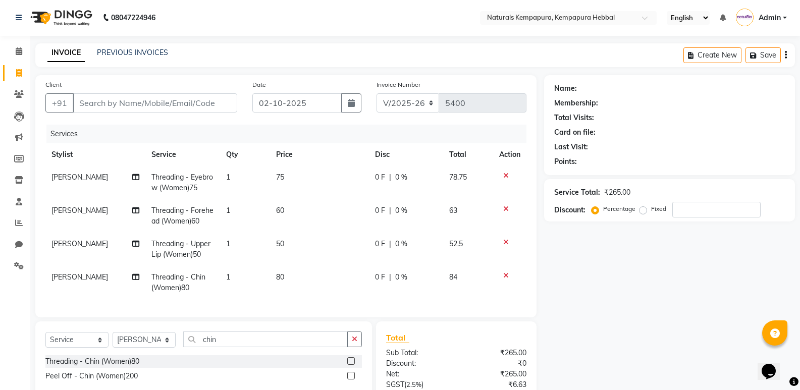
scroll to position [0, 0]
drag, startPoint x: 355, startPoint y: 344, endPoint x: 75, endPoint y: 100, distance: 371.5
click at [350, 341] on button "button" at bounding box center [354, 340] width 15 height 16
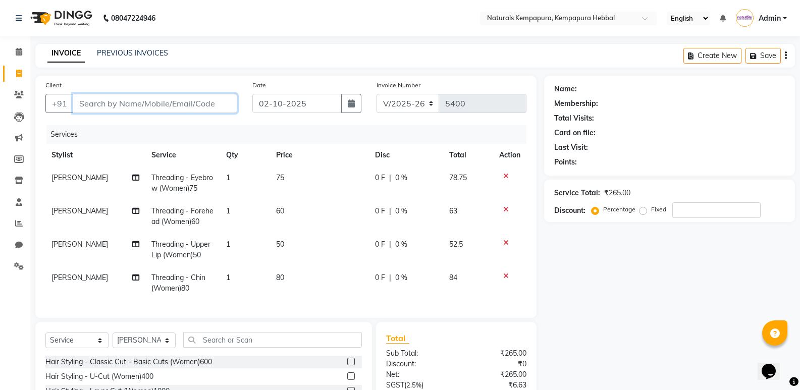
click at [115, 107] on input "Client" at bounding box center [155, 103] width 164 height 19
type input "9"
type input "0"
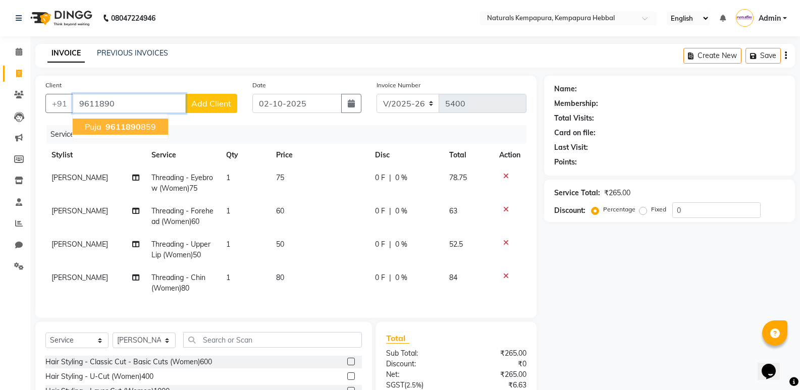
click at [115, 130] on span "9611890" at bounding box center [122, 127] width 35 height 10
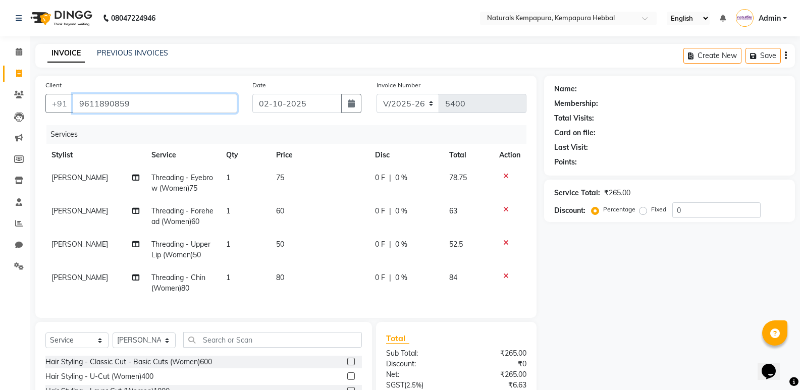
type input "9611890859"
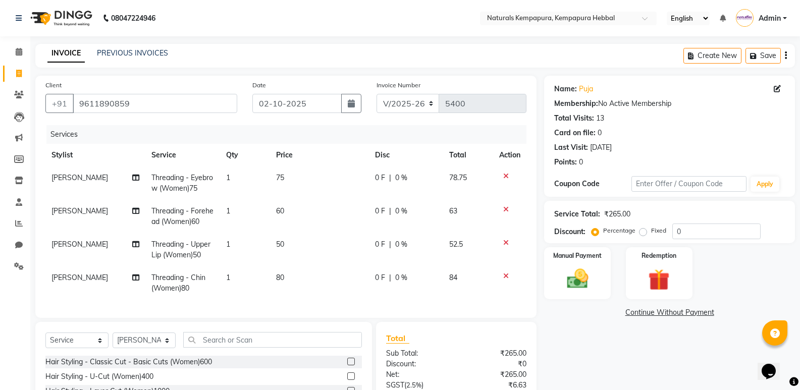
scroll to position [101, 0]
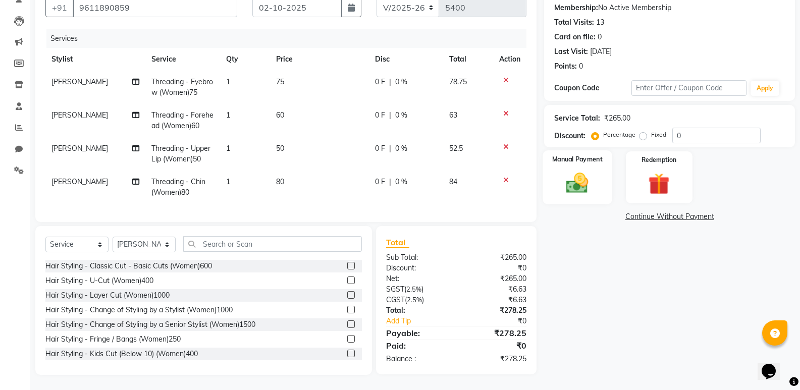
click at [595, 185] on img at bounding box center [577, 183] width 36 height 26
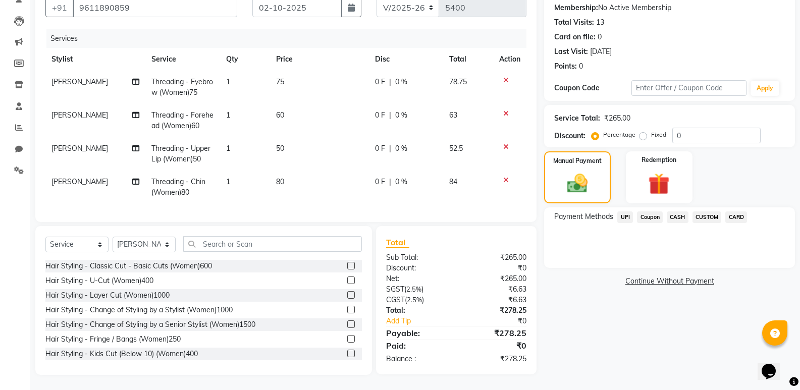
click at [629, 212] on span "UPI" at bounding box center [625, 217] width 16 height 12
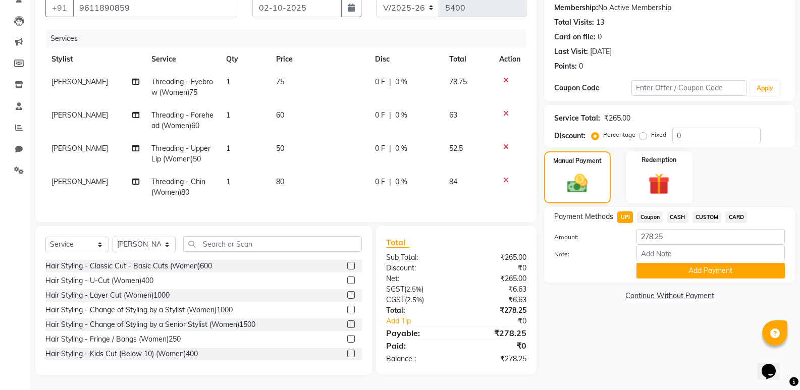
click at [663, 275] on div "Payment Methods UPI Coupon CASH CUSTOM CARD Amount: 278.25 Note: Add Payment" at bounding box center [669, 244] width 251 height 75
click at [664, 271] on button "Add Payment" at bounding box center [710, 271] width 148 height 16
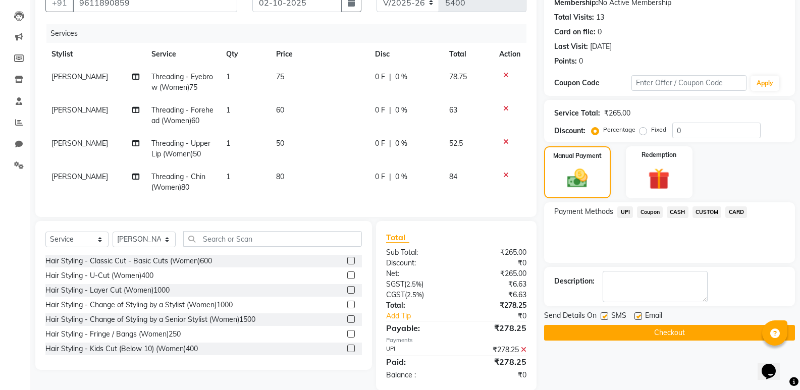
scroll to position [124, 0]
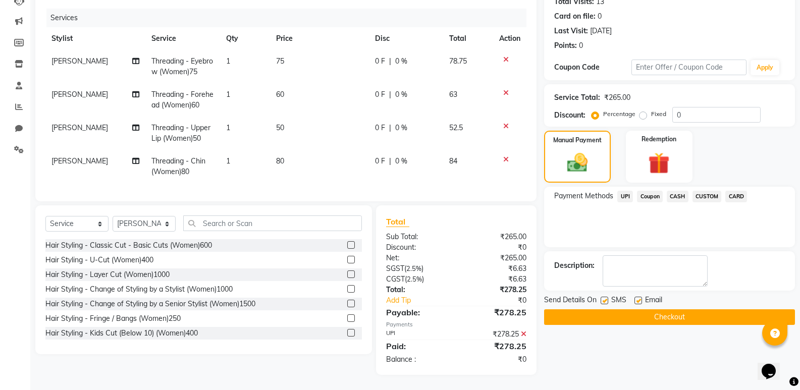
click at [638, 297] on label at bounding box center [638, 301] width 8 height 8
click at [638, 298] on input "checkbox" at bounding box center [637, 301] width 7 height 7
checkbox input "false"
click at [601, 297] on label at bounding box center [604, 301] width 8 height 8
click at [601, 298] on input "checkbox" at bounding box center [603, 301] width 7 height 7
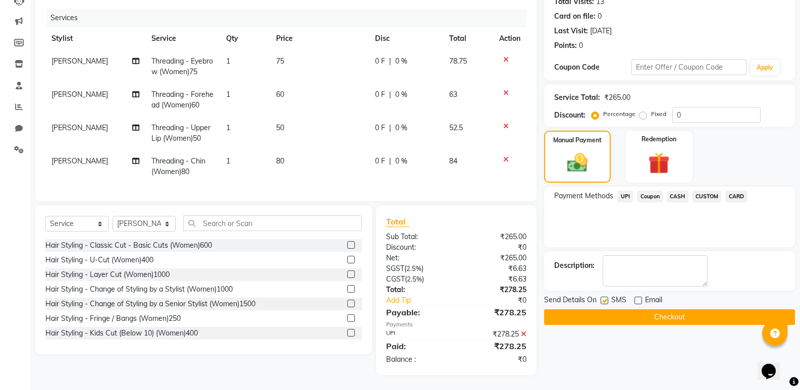
checkbox input "false"
click at [601, 309] on button "Checkout" at bounding box center [669, 317] width 251 height 16
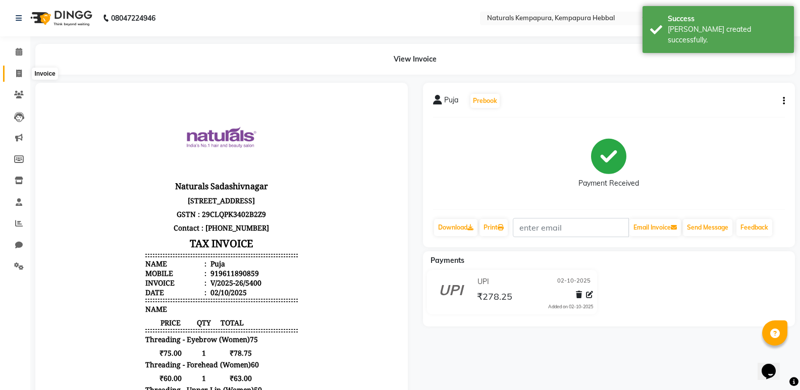
click at [22, 72] on icon at bounding box center [19, 74] width 6 height 8
select select "service"
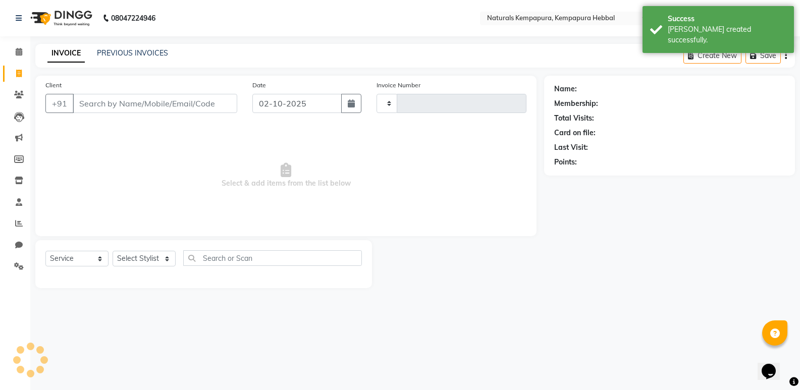
type input "5401"
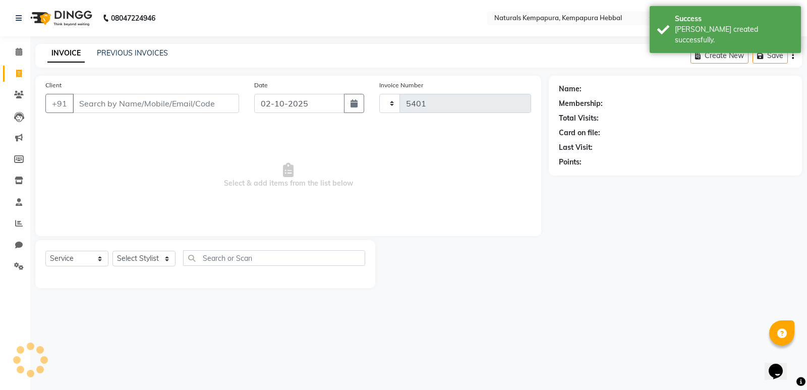
select select "7848"
click at [81, 103] on input "Client" at bounding box center [156, 103] width 166 height 19
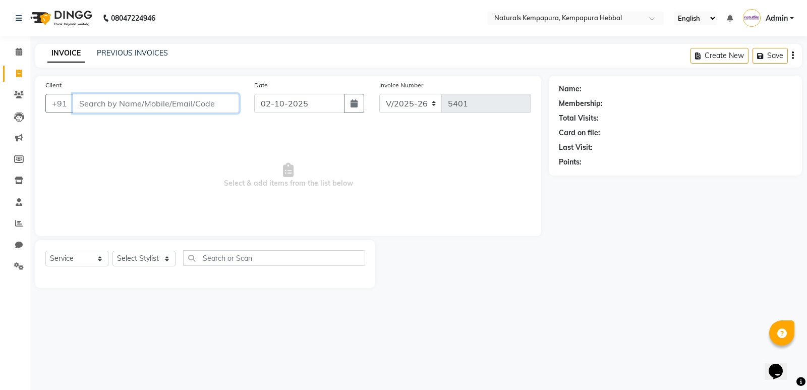
click at [151, 106] on input "Client" at bounding box center [156, 103] width 166 height 19
click at [28, 218] on div "Client +91 Date [DATE] Invoice Number V/2025 V/[PHONE_NUMBER] Select & add item…" at bounding box center [288, 182] width 521 height 212
click at [13, 226] on span at bounding box center [19, 224] width 18 height 12
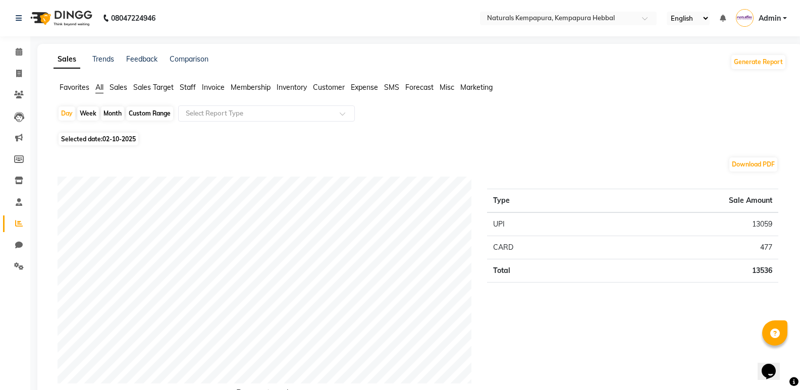
click at [193, 89] on span "Staff" at bounding box center [188, 87] width 16 height 9
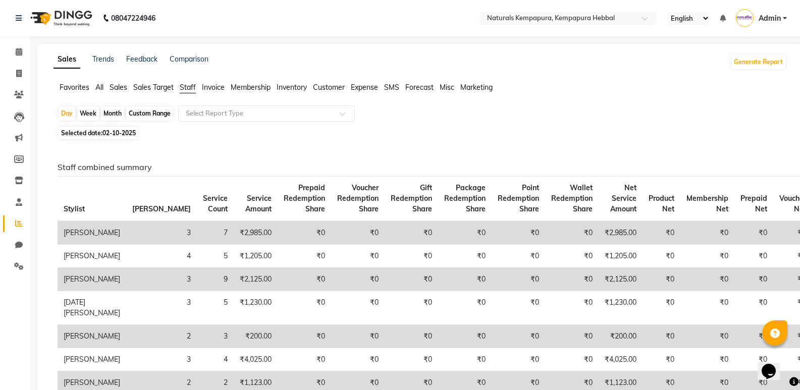
click at [139, 121] on div "Day Week Month Custom Range Select Report Type" at bounding box center [420, 114] width 724 height 18
click at [142, 115] on div "Custom Range" at bounding box center [149, 113] width 47 height 14
select select "10"
select select "2025"
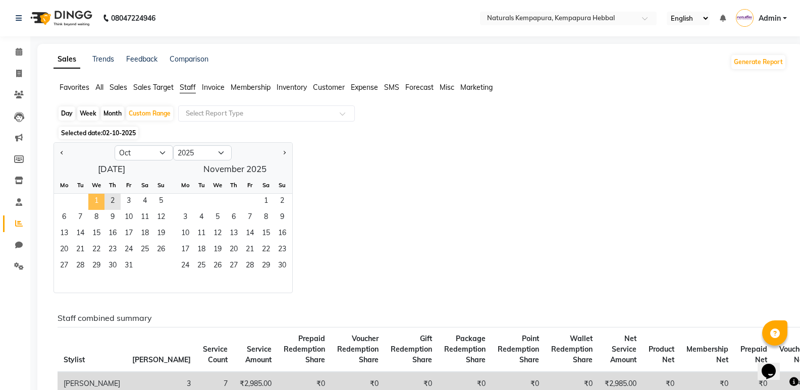
click at [95, 199] on span "1" at bounding box center [96, 202] width 16 height 16
click at [110, 197] on span "2" at bounding box center [112, 202] width 16 height 16
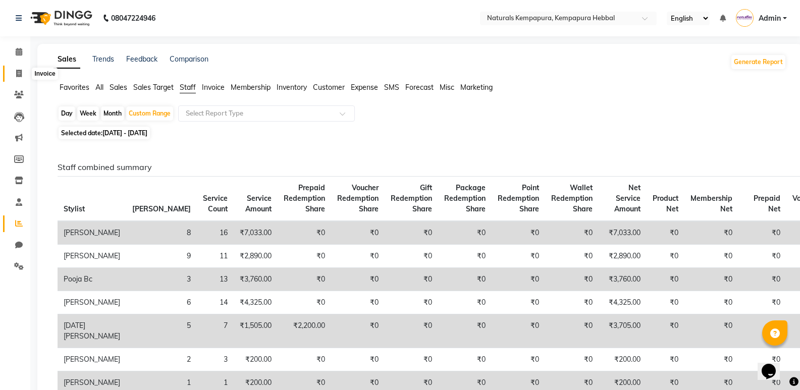
click at [18, 77] on span at bounding box center [19, 74] width 18 height 12
select select "7848"
select select "service"
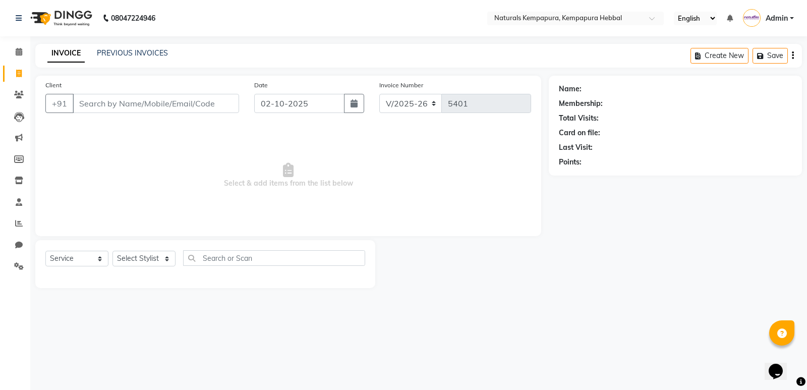
click at [148, 112] on input "Client" at bounding box center [156, 103] width 166 height 19
click at [139, 55] on link "PREVIOUS INVOICES" at bounding box center [132, 52] width 71 height 9
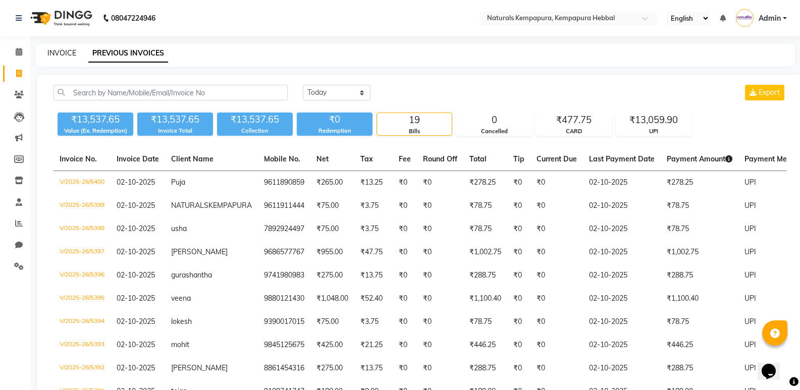
click at [70, 50] on link "INVOICE" at bounding box center [61, 52] width 29 height 9
select select "7848"
select select "service"
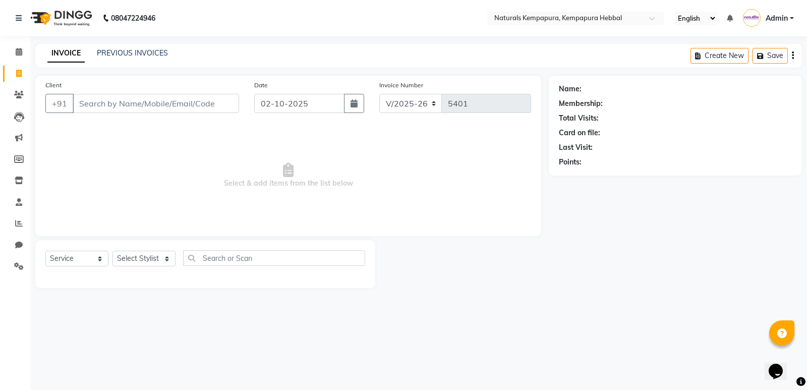
click at [94, 98] on input "Client" at bounding box center [156, 103] width 166 height 19
click at [131, 102] on input "Client" at bounding box center [156, 103] width 166 height 19
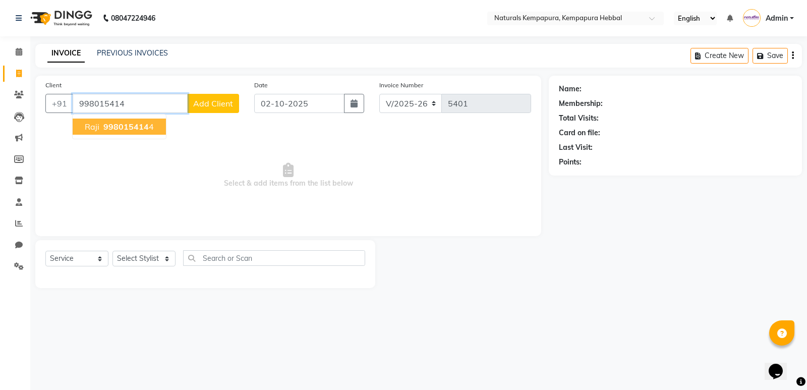
click at [123, 130] on span "998015414" at bounding box center [125, 127] width 45 height 10
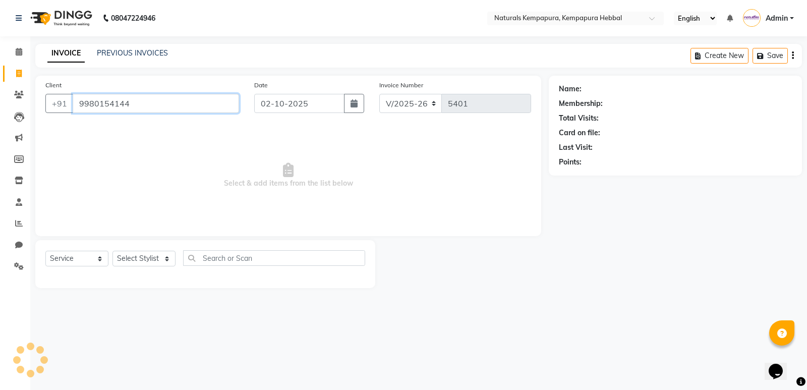
type input "9980154144"
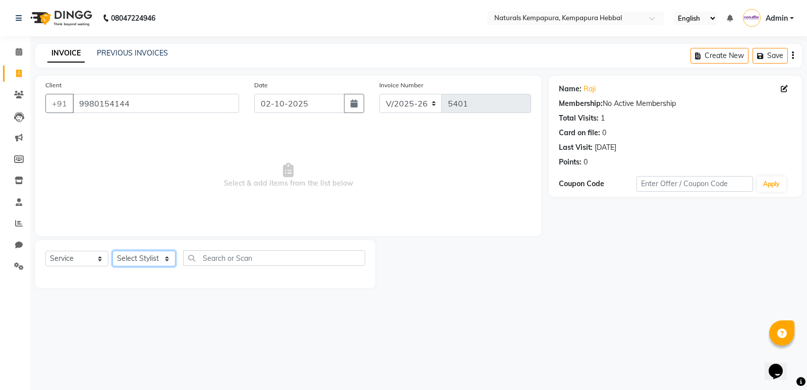
click at [169, 260] on select "Select Stylist [PERSON_NAME] DANISH DURGA HARI [PERSON_NAME] Manager [PERSON_NA…" at bounding box center [143, 259] width 63 height 16
click at [160, 258] on select "Select Stylist [PERSON_NAME] DANISH DURGA HARI [PERSON_NAME] Manager [PERSON_NA…" at bounding box center [143, 259] width 63 height 16
select select "70450"
click at [112, 251] on select "Select Stylist [PERSON_NAME] DANISH DURGA HARI [PERSON_NAME] Manager [PERSON_NA…" at bounding box center [143, 259] width 63 height 16
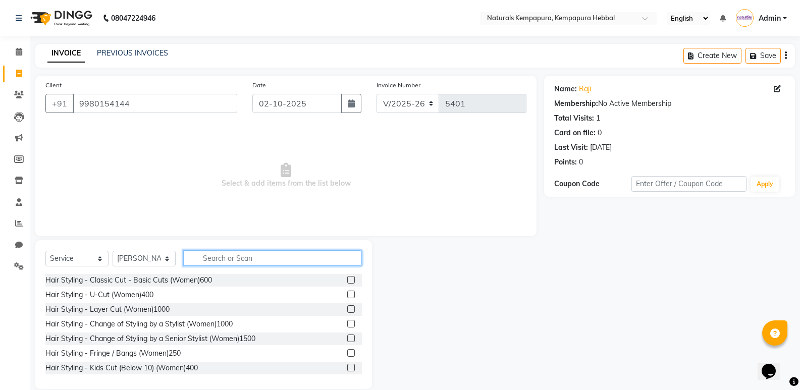
click at [235, 255] on input "text" at bounding box center [272, 258] width 179 height 16
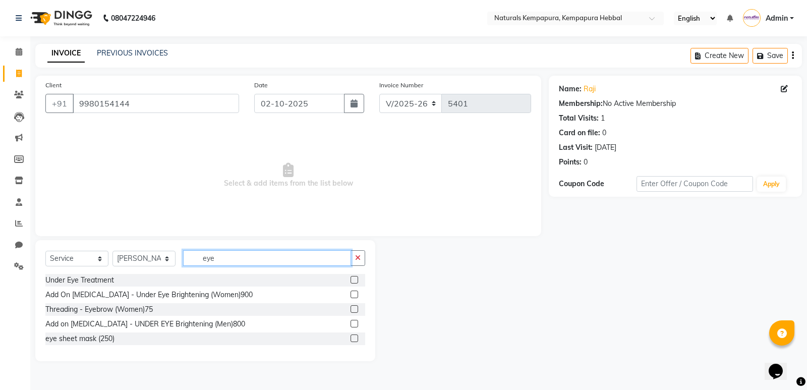
type input "eye"
click at [132, 304] on div "Threading - Eyebrow (Women)75" at bounding box center [205, 309] width 320 height 13
click at [135, 309] on div "Threading - Eyebrow (Women)75" at bounding box center [98, 309] width 107 height 11
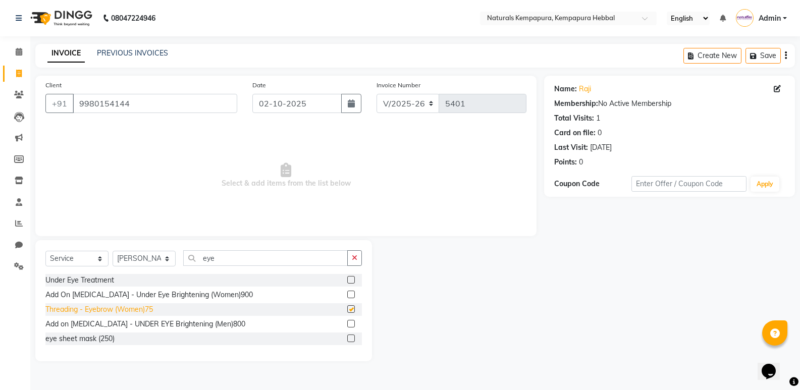
checkbox input "false"
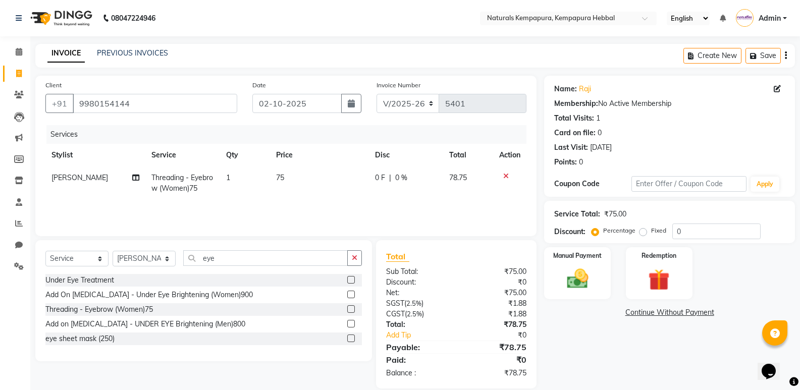
scroll to position [14, 0]
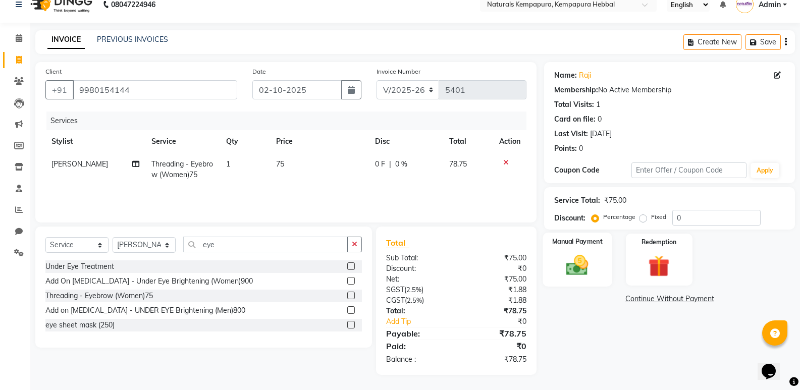
click at [577, 254] on img at bounding box center [577, 265] width 36 height 26
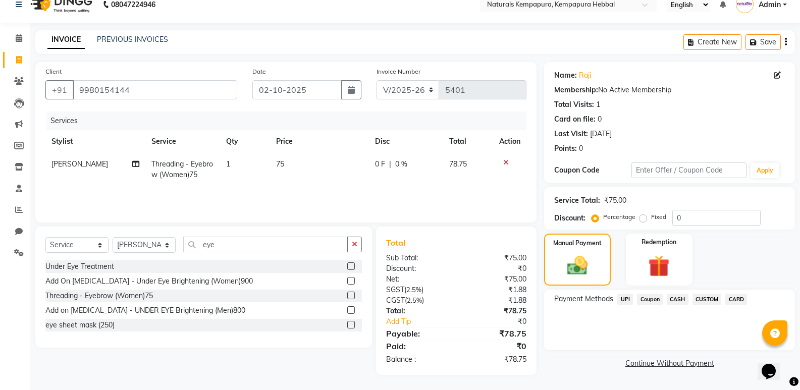
click at [620, 301] on span "UPI" at bounding box center [625, 300] width 16 height 12
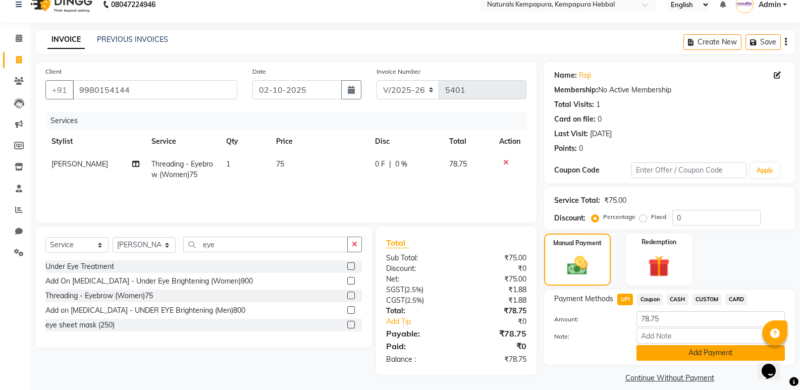
click at [668, 352] on button "Add Payment" at bounding box center [710, 353] width 148 height 16
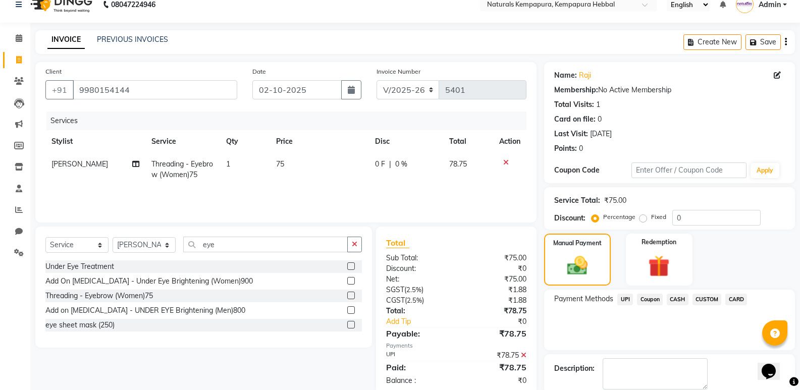
scroll to position [67, 0]
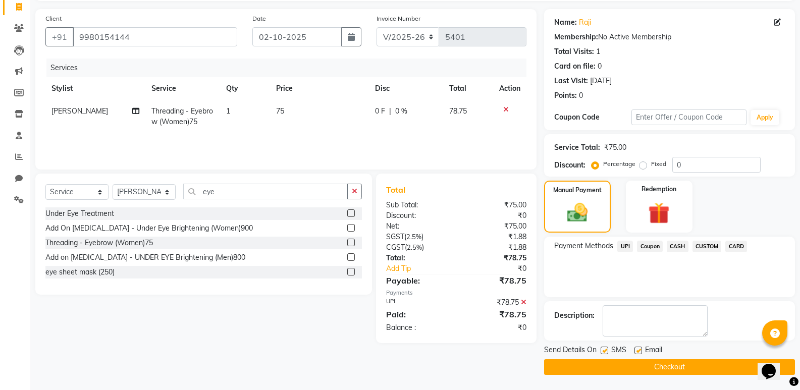
click at [637, 350] on label at bounding box center [638, 351] width 8 height 8
click at [637, 350] on input "checkbox" at bounding box center [637, 351] width 7 height 7
checkbox input "false"
click at [627, 365] on button "Checkout" at bounding box center [669, 367] width 251 height 16
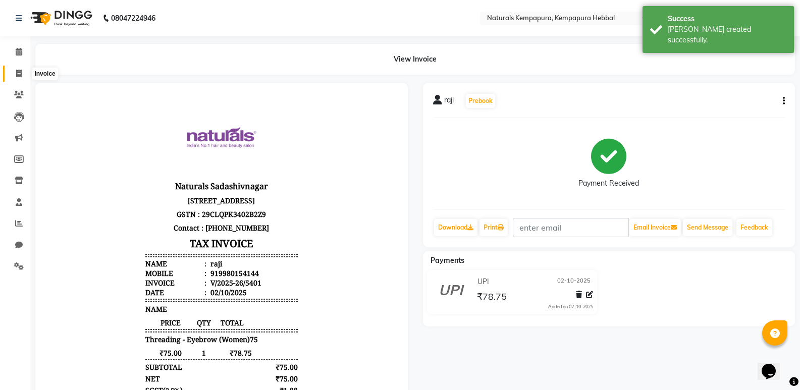
click at [17, 73] on icon at bounding box center [19, 74] width 6 height 8
select select "service"
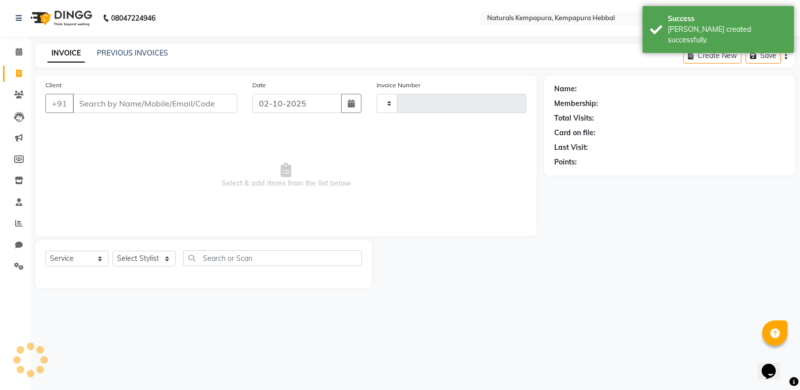
type input "5402"
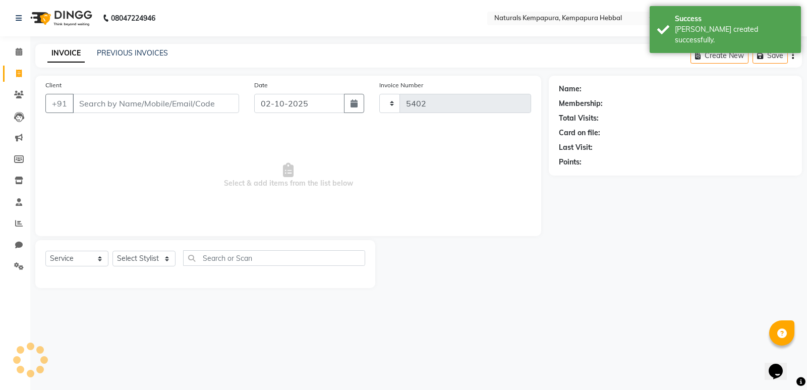
select select "7848"
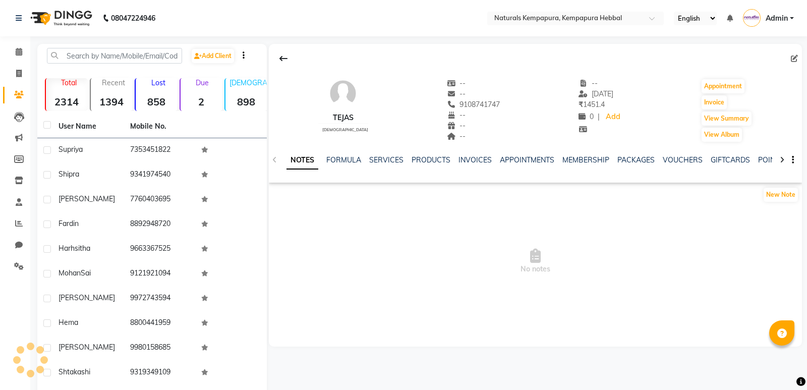
select select "en"
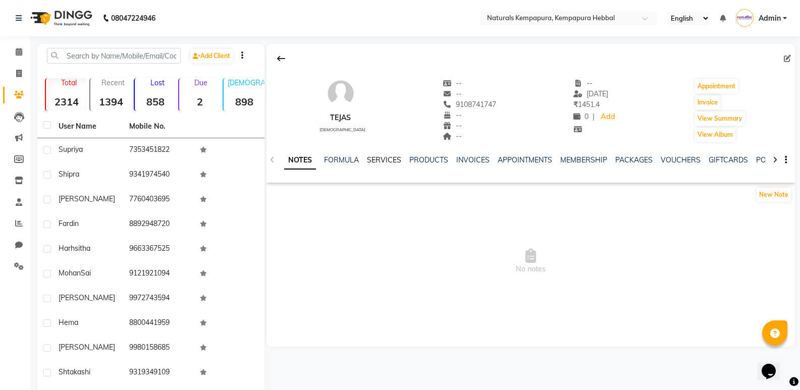
click at [394, 160] on link "SERVICES" at bounding box center [384, 159] width 34 height 9
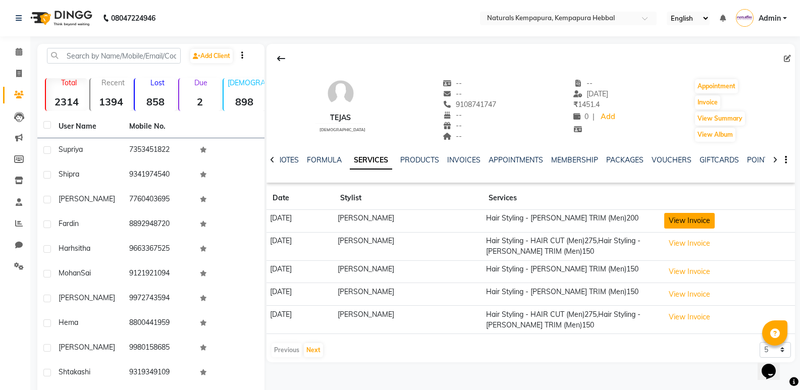
click at [696, 214] on button "View Invoice" at bounding box center [689, 221] width 50 height 16
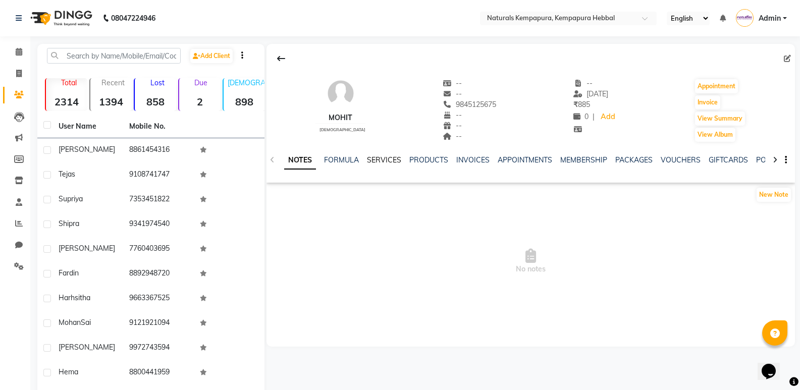
click at [384, 159] on link "SERVICES" at bounding box center [384, 159] width 34 height 9
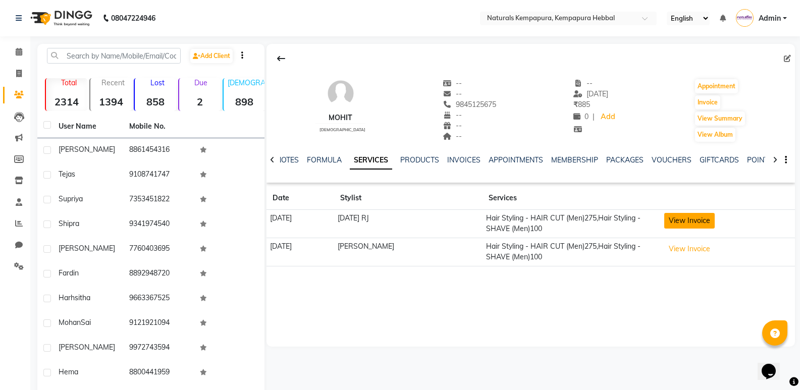
click at [709, 225] on button "View Invoice" at bounding box center [689, 221] width 50 height 16
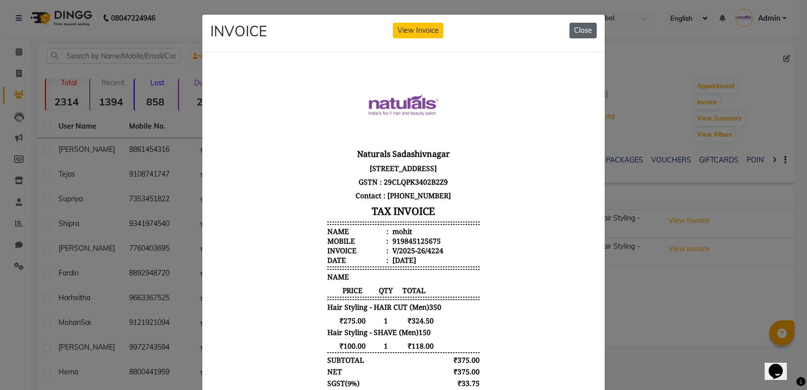
click at [588, 24] on button "Close" at bounding box center [583, 31] width 27 height 16
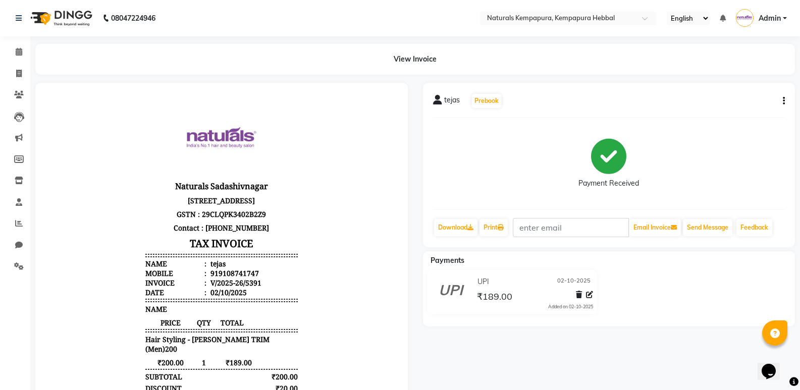
scroll to position [8, 0]
